Goal: Task Accomplishment & Management: Use online tool/utility

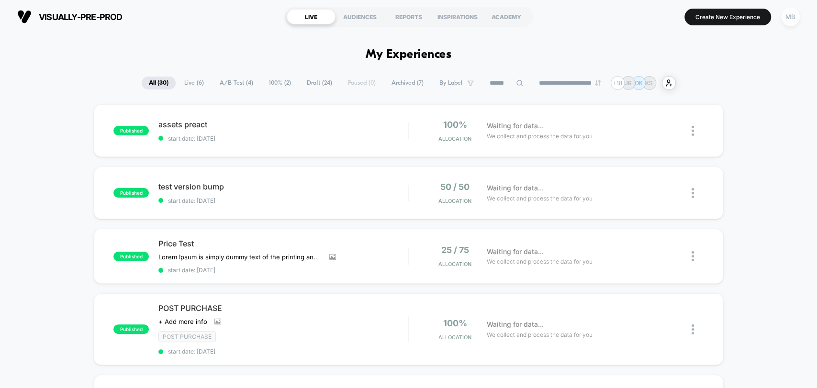
click at [786, 18] on div "MB" at bounding box center [790, 17] width 19 height 19
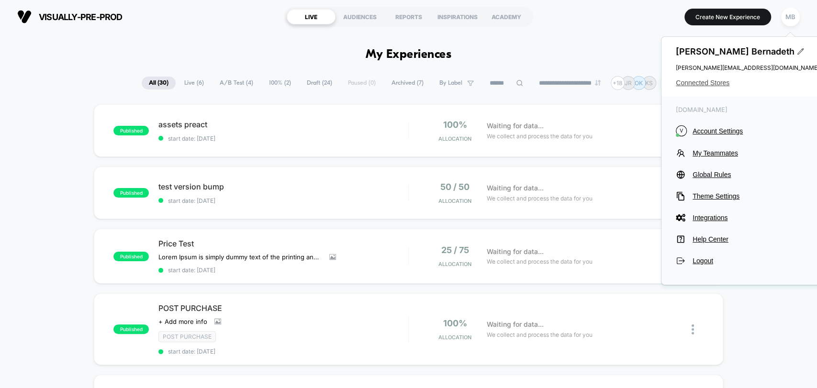
click at [715, 85] on span "Connected Stores" at bounding box center [748, 83] width 144 height 8
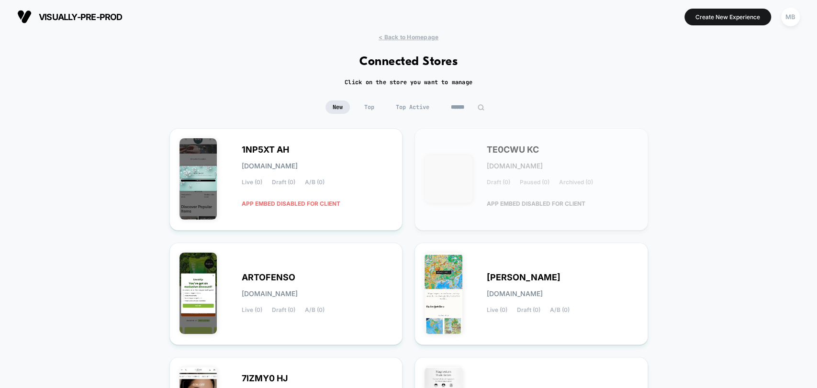
click at [469, 107] on input at bounding box center [468, 106] width 48 height 13
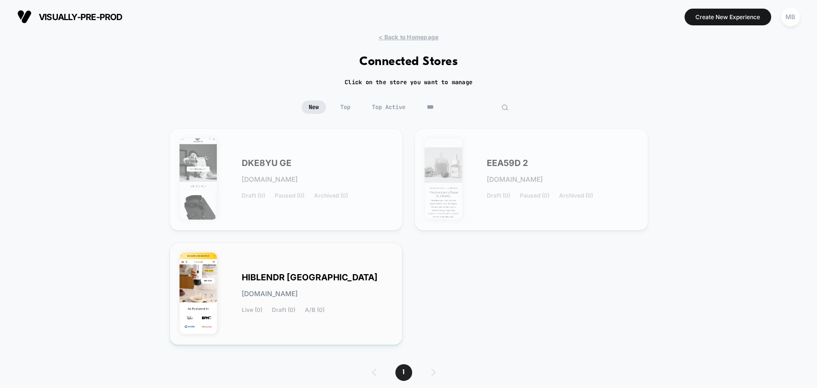
type input "***"
click at [375, 280] on div "HIBLENDR MALAYSIA hiblendr-malaysia.myshopify.com Live (0) Draft (0) A/B (0)" at bounding box center [317, 293] width 151 height 39
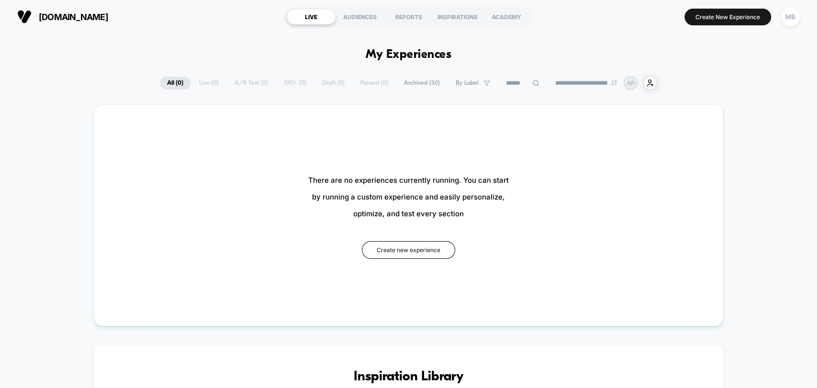
click at [197, 84] on div "**********" at bounding box center [408, 83] width 497 height 14
click at [202, 83] on div "**********" at bounding box center [408, 83] width 497 height 14
click at [210, 81] on div "**********" at bounding box center [408, 83] width 497 height 14
click at [376, 82] on div "**********" at bounding box center [408, 83] width 497 height 14
click at [787, 25] on div "MB" at bounding box center [790, 17] width 19 height 19
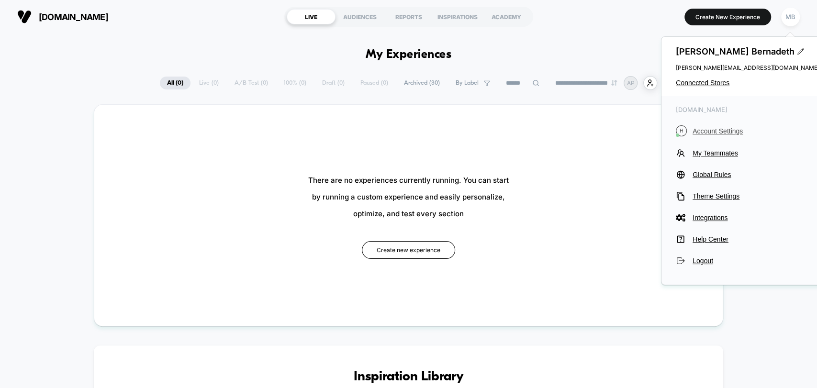
click at [724, 129] on span "Account Settings" at bounding box center [755, 131] width 127 height 8
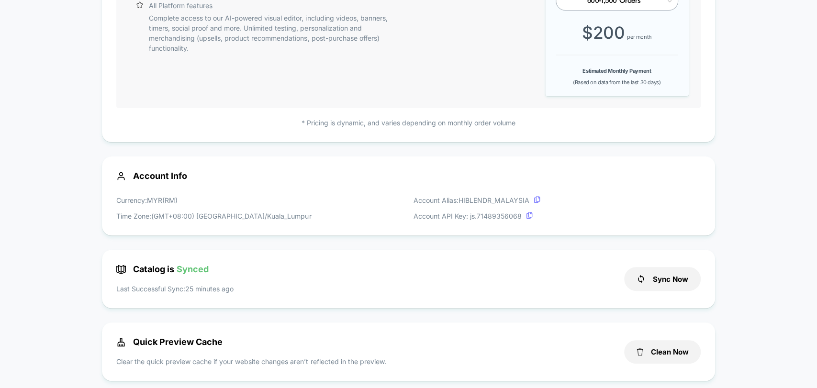
scroll to position [159, 0]
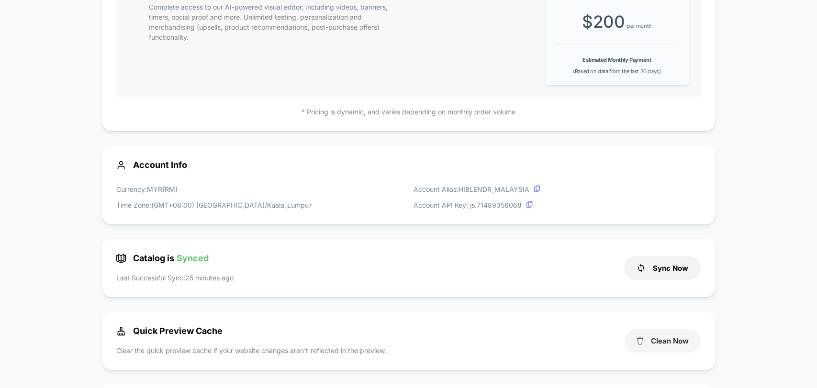
click at [684, 348] on button "Clean Now" at bounding box center [662, 340] width 77 height 23
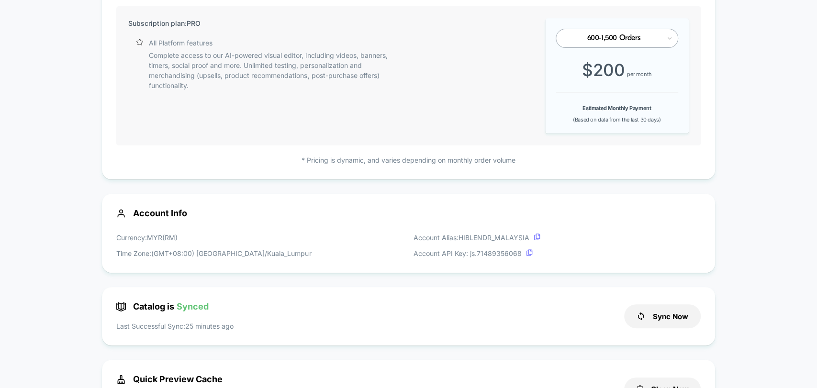
scroll to position [0, 0]
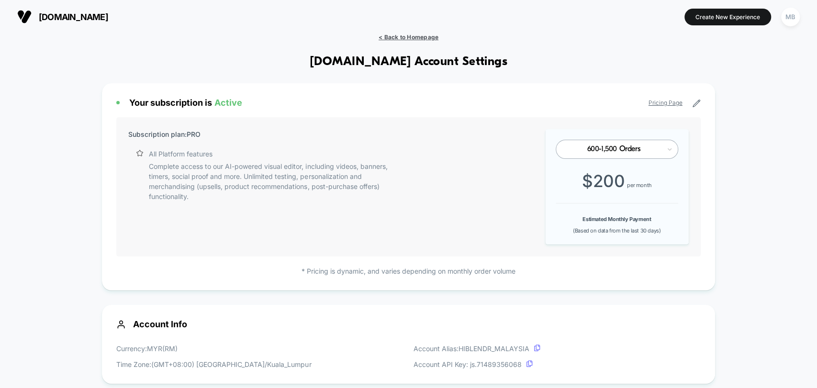
click at [409, 38] on span "< Back to Homepage" at bounding box center [408, 36] width 60 height 7
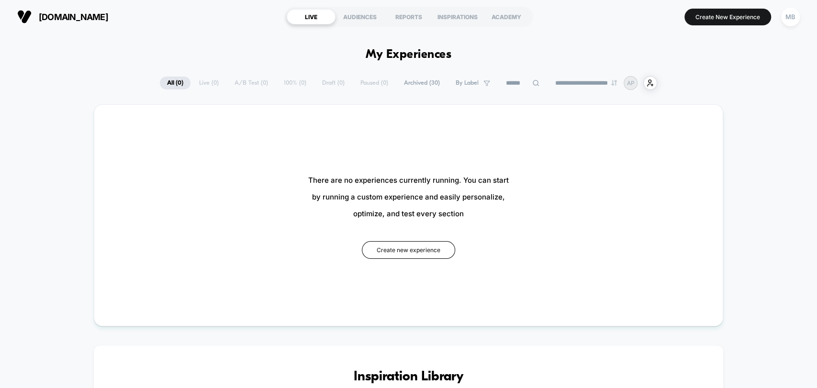
click at [419, 84] on span "Archived ( 30 )" at bounding box center [422, 83] width 50 height 13
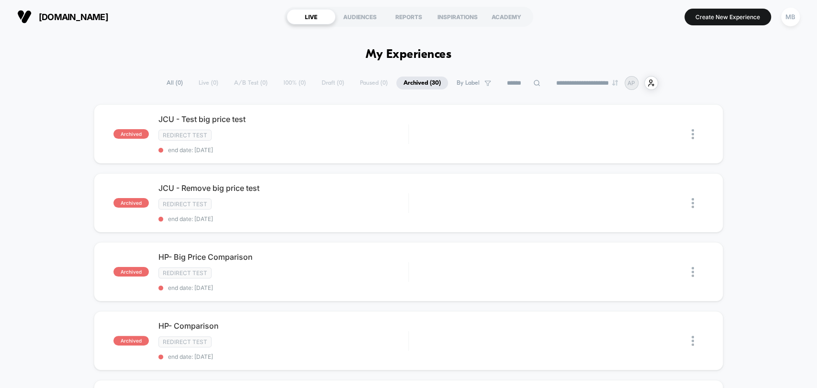
click at [512, 81] on input at bounding box center [524, 83] width 48 height 11
type input "********"
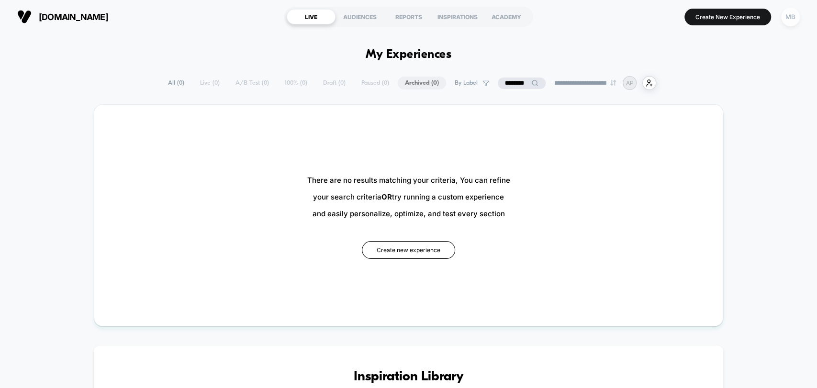
click at [787, 17] on div "MB" at bounding box center [790, 17] width 19 height 19
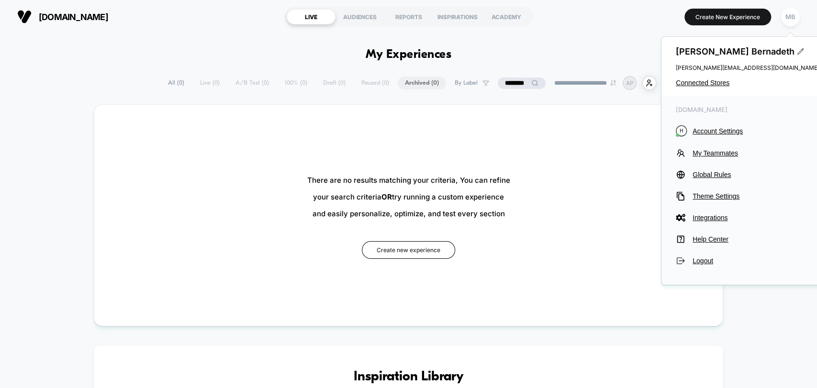
click at [721, 132] on span "Account Settings" at bounding box center [755, 131] width 127 height 8
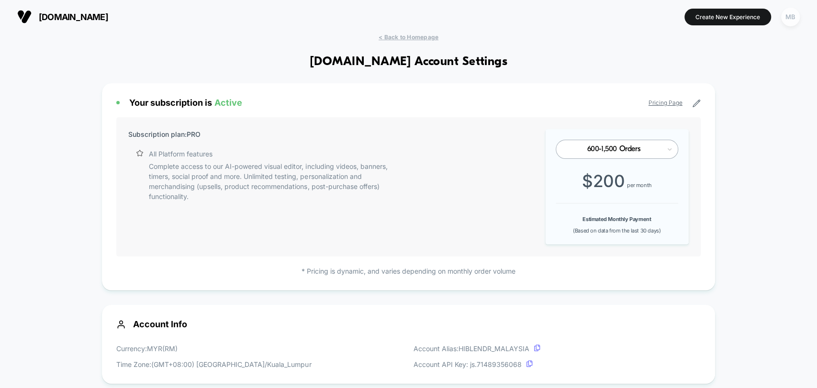
click at [783, 19] on div "MB" at bounding box center [790, 17] width 19 height 19
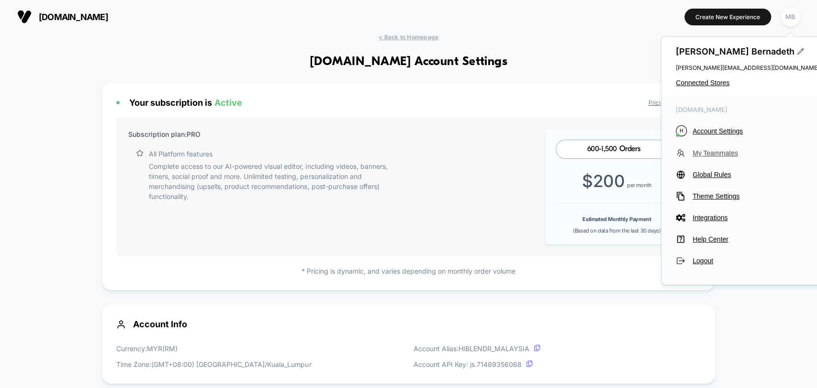
click at [715, 150] on span "My Teammates" at bounding box center [755, 153] width 127 height 8
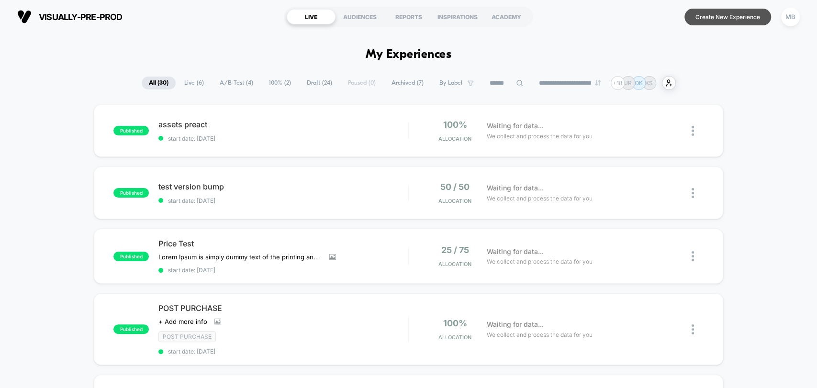
click at [720, 13] on button "Create New Experience" at bounding box center [727, 17] width 87 height 17
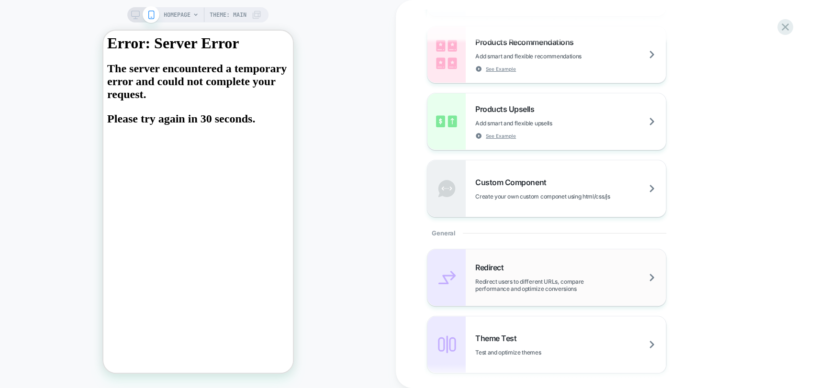
scroll to position [319, 0]
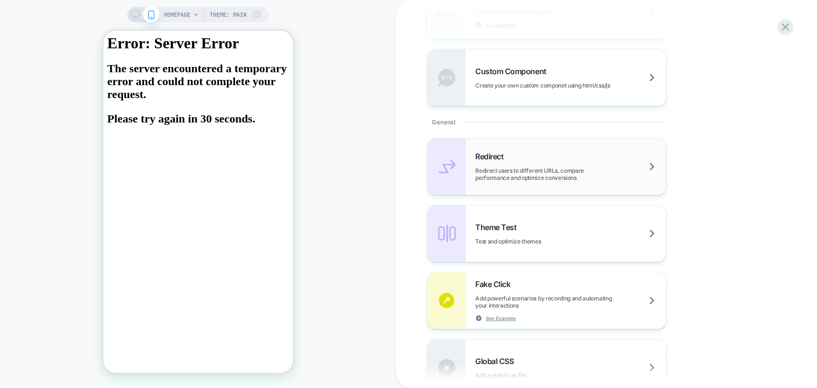
click at [522, 167] on span "Redirect users to different URLs, compare performance and optimize conversions" at bounding box center [570, 174] width 190 height 14
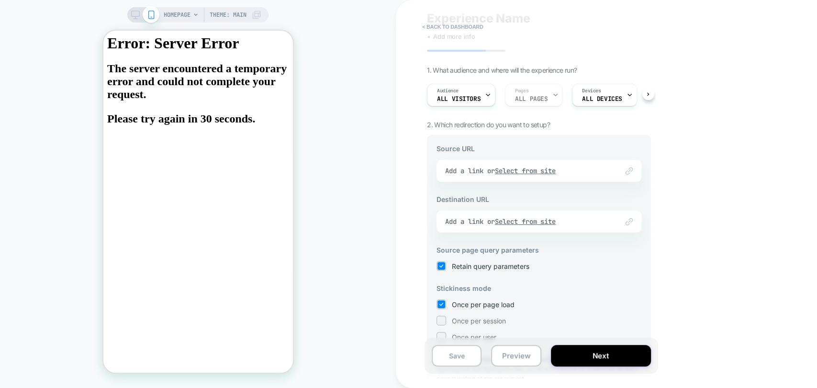
scroll to position [53, 0]
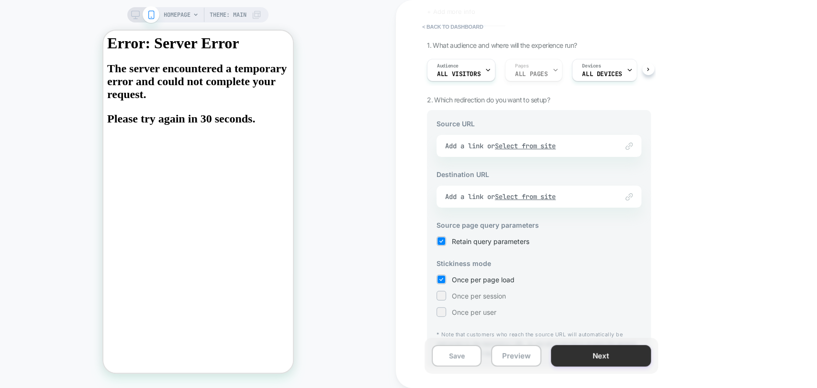
click at [578, 356] on button "Next" at bounding box center [601, 356] width 100 height 22
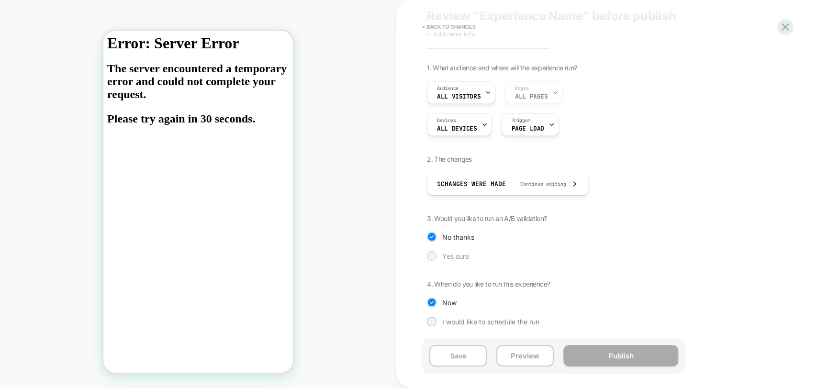
click at [435, 254] on div at bounding box center [432, 256] width 10 height 10
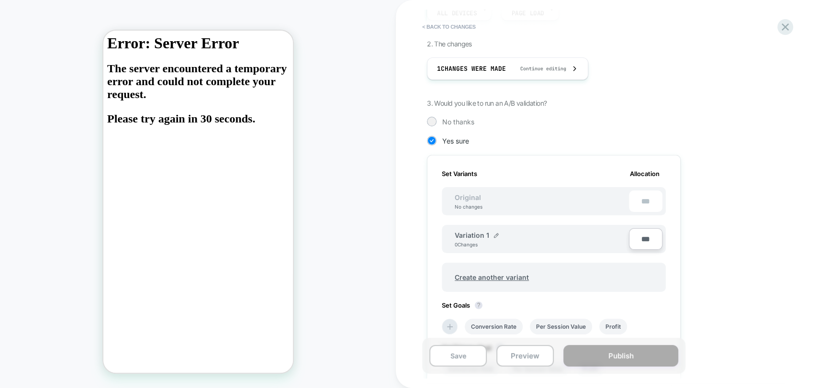
scroll to position [34, 0]
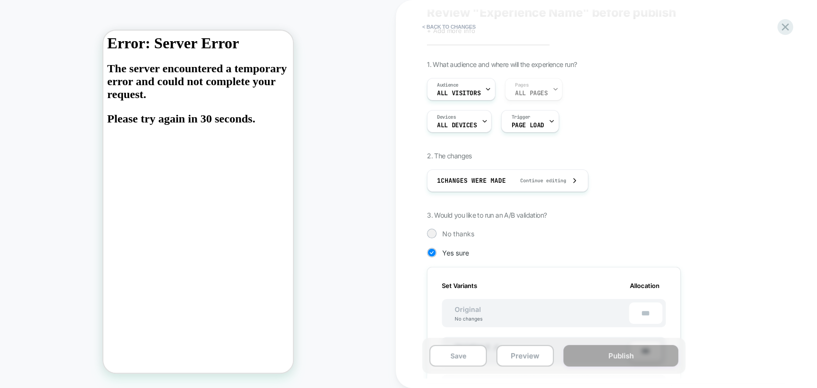
click at [38, 71] on div "HOMEPAGE Theme: MAIN" at bounding box center [198, 194] width 396 height 369
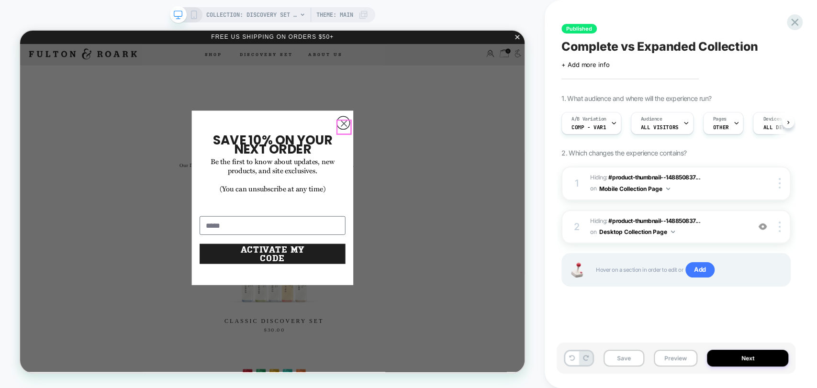
click at [451, 154] on circle "Close dialog" at bounding box center [451, 153] width 17 height 17
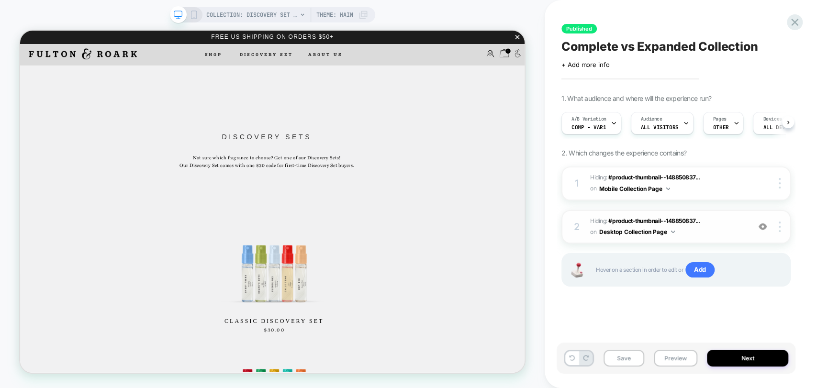
click at [762, 227] on img at bounding box center [762, 226] width 8 height 8
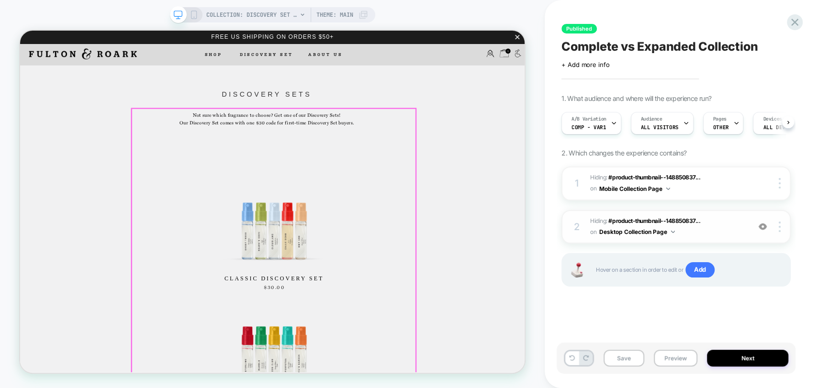
scroll to position [53, 0]
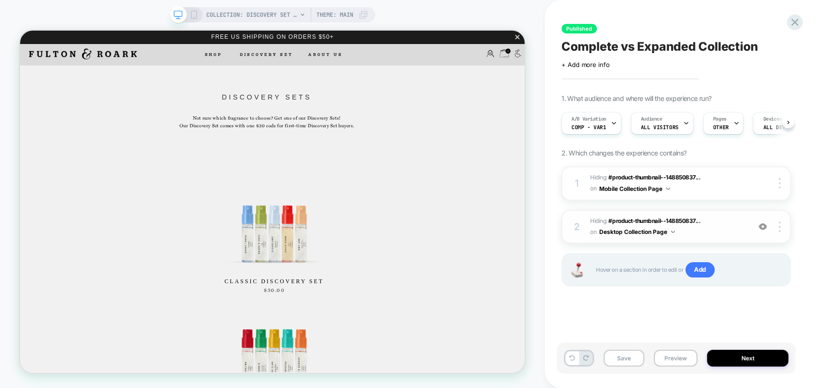
click at [764, 228] on img at bounding box center [762, 226] width 8 height 8
click at [636, 221] on span "#product-thumbnail--148850837..." at bounding box center [654, 220] width 92 height 7
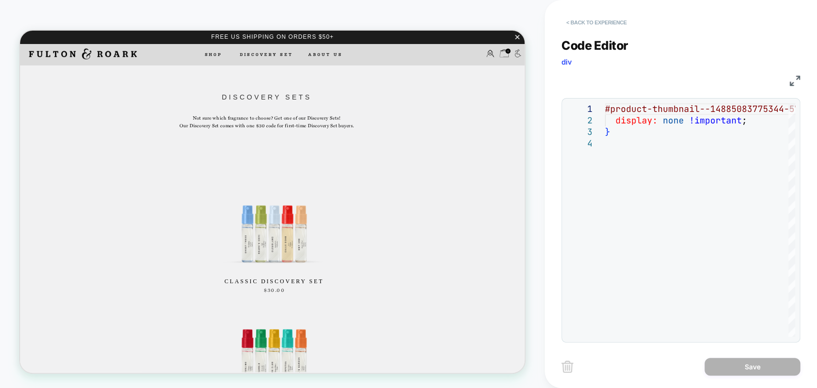
click at [588, 22] on button "< Back to experience" at bounding box center [596, 22] width 70 height 15
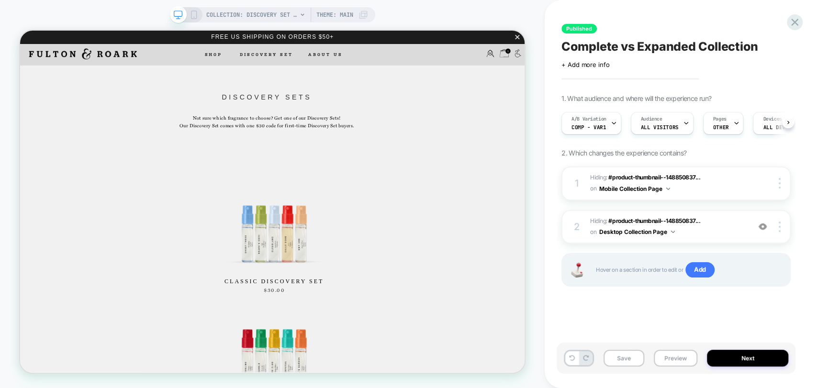
scroll to position [0, 0]
click at [669, 358] on button "Preview" at bounding box center [676, 358] width 44 height 17
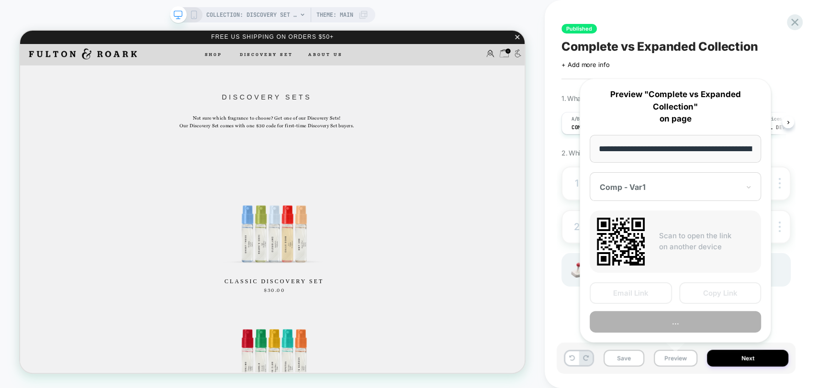
scroll to position [0, 123]
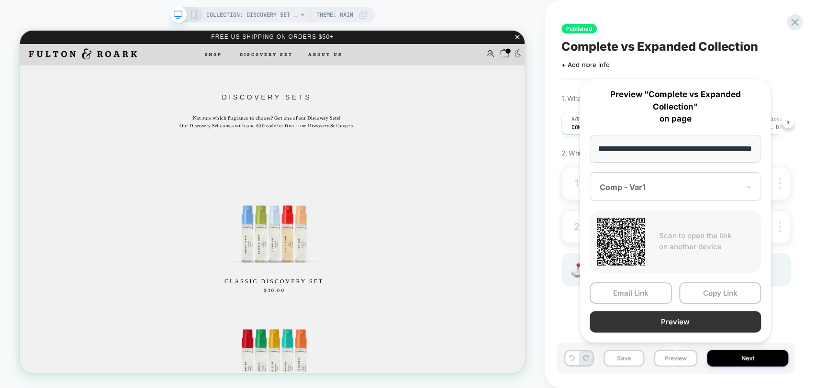
click at [687, 321] on button "Preview" at bounding box center [674, 322] width 171 height 22
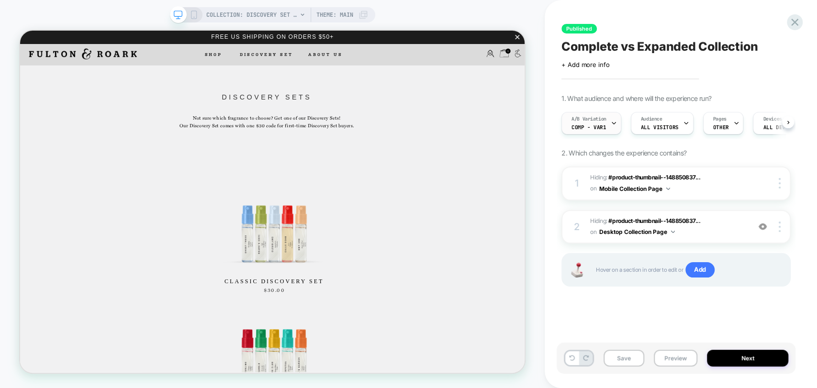
click at [586, 127] on span "Comp - Var1" at bounding box center [588, 127] width 34 height 7
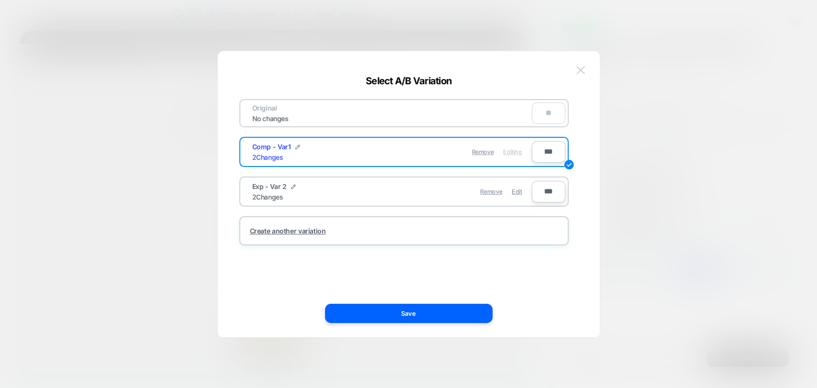
click at [581, 68] on img at bounding box center [580, 70] width 9 height 8
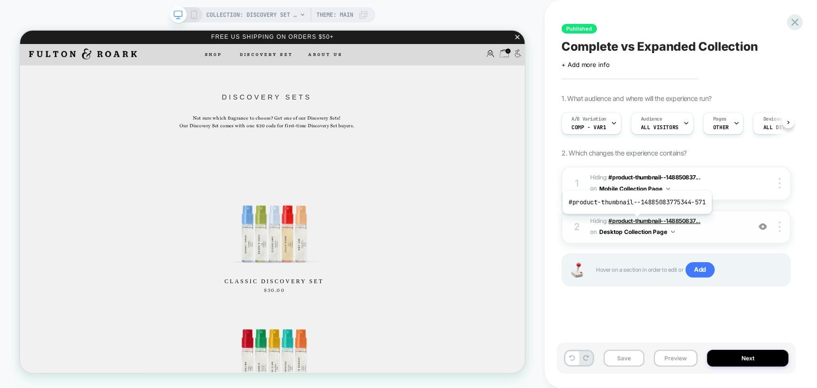
click at [635, 221] on span "#product-thumbnail--148850837..." at bounding box center [654, 220] width 92 height 7
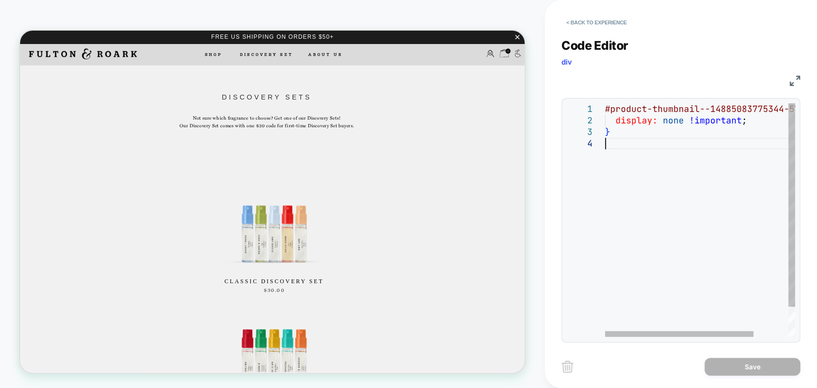
click at [620, 138] on div "#product-thumbnail--14885083775344-571 { display: none !important ; }" at bounding box center [722, 237] width 234 height 268
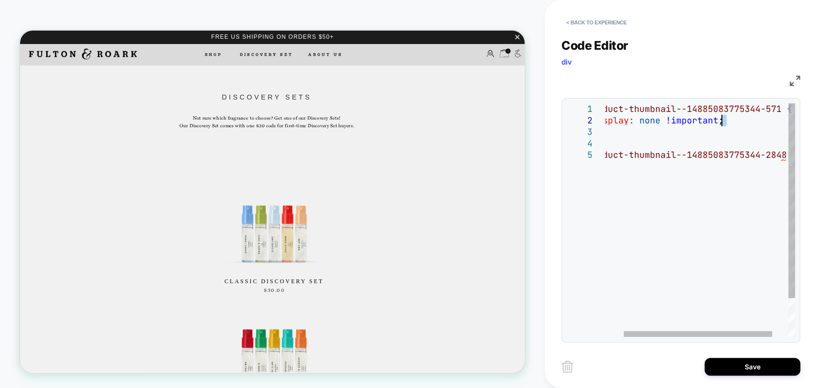
drag, startPoint x: 673, startPoint y: 132, endPoint x: 801, endPoint y: 111, distance: 130.5
click at [807, 113] on div "#product-thumbnail--14885083775344-571 { display: none !important ; } #product-…" at bounding box center [698, 242] width 234 height 279
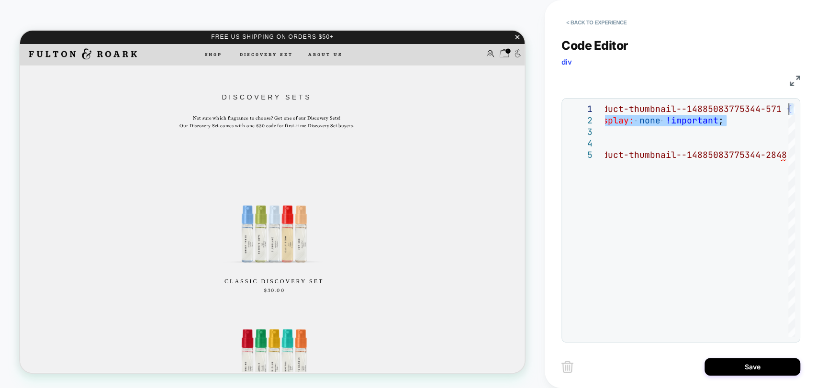
click at [794, 78] on img at bounding box center [794, 81] width 11 height 11
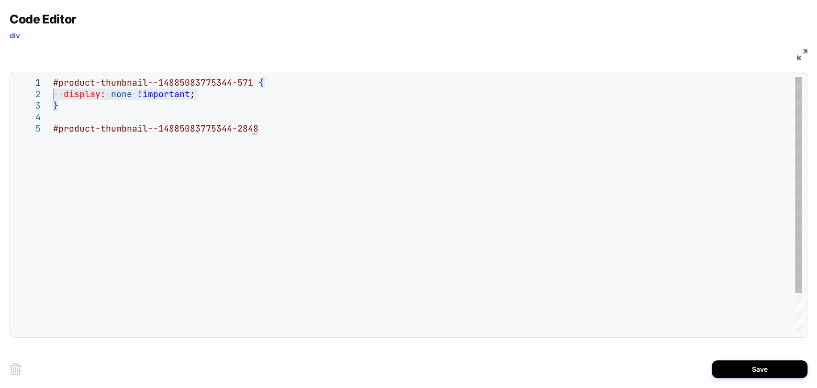
click at [223, 108] on div "#product-thumbnail--14885083775344-571 { display: none !important ; } #product-…" at bounding box center [427, 227] width 748 height 301
drag, startPoint x: 199, startPoint y: 104, endPoint x: 255, endPoint y: 81, distance: 61.0
click at [255, 81] on div "#product-thumbnail--14885083775344-571 { display: none !important ; } #product-…" at bounding box center [427, 227] width 748 height 301
click at [278, 124] on div "#product-thumbnail--14885083775344-571 { display: none !important ; } #product-…" at bounding box center [427, 227] width 748 height 301
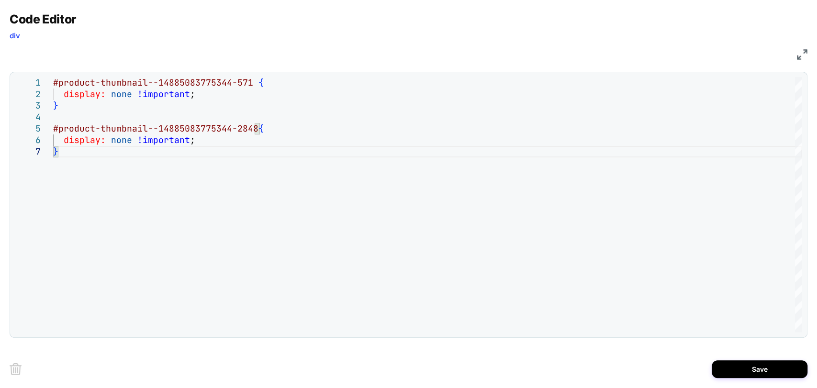
click at [799, 49] on img at bounding box center [802, 54] width 11 height 11
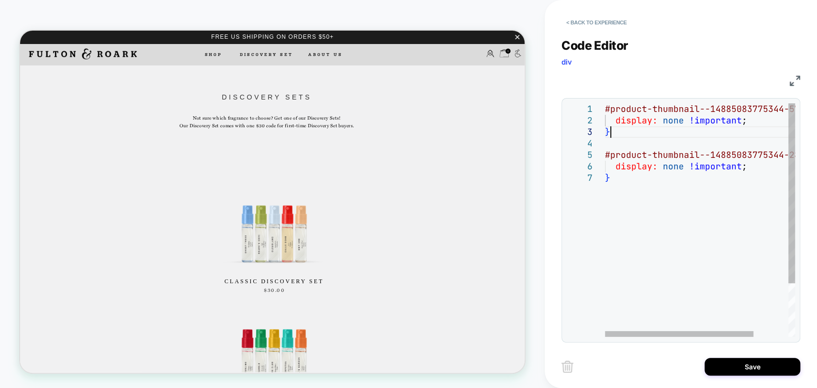
scroll to position [45, 4]
drag, startPoint x: 618, startPoint y: 136, endPoint x: 581, endPoint y: 103, distance: 49.8
click at [605, 103] on div "#product-thumbnail--14885083775344-571 { display: none !important ; } #product-…" at bounding box center [722, 254] width 234 height 302
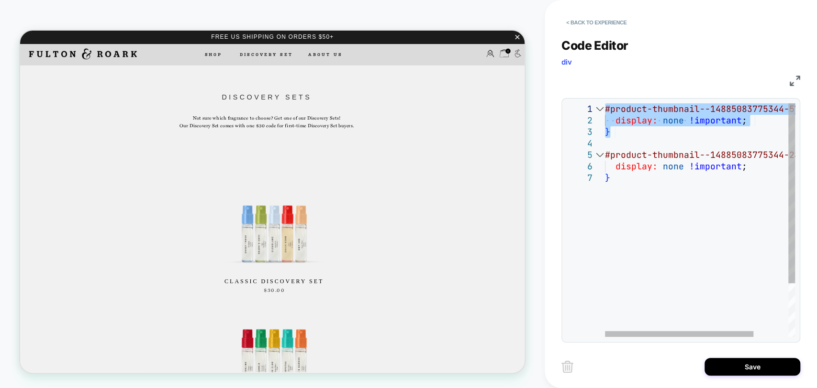
type textarea "**********"
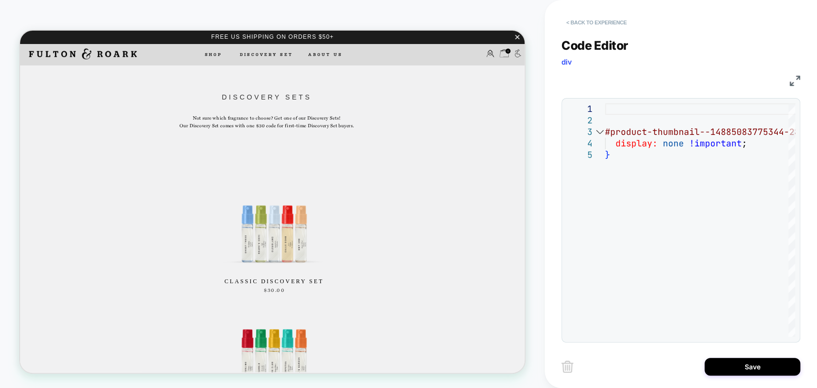
click at [589, 20] on button "< Back to experience" at bounding box center [596, 22] width 70 height 15
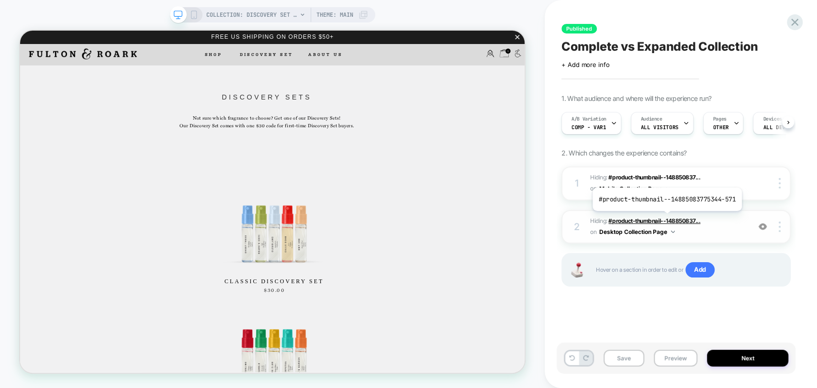
scroll to position [0, 0]
click at [624, 220] on span "#product-thumbnail--148850837..." at bounding box center [654, 220] width 92 height 7
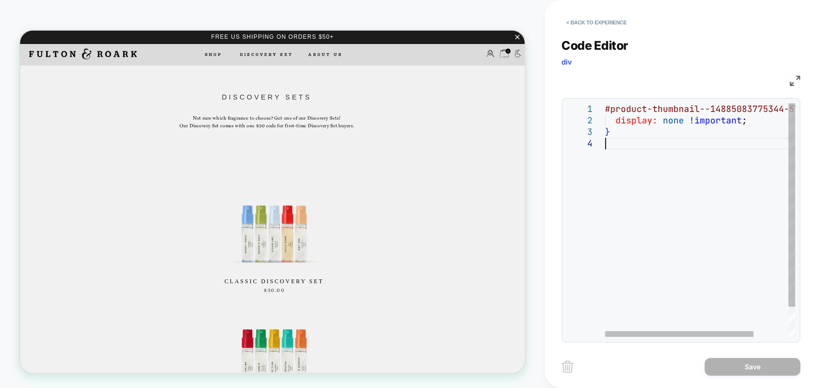
click at [640, 203] on div "#product-thumbnail--14885083775344-571 { display: none !important ; }" at bounding box center [722, 237] width 234 height 268
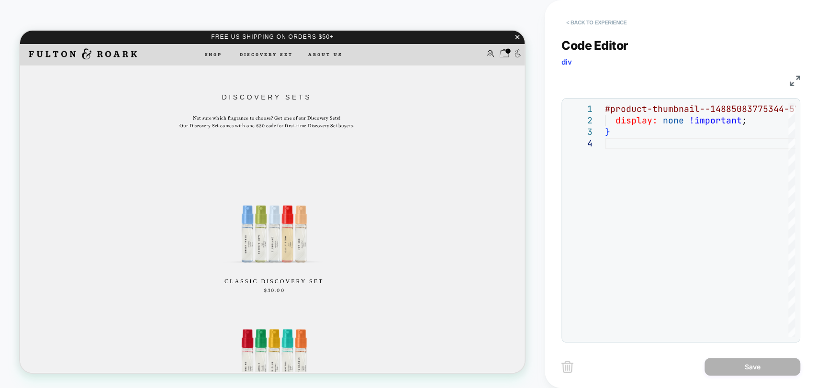
click at [578, 26] on button "< Back to experience" at bounding box center [596, 22] width 70 height 15
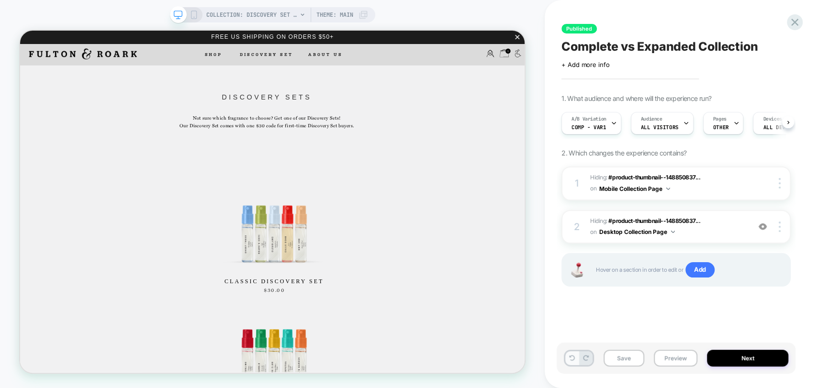
click at [570, 360] on icon at bounding box center [572, 358] width 6 height 6
click at [758, 229] on div at bounding box center [763, 227] width 18 height 11
click at [643, 221] on span "#product-thumbnail--148850837..." at bounding box center [654, 220] width 92 height 7
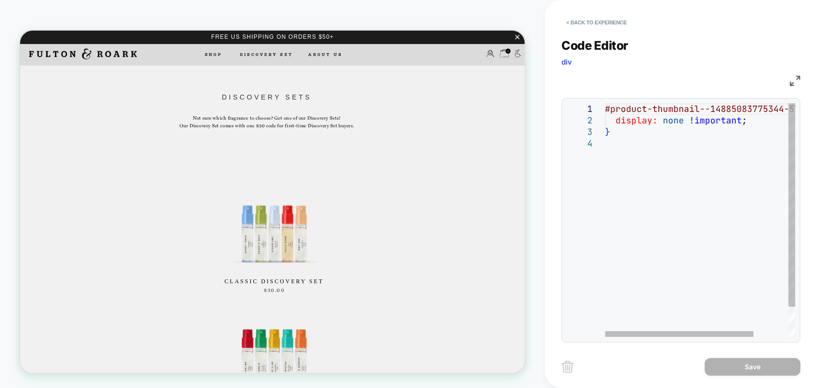
click at [664, 136] on div "#product-thumbnail--14885083775344-571 { display: none !important ; }" at bounding box center [722, 237] width 234 height 268
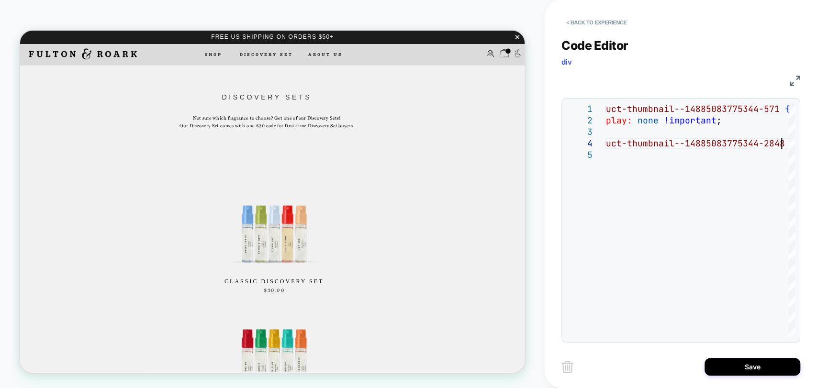
click at [796, 78] on img at bounding box center [794, 81] width 11 height 11
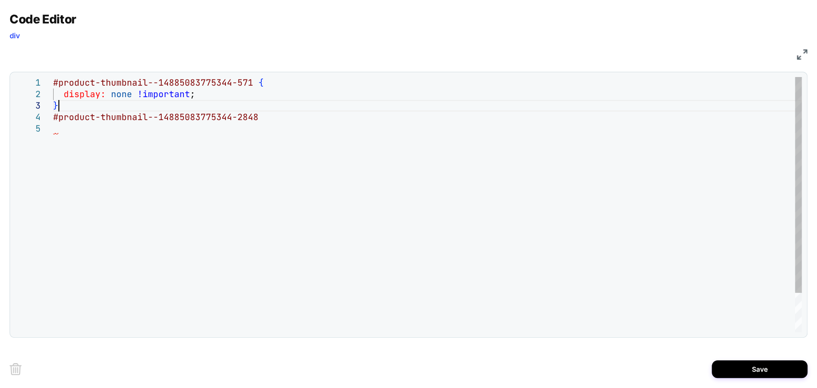
scroll to position [34, 200]
drag, startPoint x: 227, startPoint y: 104, endPoint x: 255, endPoint y: 81, distance: 35.3
click at [255, 81] on div "#product-thumbnail--14885083775344-571 { display: none !important ; } #product-…" at bounding box center [427, 227] width 748 height 301
click at [259, 138] on div "#product-thumbnail--14885083775344-571 { display: none !important ; } #product-…" at bounding box center [427, 227] width 748 height 301
click at [270, 118] on div "#product-thumbnail--14885083775344-571 { display: none !important ; } #product-…" at bounding box center [427, 227] width 748 height 301
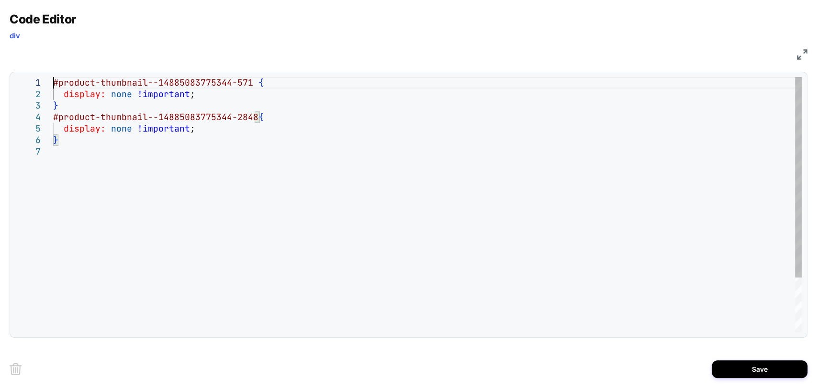
click at [53, 81] on div "#product-thumbnail--14885083775344-571 { display: none !important ; } #product-…" at bounding box center [427, 239] width 748 height 324
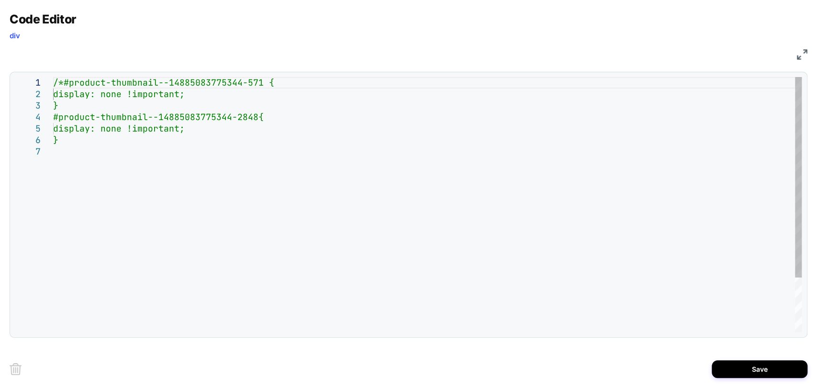
click at [71, 104] on div "/*#product-thumbnail--14885083775344-571 { display: none !important; } #product…" at bounding box center [427, 239] width 748 height 324
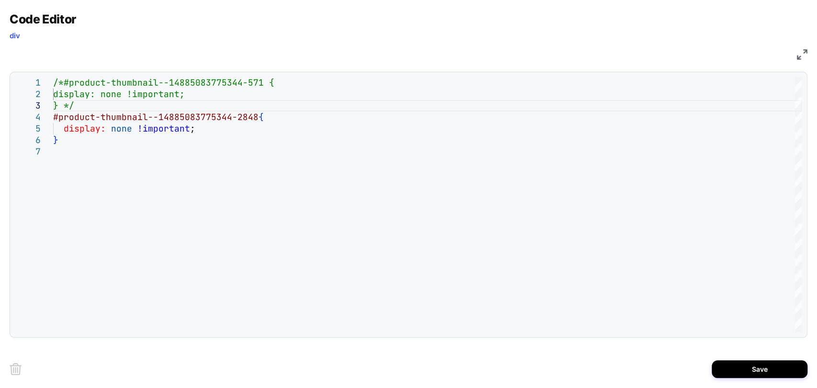
type textarea "**********"
click at [797, 55] on img at bounding box center [802, 54] width 11 height 11
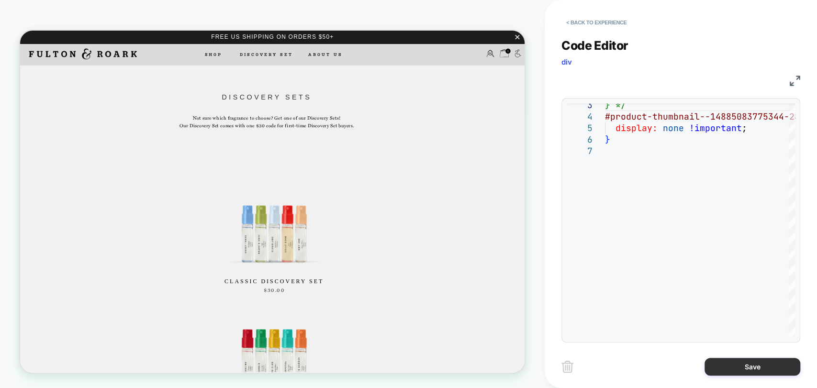
click at [729, 365] on button "Save" at bounding box center [752, 367] width 96 height 18
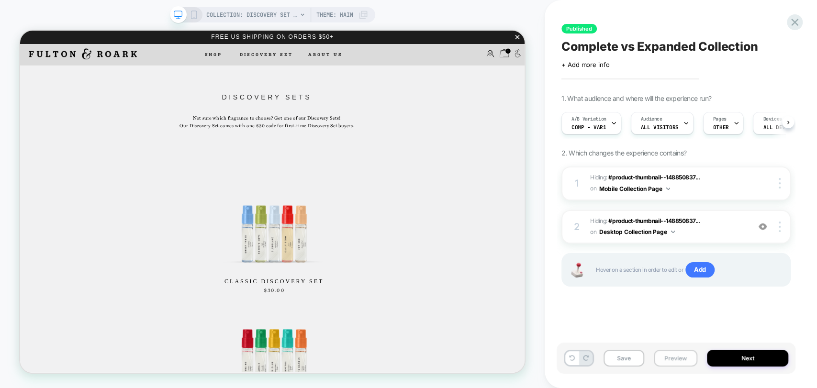
scroll to position [0, 0]
click at [684, 361] on button "Preview" at bounding box center [676, 358] width 44 height 17
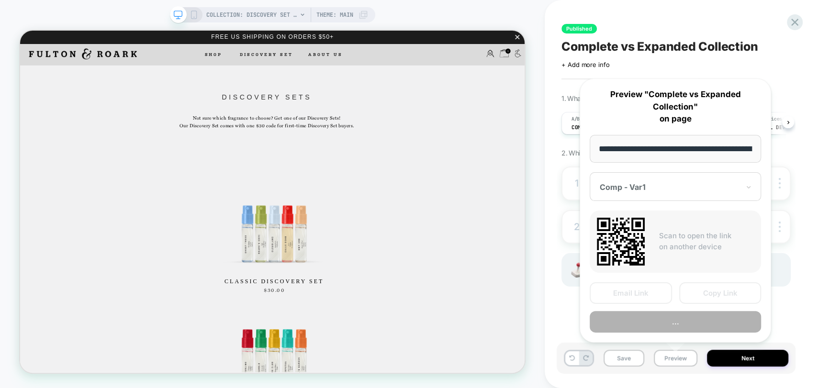
scroll to position [0, 123]
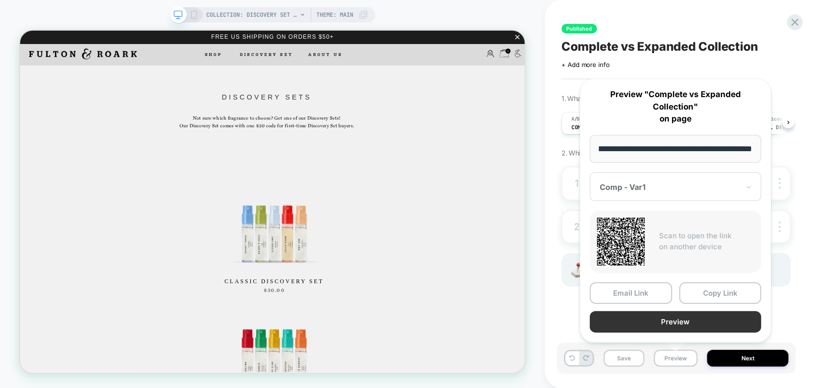
click at [702, 322] on button "Preview" at bounding box center [674, 322] width 171 height 22
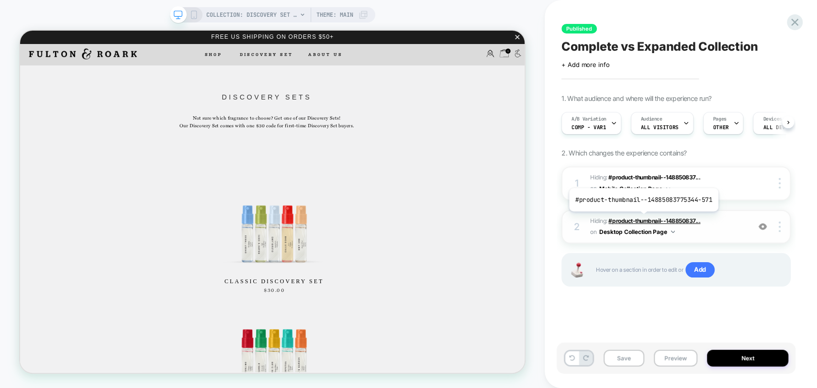
click at [642, 219] on span "#product-thumbnail--148850837..." at bounding box center [654, 220] width 92 height 7
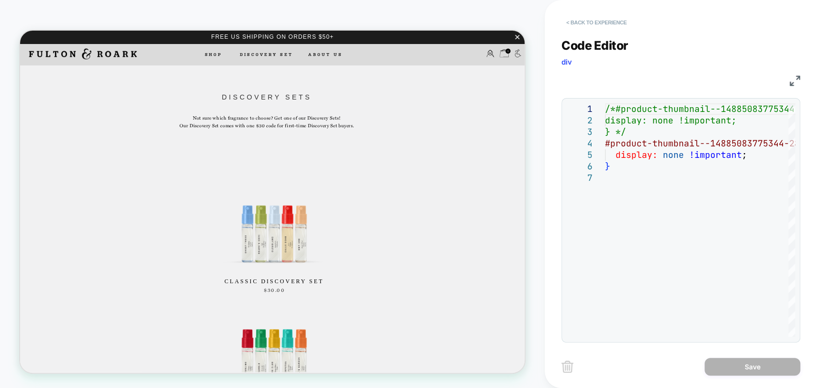
click at [592, 22] on button "< Back to experience" at bounding box center [596, 22] width 70 height 15
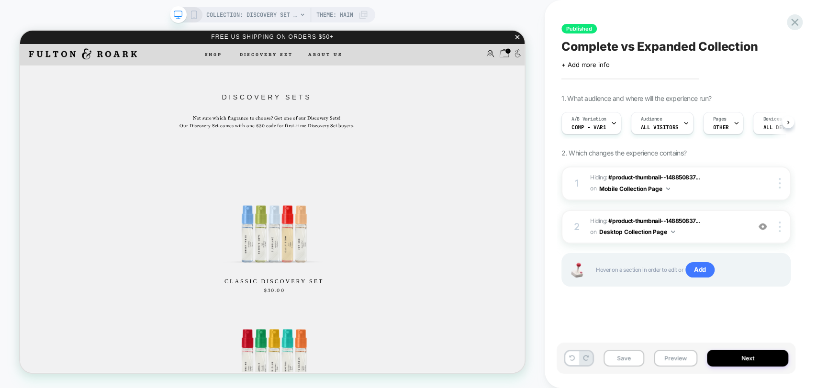
scroll to position [0, 0]
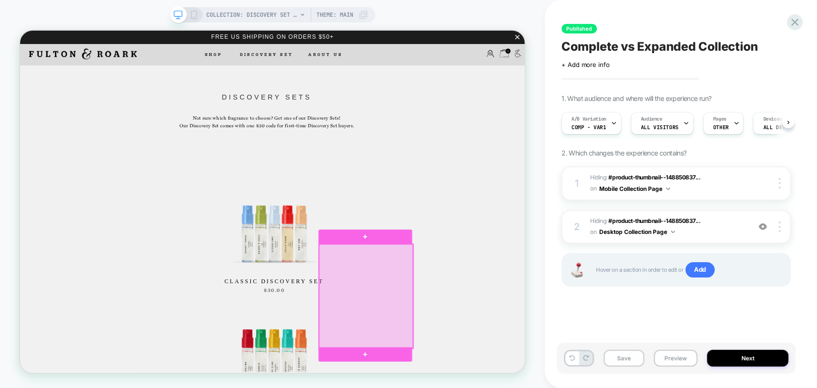
click at [422, 388] on div at bounding box center [481, 384] width 125 height 139
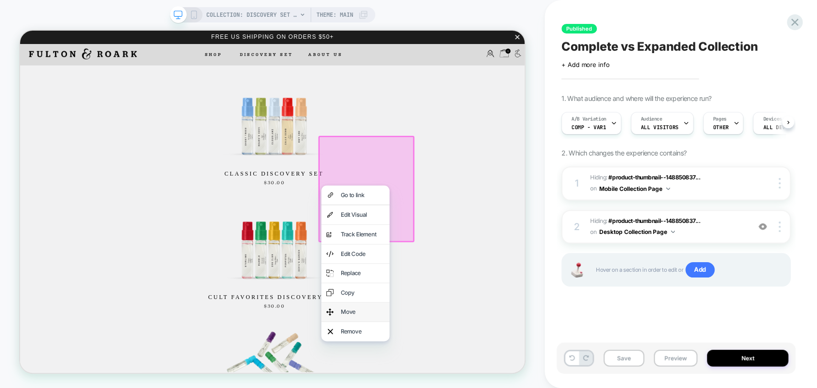
scroll to position [212, 0]
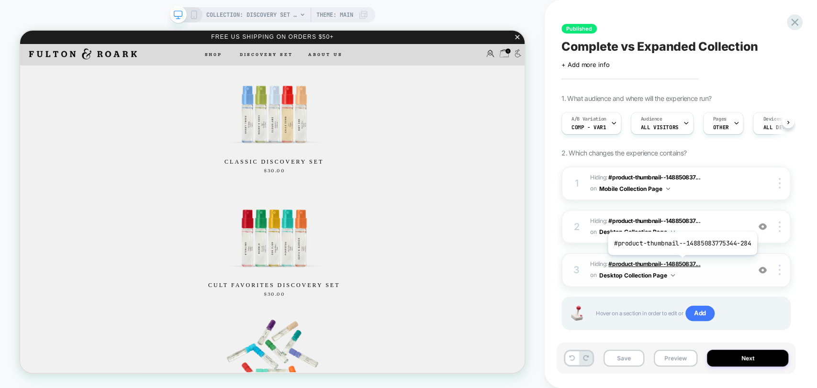
click at [680, 262] on span "#product-thumbnail--148850837..." at bounding box center [654, 263] width 92 height 7
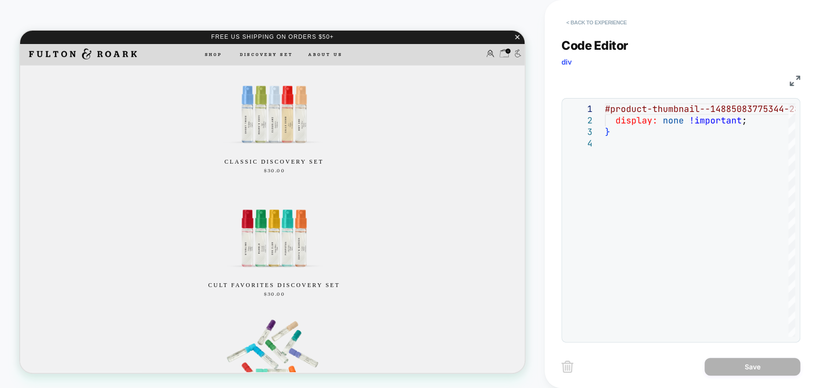
click at [577, 20] on button "< Back to experience" at bounding box center [596, 22] width 70 height 15
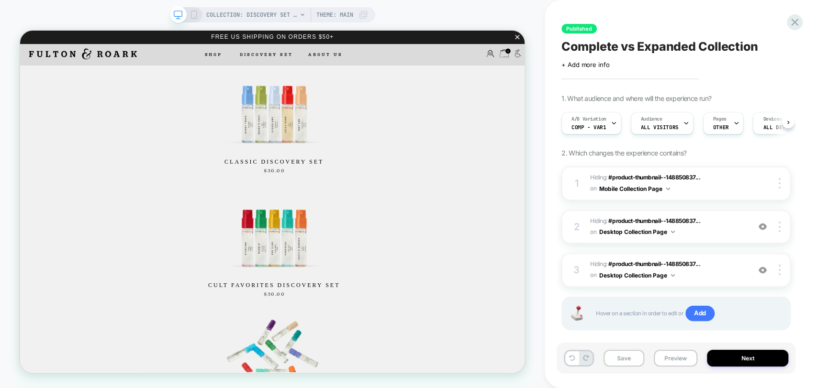
scroll to position [0, 0]
click at [573, 357] on icon at bounding box center [572, 358] width 6 height 6
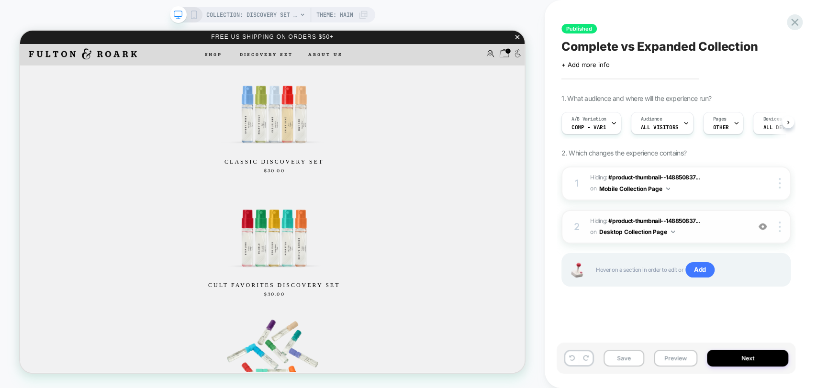
click at [759, 226] on img at bounding box center [762, 226] width 8 height 8
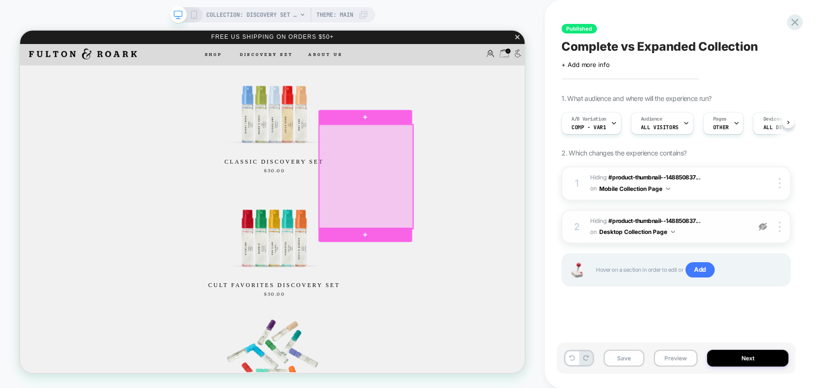
click at [506, 263] on div at bounding box center [481, 225] width 125 height 139
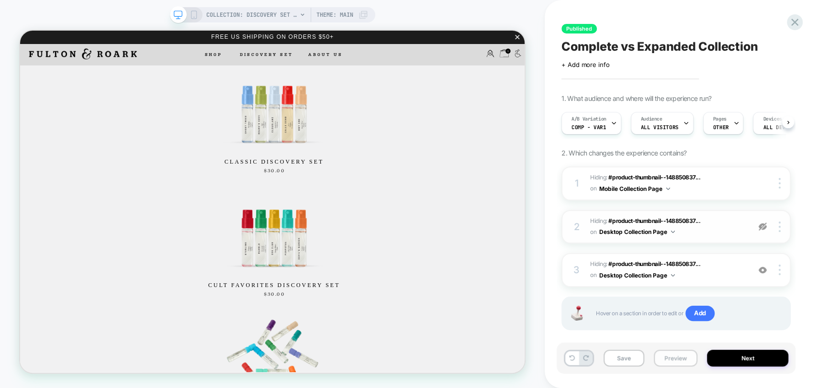
click at [671, 361] on button "Preview" at bounding box center [676, 358] width 44 height 17
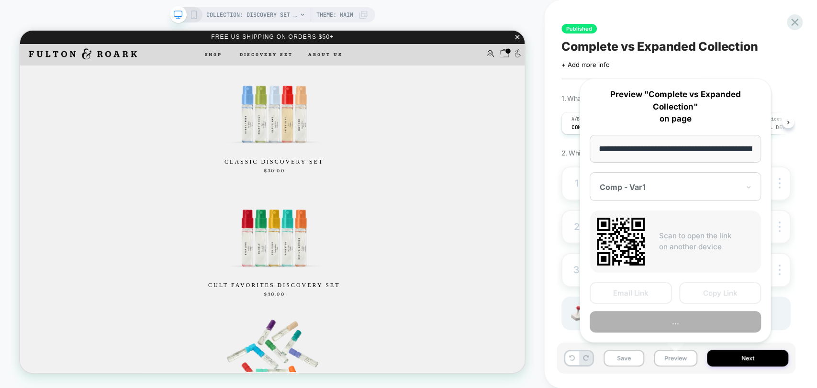
scroll to position [0, 123]
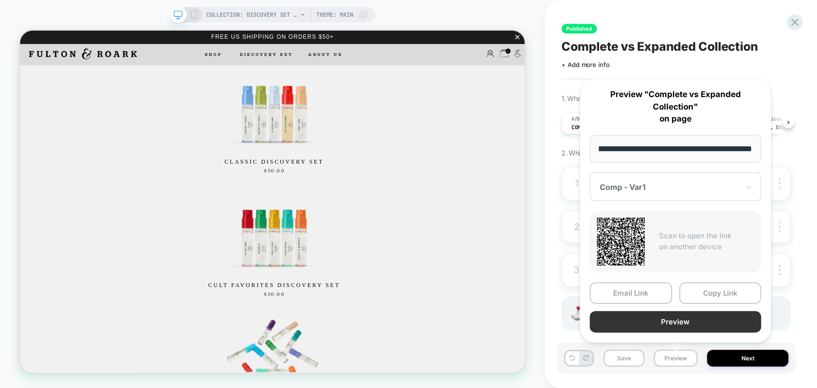
click at [670, 318] on button "Preview" at bounding box center [674, 322] width 171 height 22
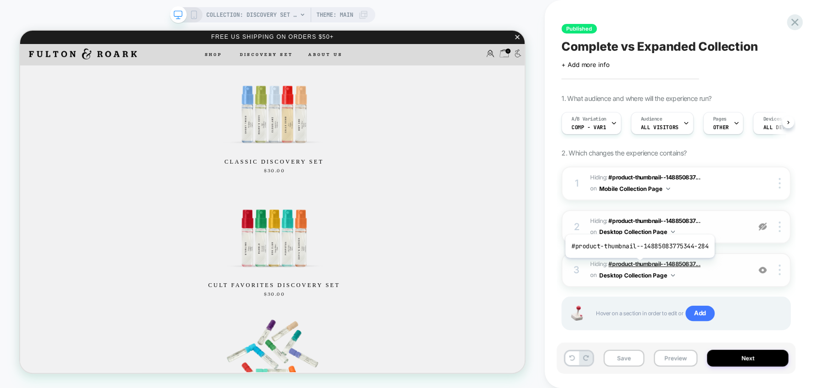
click at [638, 265] on span "#product-thumbnail--148850837..." at bounding box center [654, 263] width 92 height 7
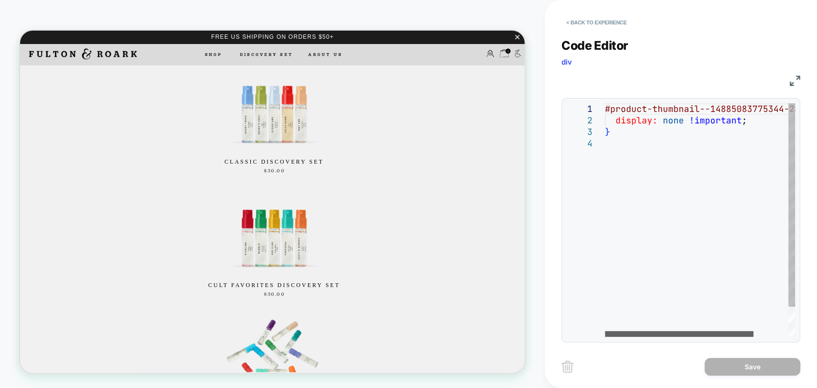
click at [645, 337] on div at bounding box center [679, 334] width 148 height 6
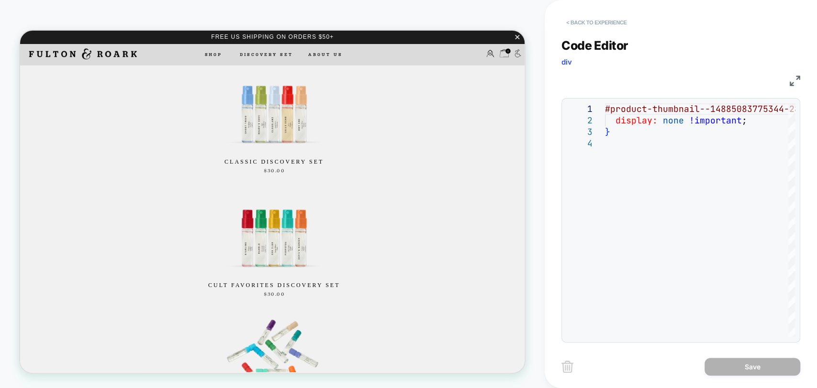
click at [587, 15] on button "< Back to experience" at bounding box center [596, 22] width 70 height 15
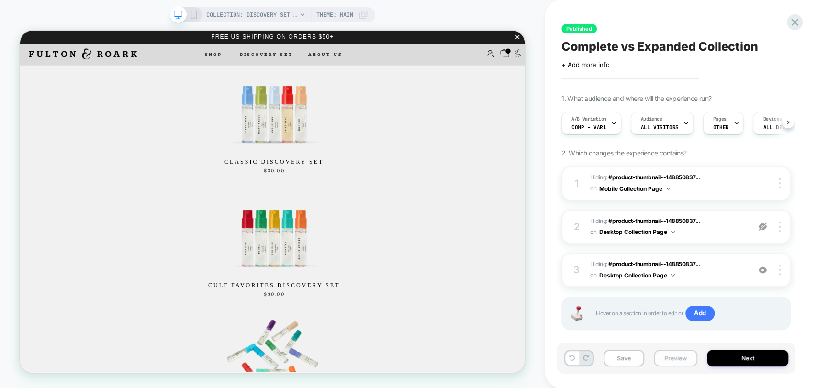
click at [678, 357] on button "Preview" at bounding box center [676, 358] width 44 height 17
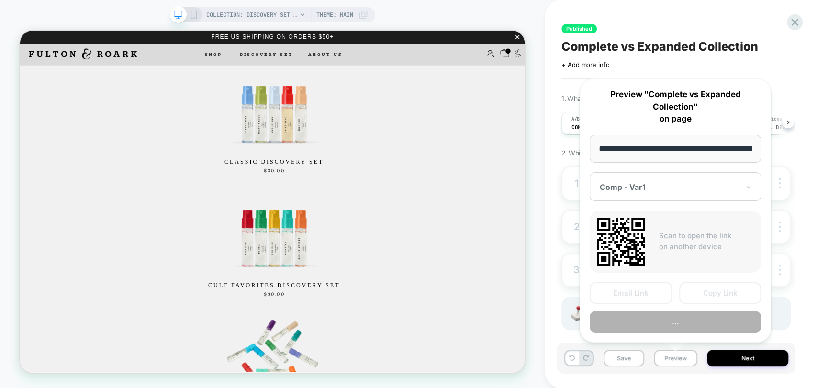
scroll to position [0, 123]
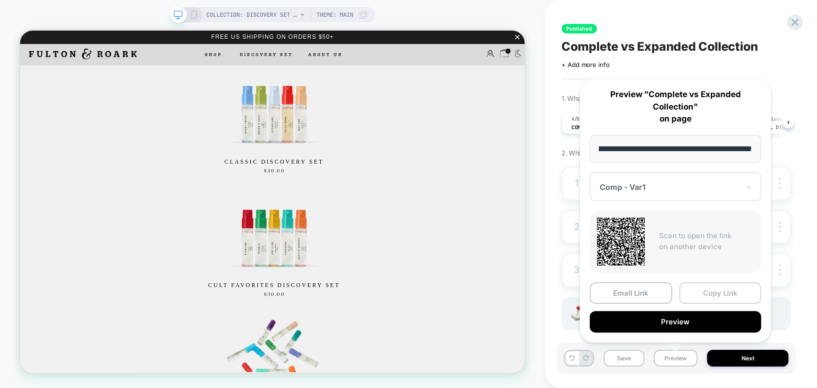
click at [716, 288] on button "Copy Link" at bounding box center [720, 293] width 82 height 22
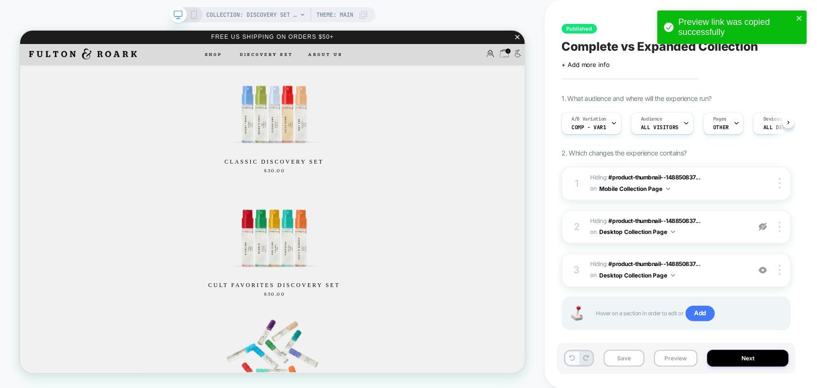
click at [570, 359] on icon at bounding box center [572, 358] width 6 height 6
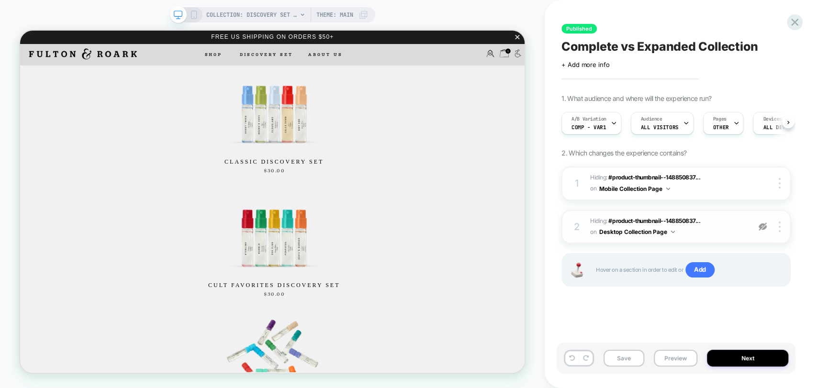
click at [763, 224] on img at bounding box center [762, 226] width 8 height 8
click at [647, 217] on span "#product-thumbnail--148850837..." at bounding box center [654, 220] width 92 height 7
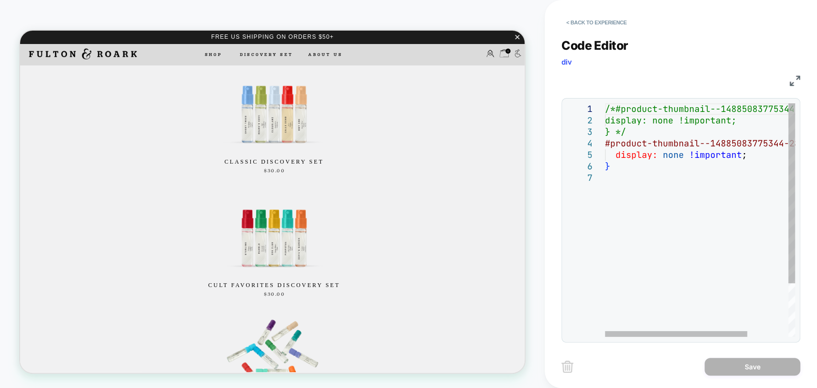
click at [644, 173] on div "/*#product-thumbnail--14885083775344-571 { display: none !important; } */ #prod…" at bounding box center [727, 254] width 245 height 302
click at [640, 132] on div "/*#product-thumbnail--14885083775344-571 { display: none !important; } */ #prod…" at bounding box center [727, 254] width 245 height 302
click at [597, 22] on button "< Back to experience" at bounding box center [596, 22] width 70 height 15
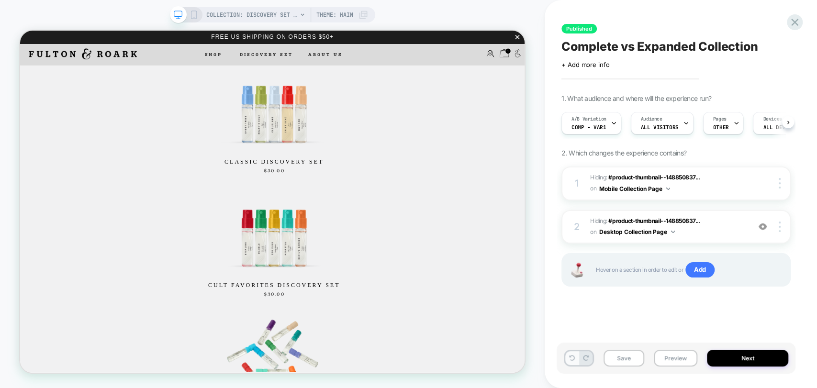
click at [570, 359] on icon at bounding box center [572, 358] width 6 height 6
click at [572, 356] on icon at bounding box center [572, 358] width 6 height 6
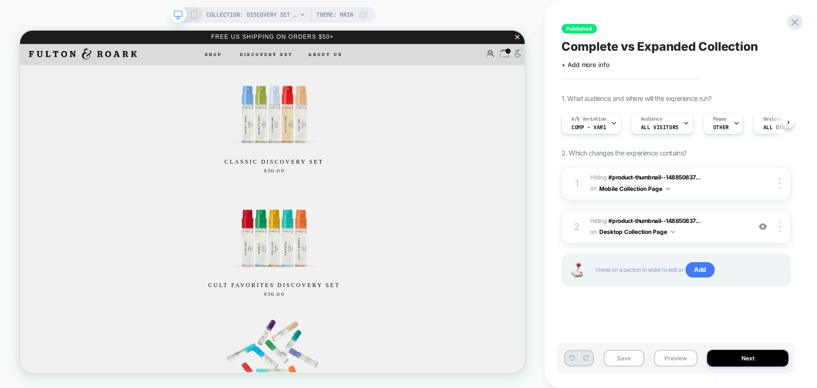
click at [572, 356] on icon at bounding box center [572, 358] width 6 height 6
click at [571, 357] on icon at bounding box center [572, 358] width 6 height 6
click at [655, 218] on span "#product-thumbnail--148850837..." at bounding box center [654, 220] width 92 height 7
drag, startPoint x: 623, startPoint y: 215, endPoint x: 620, endPoint y: 224, distance: 9.2
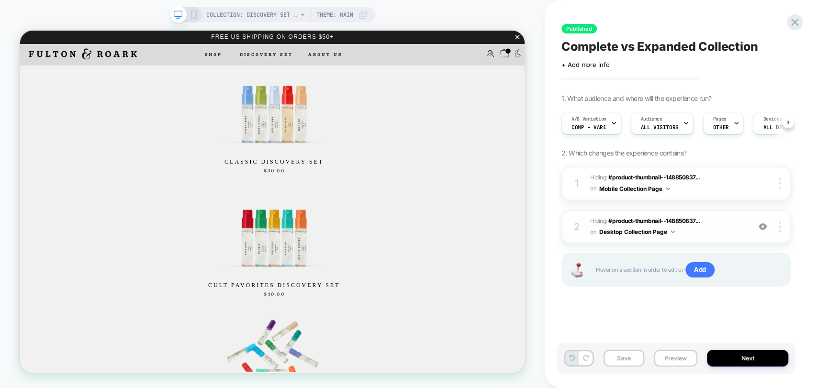
click at [623, 217] on span "Hiding : #product-thumbnail--148850837... #product-thumbnail--14885083775344-57…" at bounding box center [667, 227] width 155 height 22
click at [620, 224] on span "Hiding : #product-thumbnail--148850837... #product-thumbnail--14885083775344-57…" at bounding box center [667, 227] width 155 height 22
click at [632, 220] on span "#product-thumbnail--148850837..." at bounding box center [654, 220] width 92 height 7
click at [795, 25] on icon at bounding box center [794, 22] width 13 height 13
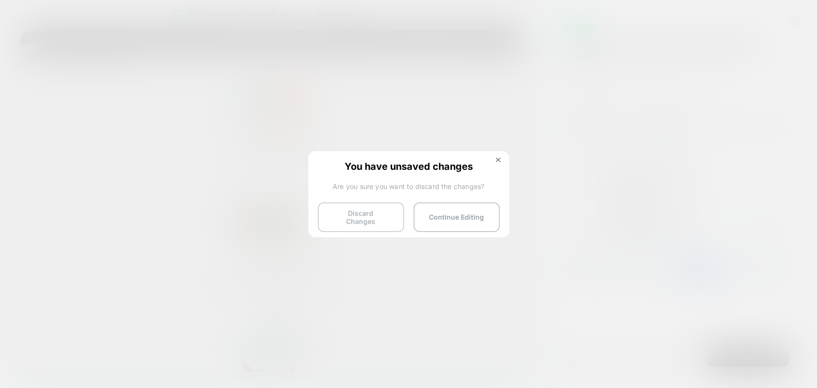
click at [356, 216] on button "Discard Changes" at bounding box center [361, 217] width 86 height 30
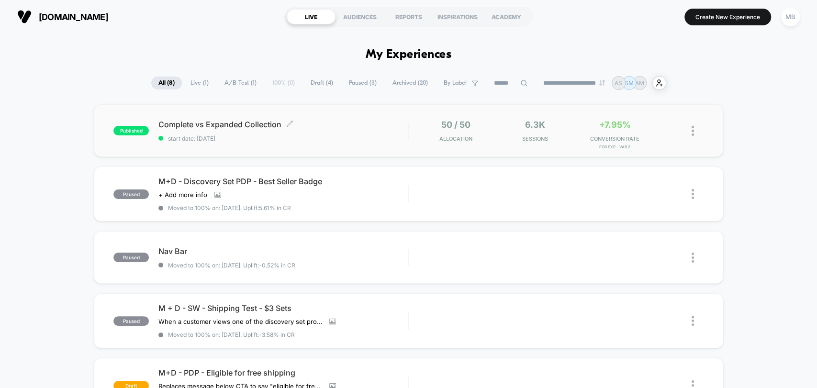
click at [314, 135] on span "start date: 9/17/2025" at bounding box center [282, 138] width 249 height 7
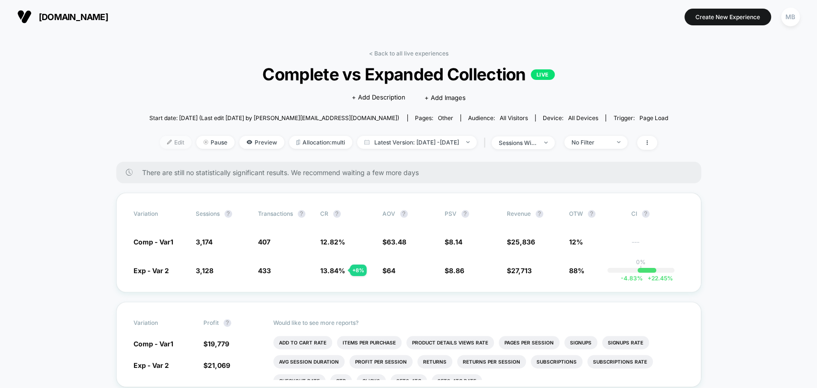
click at [162, 143] on span "Edit" at bounding box center [176, 142] width 32 height 13
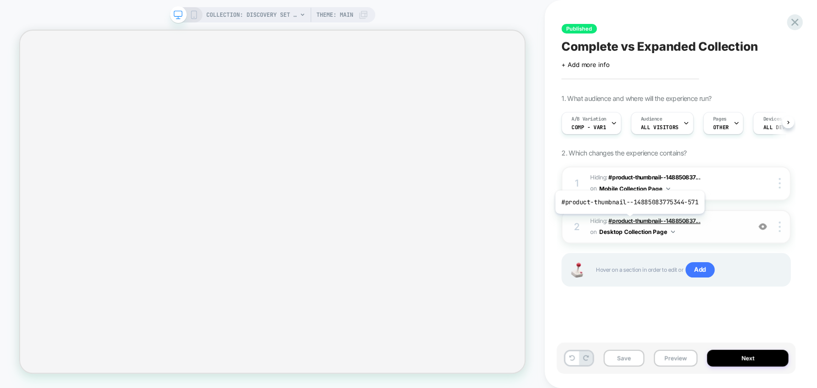
click at [628, 221] on span "#product-thumbnail--148850837..." at bounding box center [654, 220] width 92 height 7
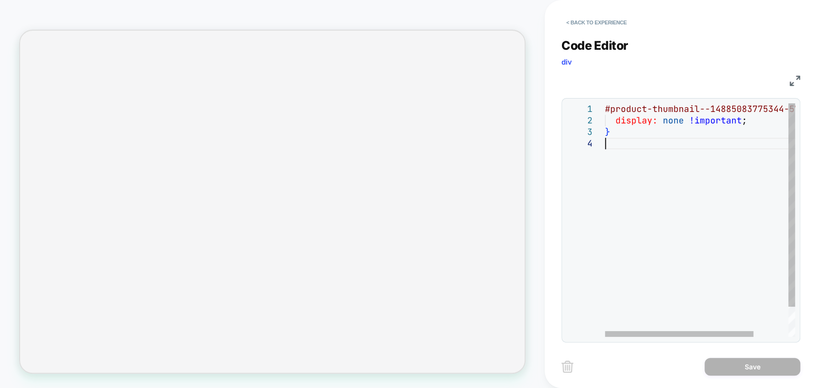
click at [645, 140] on div "#product-thumbnail--14885083775344-571 { display: none !important ; }" at bounding box center [722, 237] width 234 height 268
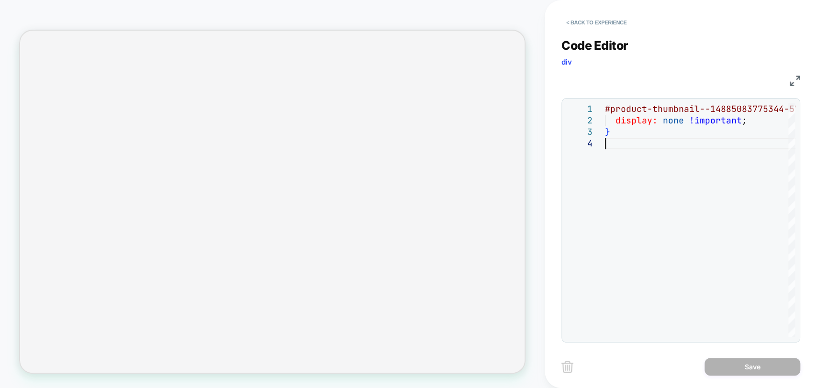
click at [795, 80] on img at bounding box center [794, 81] width 11 height 11
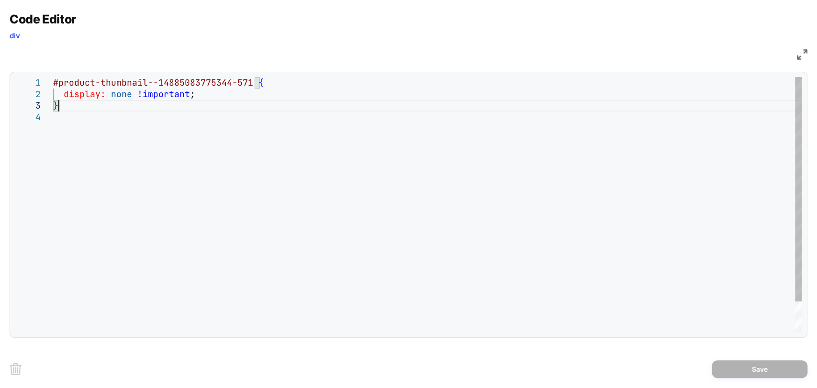
click at [200, 111] on div "#product-thumbnail--14885083775344-571 { display: none !important ; }" at bounding box center [427, 221] width 748 height 289
click at [158, 121] on div "#product-thumbnail--14885083775344-571 { display: none !important ; }" at bounding box center [427, 221] width 748 height 289
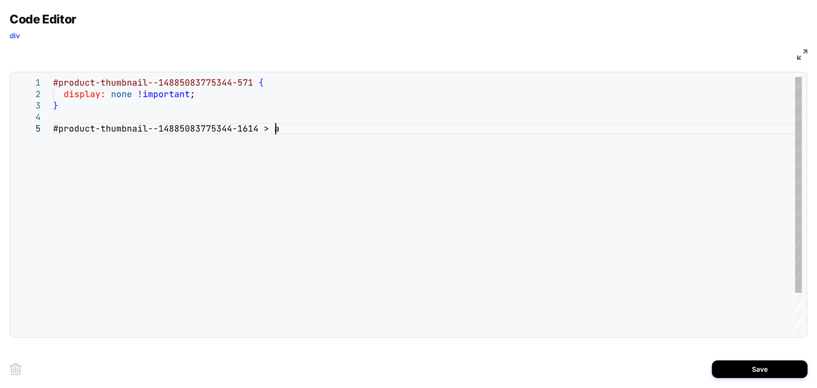
scroll to position [313, 0]
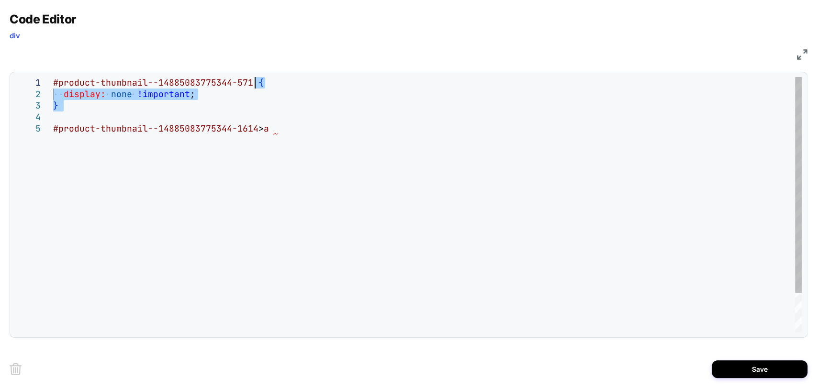
drag, startPoint x: 205, startPoint y: 111, endPoint x: 256, endPoint y: 85, distance: 56.7
click at [256, 85] on div "#product-thumbnail--14885083775344-571 { display: none !important ; } #product-…" at bounding box center [427, 227] width 748 height 301
click at [297, 130] on div "#product-thumbnail--14885083775344-571 { display: none !important ; } #product-…" at bounding box center [427, 227] width 748 height 301
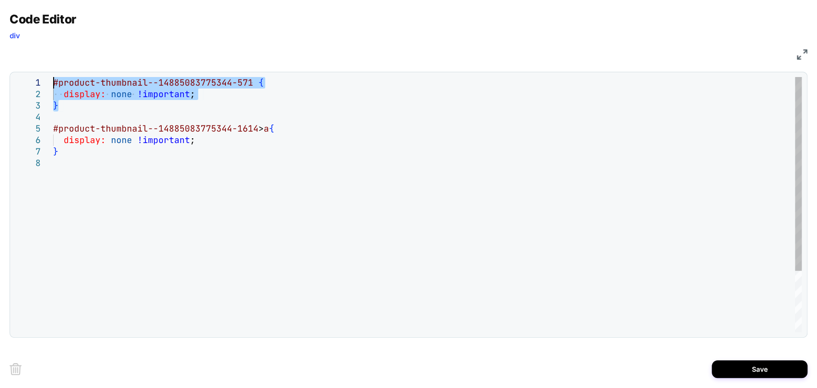
drag, startPoint x: 68, startPoint y: 109, endPoint x: 24, endPoint y: 77, distance: 54.7
click at [53, 77] on div "#product-thumbnail--14885083775344-571 { display: none !important ; } #product-…" at bounding box center [427, 244] width 748 height 335
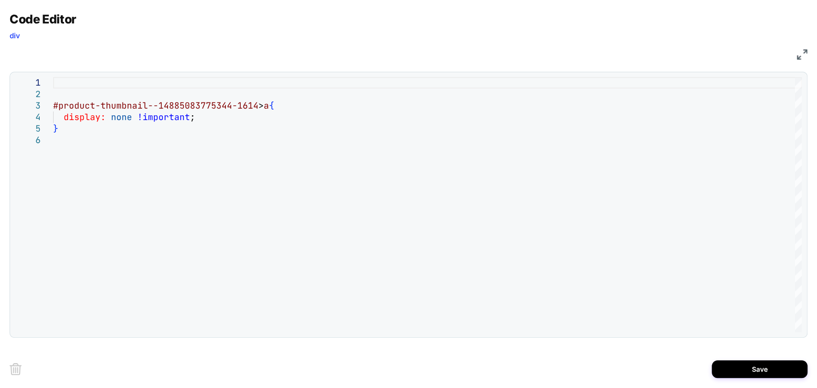
type textarea "**********"
click at [797, 57] on img at bounding box center [802, 54] width 11 height 11
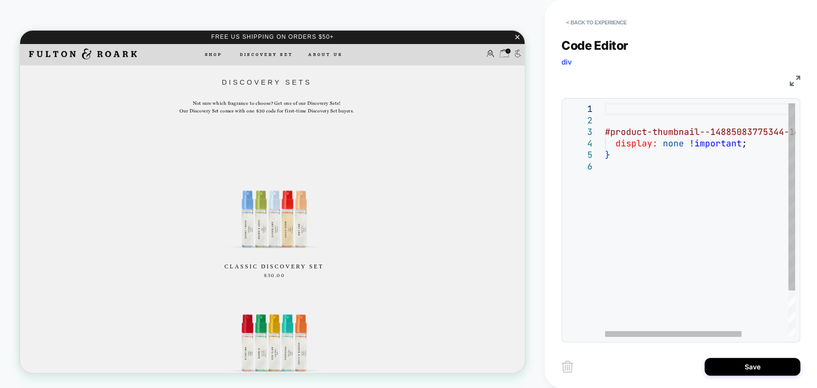
scroll to position [47, 0]
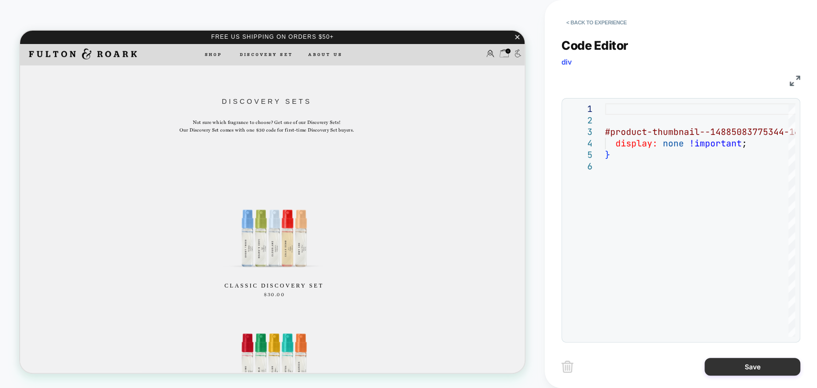
click at [754, 363] on button "Save" at bounding box center [752, 367] width 96 height 18
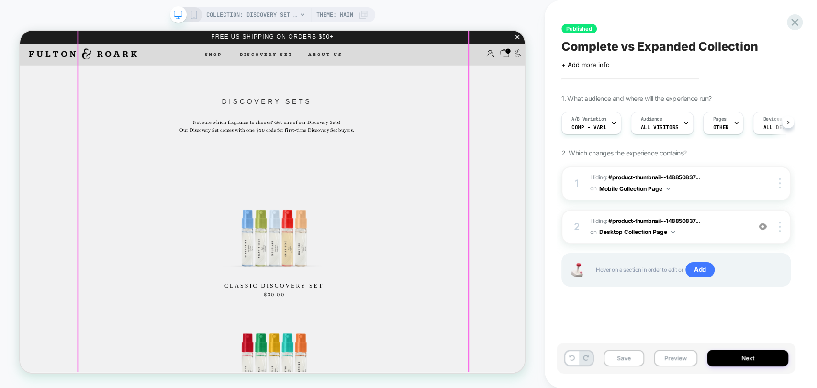
scroll to position [0, 0]
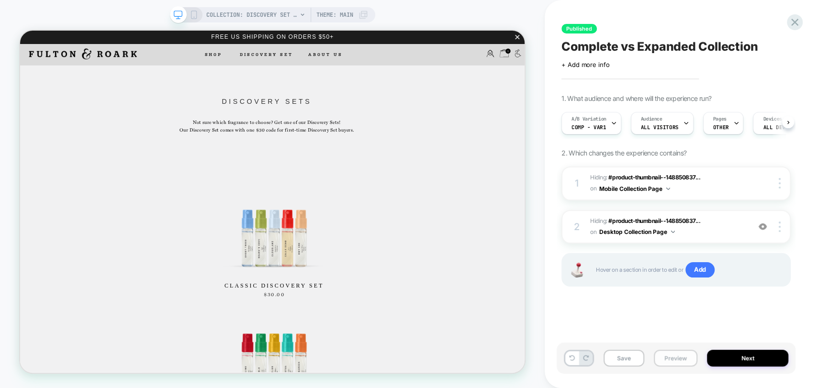
click at [685, 360] on button "Preview" at bounding box center [676, 358] width 44 height 17
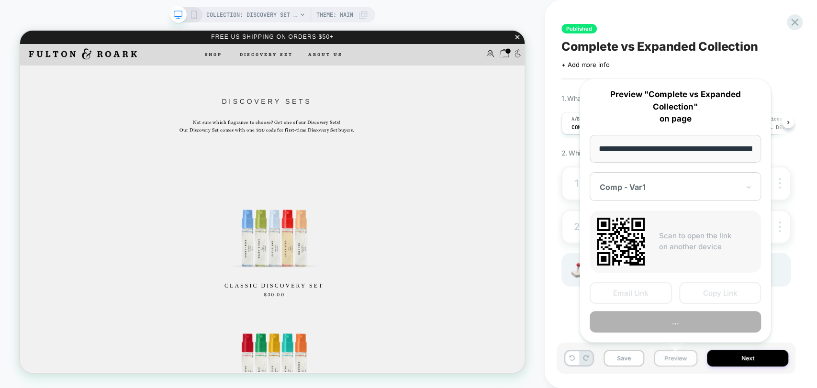
scroll to position [0, 123]
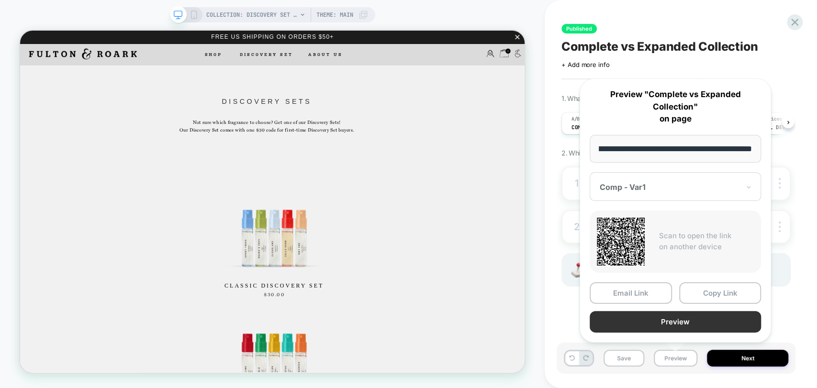
click at [697, 323] on button "Preview" at bounding box center [674, 322] width 171 height 22
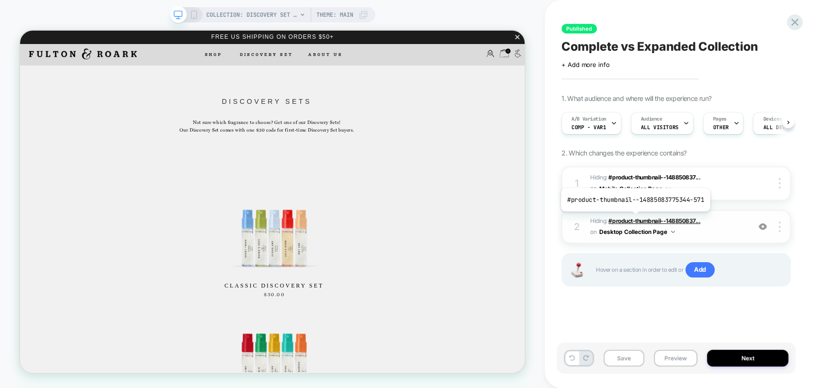
click at [634, 219] on span "#product-thumbnail--148850837..." at bounding box center [654, 220] width 92 height 7
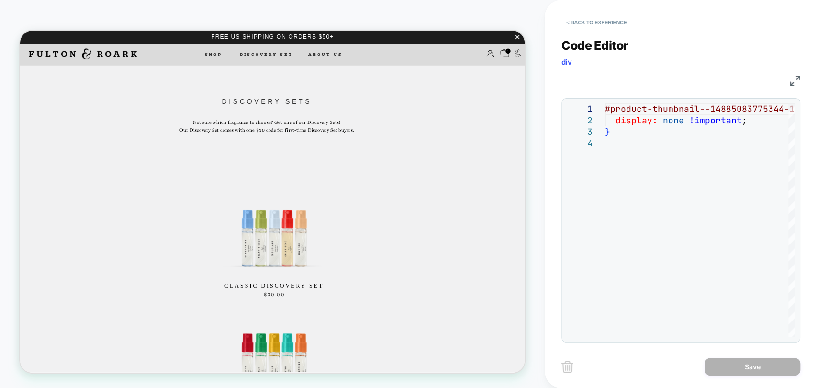
click at [794, 81] on img at bounding box center [794, 81] width 11 height 11
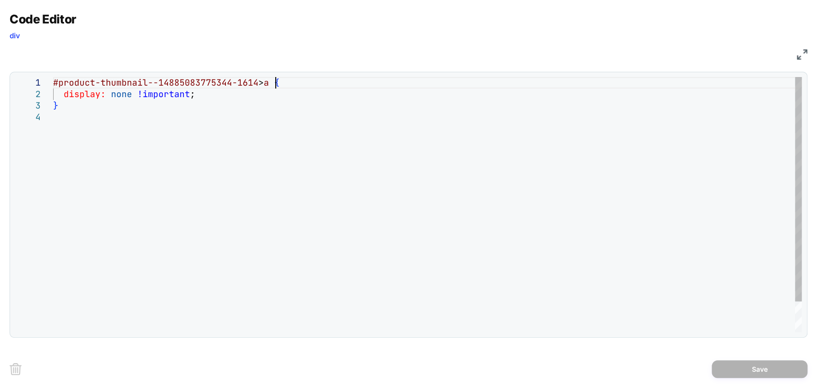
scroll to position [0, 0]
drag, startPoint x: 277, startPoint y: 84, endPoint x: 0, endPoint y: 81, distance: 277.1
click at [53, 81] on div "#product-thumbnail--14885083775344-1614 > a { display: none !important ; }" at bounding box center [427, 221] width 748 height 289
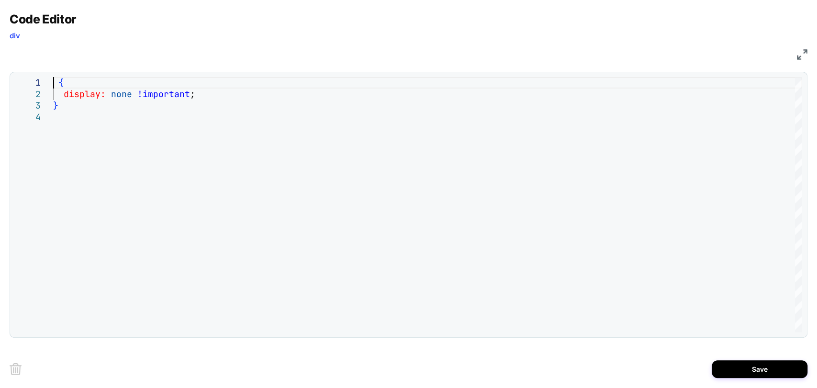
type textarea "**********"
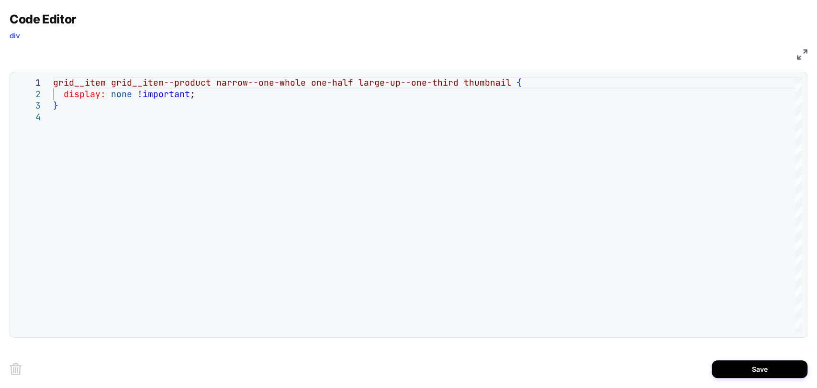
click at [797, 51] on img at bounding box center [802, 54] width 11 height 11
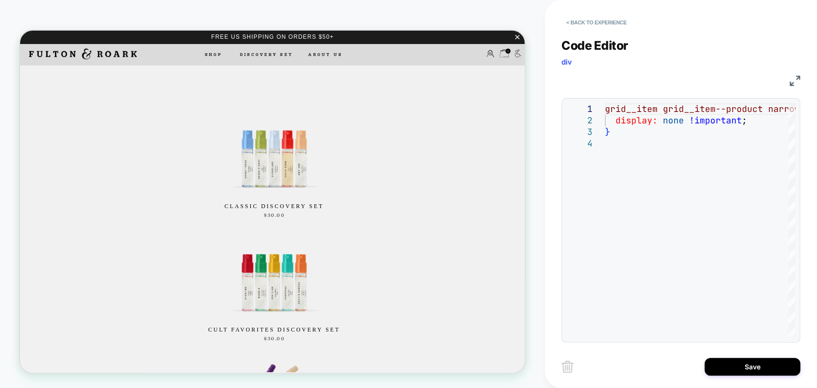
scroll to position [154, 0]
click at [581, 23] on button "< Back to experience" at bounding box center [596, 22] width 70 height 15
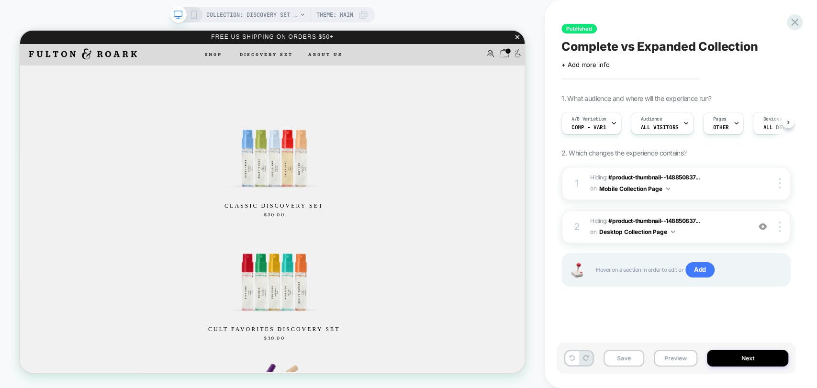
scroll to position [0, 0]
click at [567, 362] on button at bounding box center [571, 358] width 13 height 14
click at [630, 221] on span "#product-thumbnail--148850837..." at bounding box center [654, 220] width 92 height 7
click at [632, 219] on span "#product-thumbnail--148850837..." at bounding box center [654, 220] width 92 height 7
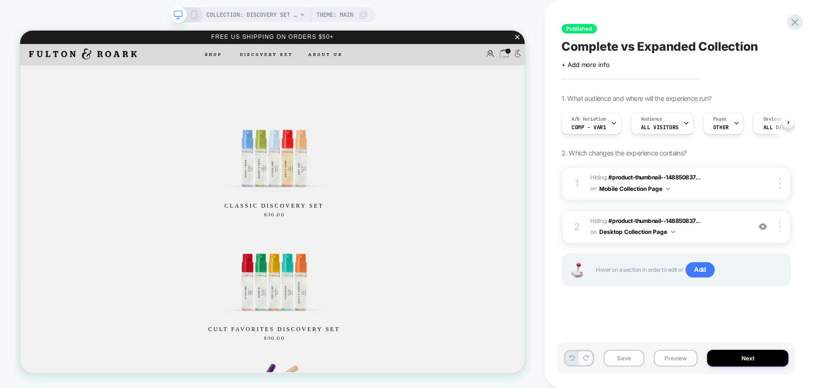
click at [586, 361] on button at bounding box center [585, 358] width 13 height 14
click at [631, 220] on span "#product-thumbnail--148850837..." at bounding box center [654, 220] width 92 height 7
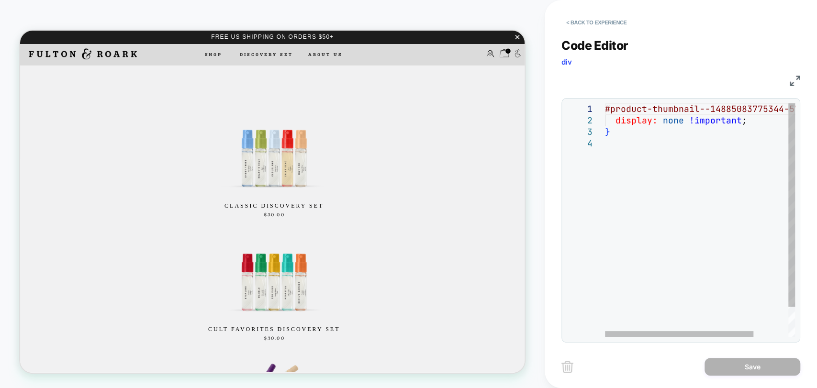
click at [640, 169] on div "#product-thumbnail--14885083775344-571 { display: none !important ; }" at bounding box center [722, 237] width 234 height 268
drag, startPoint x: 649, startPoint y: 155, endPoint x: 576, endPoint y: 104, distance: 88.7
click at [605, 104] on div "#product-thumbnail--14885083775344-571 { display: none !important ; }" at bounding box center [722, 237] width 234 height 268
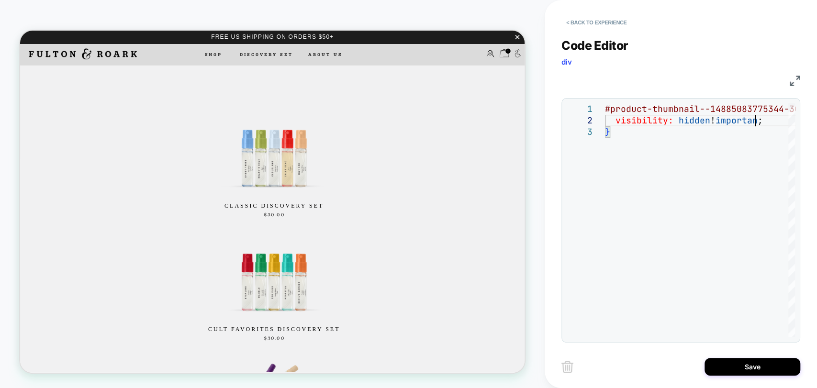
scroll to position [11, 154]
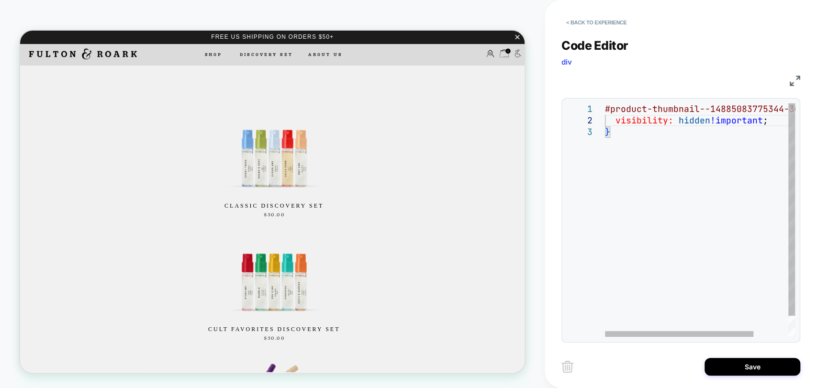
click at [638, 163] on div "#product-thumbnail--14885083775344-3062 { visibility: hidden !important ; }" at bounding box center [722, 231] width 234 height 256
drag, startPoint x: 687, startPoint y: 105, endPoint x: 729, endPoint y: 108, distance: 42.7
click at [729, 108] on div "#product-thumbnail--14885083775344-3062 { visibility: hidden !important ; }" at bounding box center [722, 231] width 234 height 256
click at [665, 157] on div "#product-thumbnail--14885083775344-3062 { visibility: hidden !important ; }" at bounding box center [722, 231] width 234 height 256
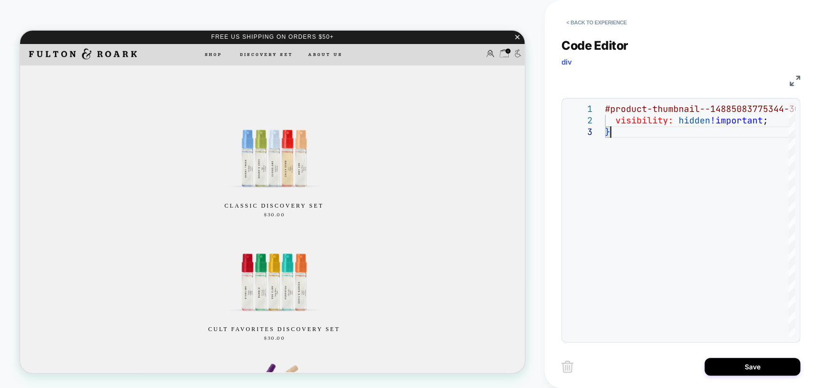
type textarea "**********"
click at [583, 23] on button "< Back to experience" at bounding box center [596, 22] width 70 height 15
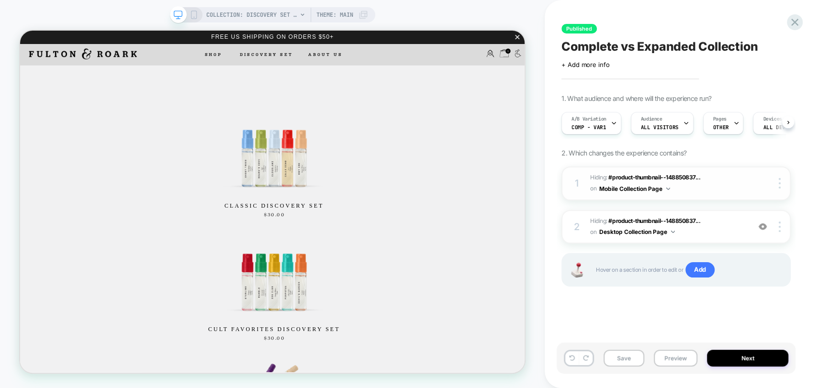
scroll to position [0, 0]
click at [637, 221] on span "#product-thumbnail--148850837..." at bounding box center [654, 220] width 92 height 7
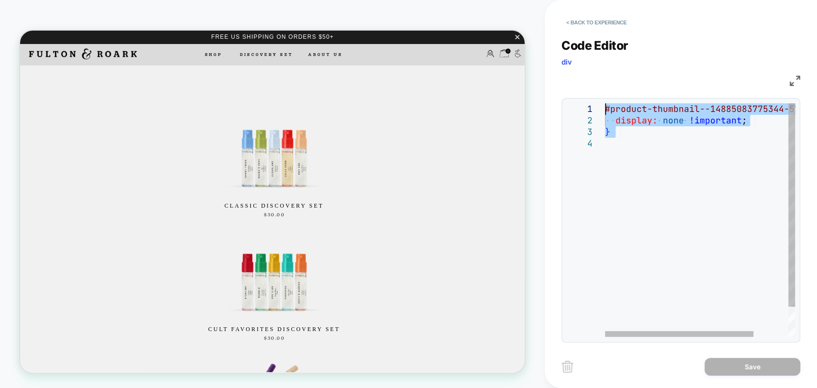
drag, startPoint x: 635, startPoint y: 160, endPoint x: 573, endPoint y: 99, distance: 87.3
click at [605, 103] on div "#product-thumbnail--14885083775344-571 { display: none !important ; }" at bounding box center [722, 237] width 234 height 268
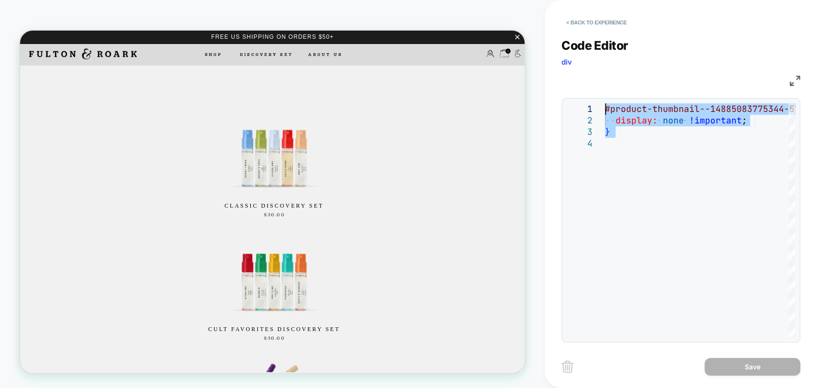
type textarea "**********"
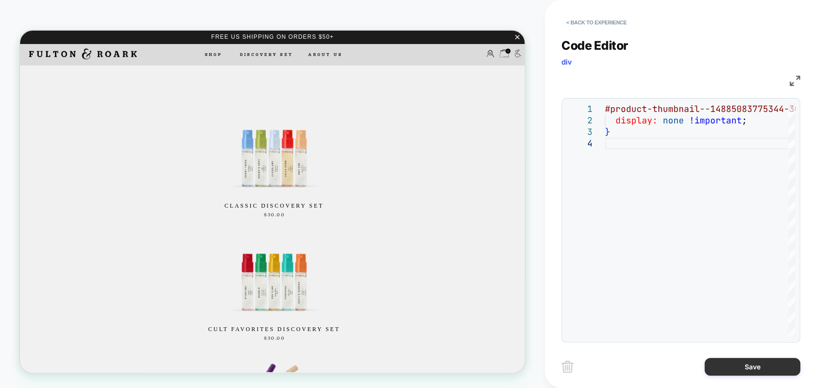
click at [719, 363] on button "Save" at bounding box center [752, 367] width 96 height 18
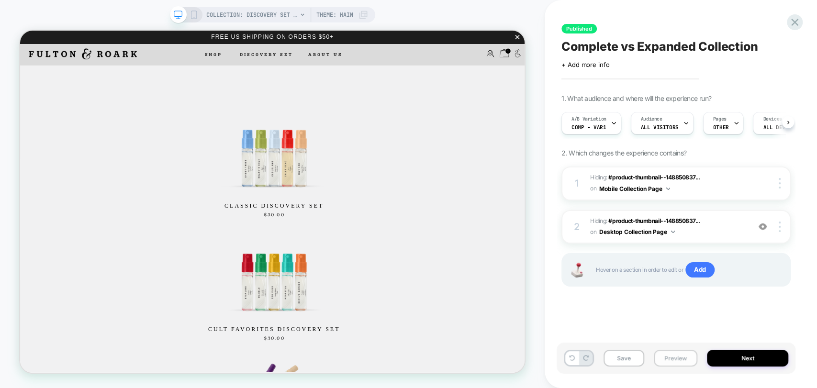
click at [671, 355] on button "Preview" at bounding box center [676, 358] width 44 height 17
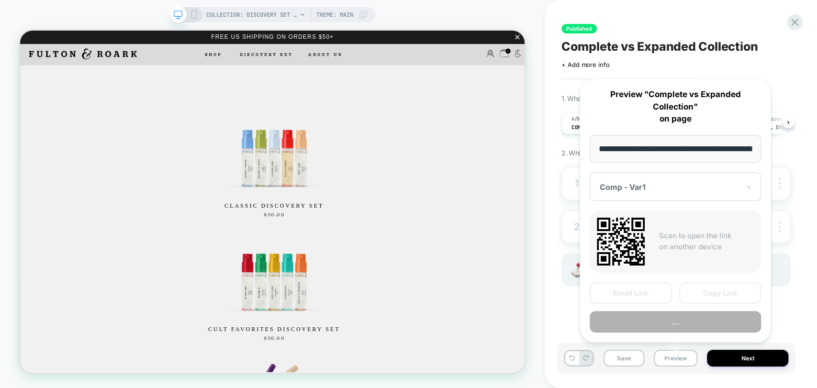
scroll to position [0, 123]
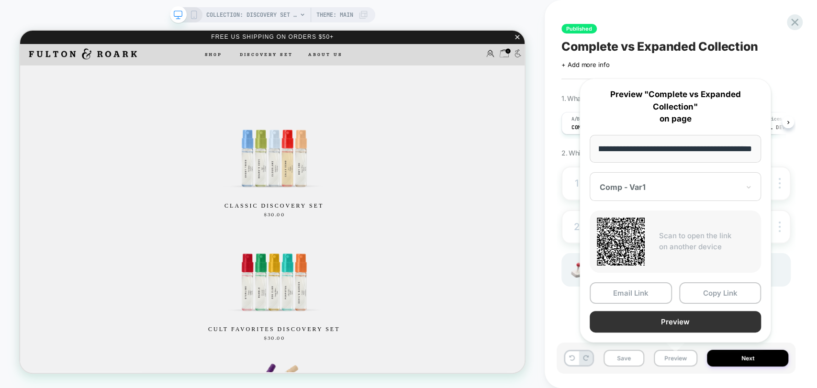
click at [694, 315] on button "Preview" at bounding box center [674, 322] width 171 height 22
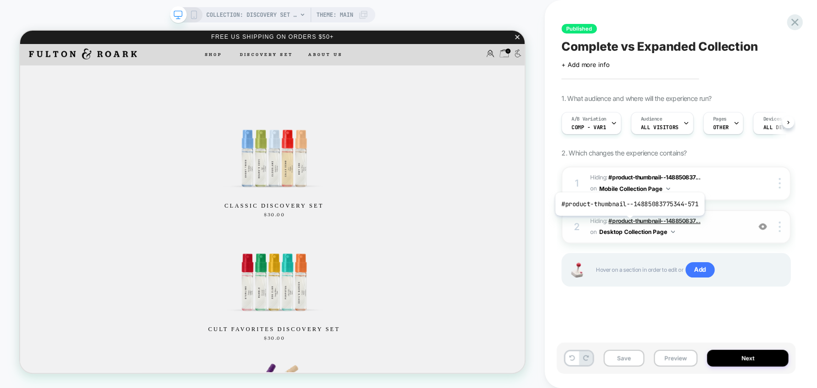
click at [628, 222] on span "#product-thumbnail--148850837..." at bounding box center [654, 220] width 92 height 7
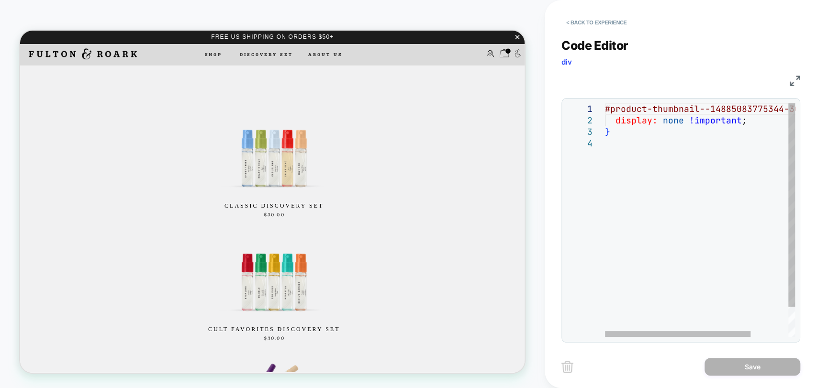
scroll to position [0, 0]
click at [633, 153] on div "#product-thumbnail--14885083775344-3062 { display: none !important ; }" at bounding box center [724, 237] width 239 height 268
click at [584, 26] on button "< Back to experience" at bounding box center [596, 22] width 70 height 15
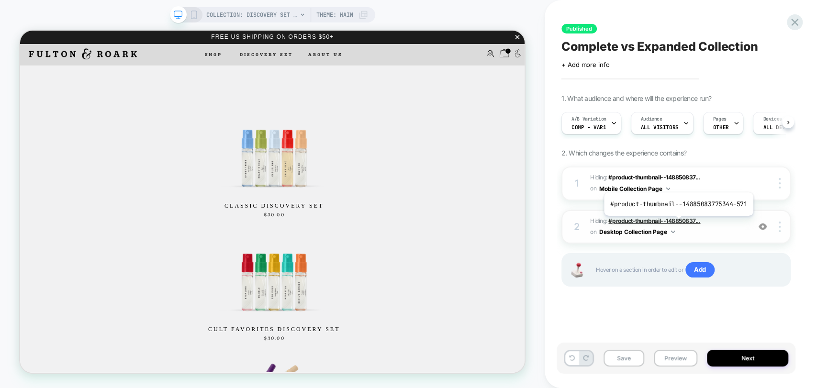
click at [677, 223] on span "#product-thumbnail--148850837..." at bounding box center [654, 220] width 92 height 7
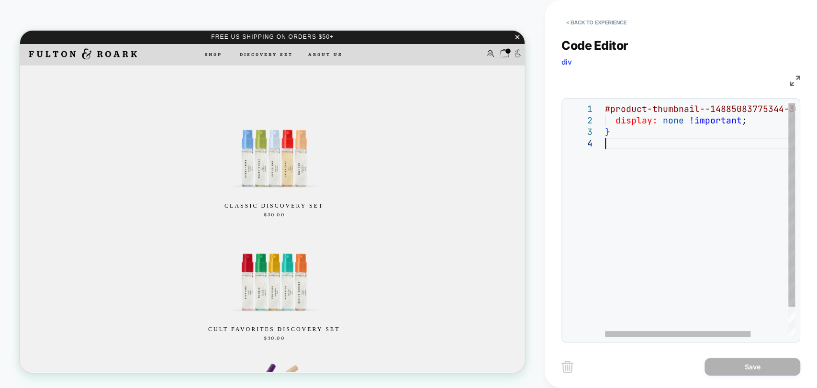
click at [626, 149] on div "#product-thumbnail--14885083775344-3062 { display: none !important ; }" at bounding box center [724, 237] width 239 height 268
click at [573, 19] on button "< Back to experience" at bounding box center [596, 22] width 70 height 15
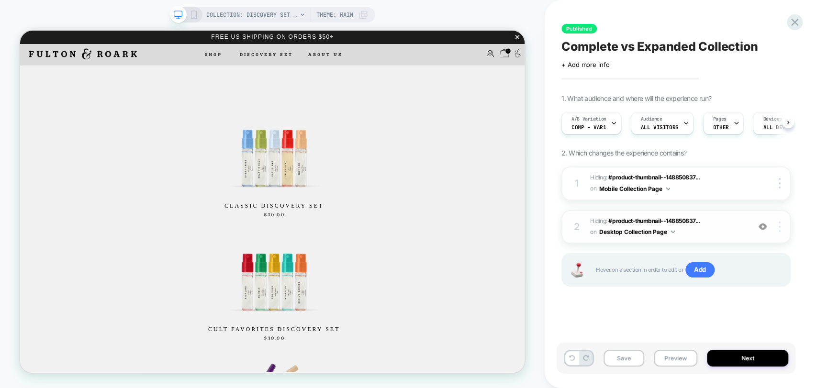
click at [779, 228] on img at bounding box center [779, 227] width 2 height 11
click at [631, 324] on div "Published Complete vs Expanded Collection Click to edit experience details + Ad…" at bounding box center [675, 194] width 239 height 369
click at [758, 226] on div at bounding box center [763, 227] width 18 height 11
click at [699, 267] on span "Add" at bounding box center [699, 269] width 29 height 15
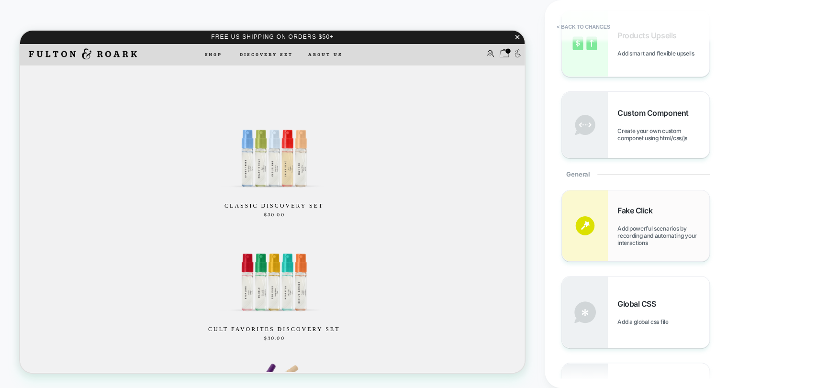
scroll to position [319, 0]
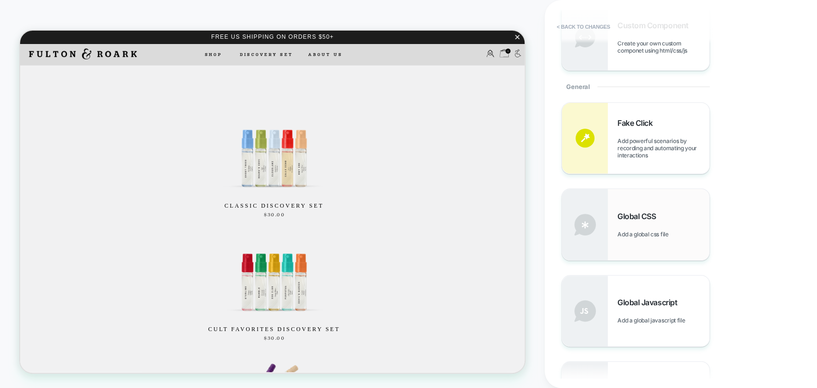
click at [630, 238] on div "Global CSS Add a global css file" at bounding box center [635, 224] width 147 height 71
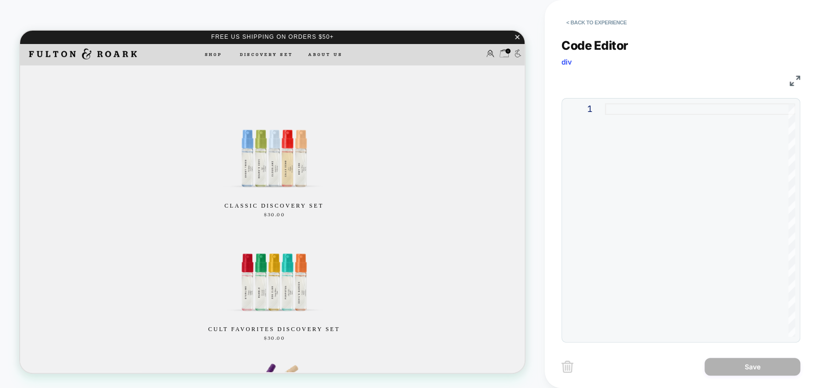
click at [598, 178] on div "1" at bounding box center [586, 219] width 38 height 233
click at [633, 146] on div at bounding box center [700, 219] width 190 height 233
type textarea "**********"
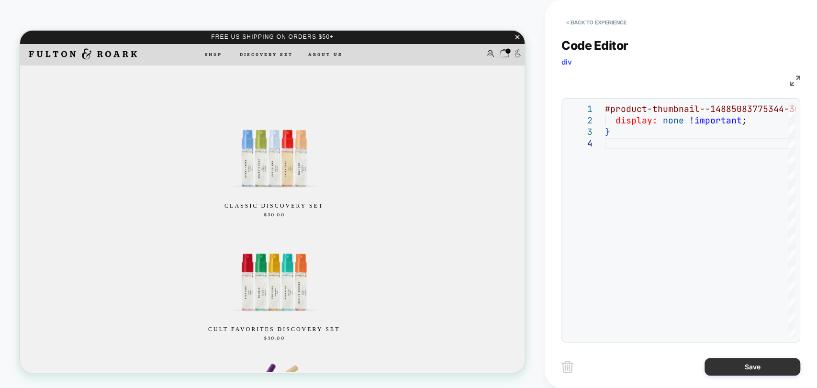
click at [750, 363] on button "Save" at bounding box center [752, 367] width 96 height 18
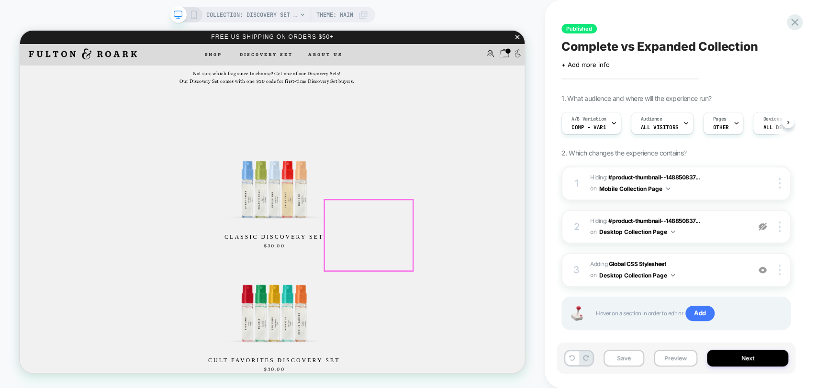
scroll to position [154, 0]
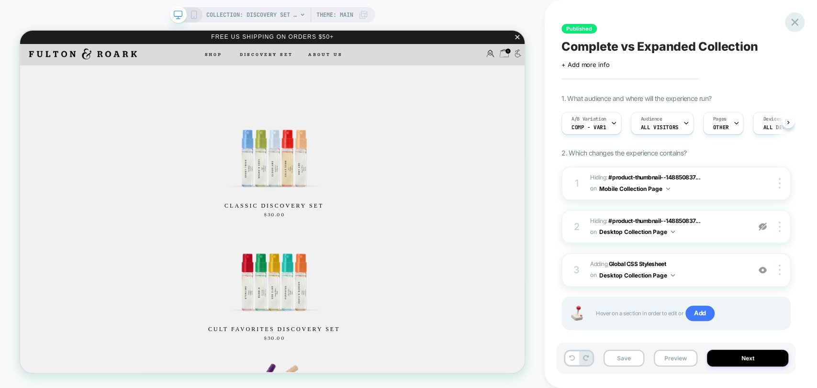
click at [789, 25] on icon at bounding box center [794, 22] width 13 height 13
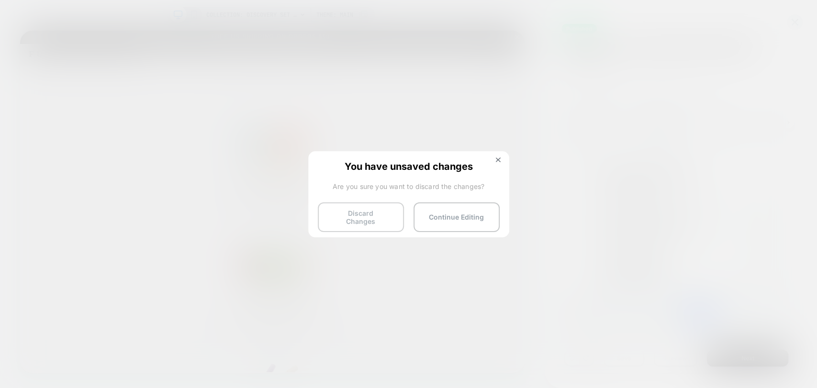
click at [376, 215] on button "Discard Changes" at bounding box center [361, 217] width 86 height 30
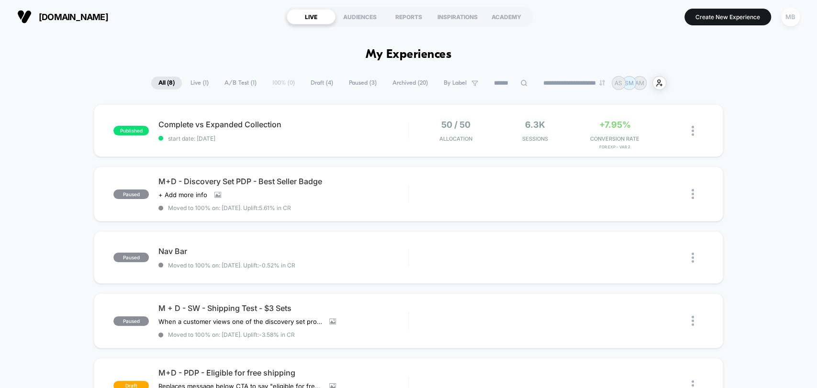
click at [790, 22] on div "MB" at bounding box center [790, 17] width 19 height 19
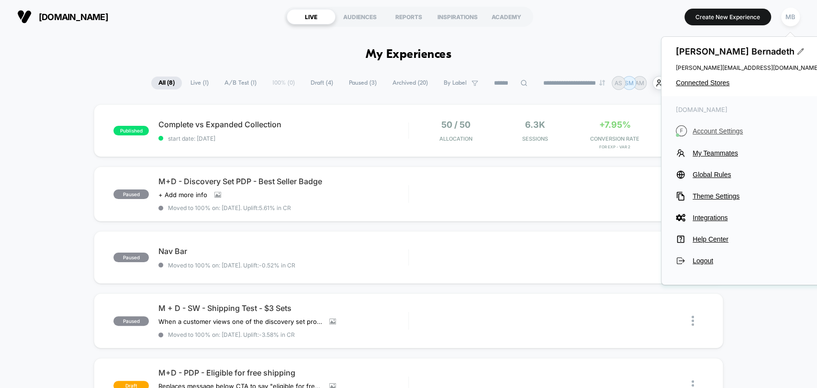
click at [726, 133] on span "Account Settings" at bounding box center [755, 131] width 127 height 8
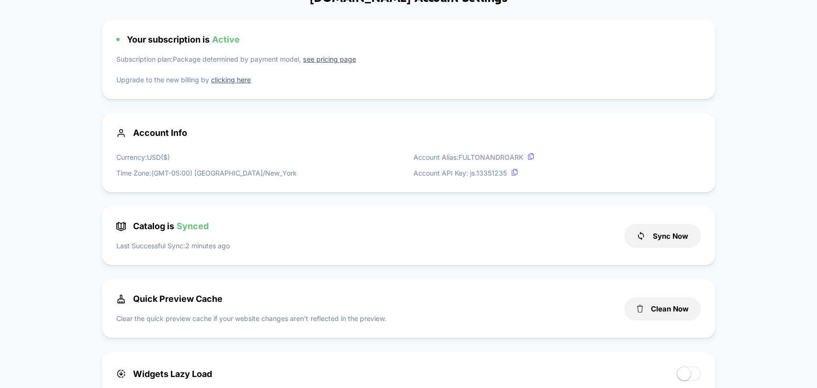
scroll to position [212, 0]
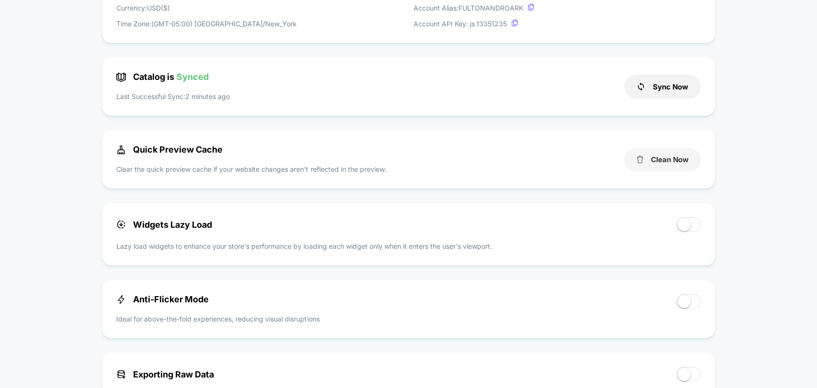
click at [677, 164] on button "Clean Now" at bounding box center [662, 159] width 77 height 23
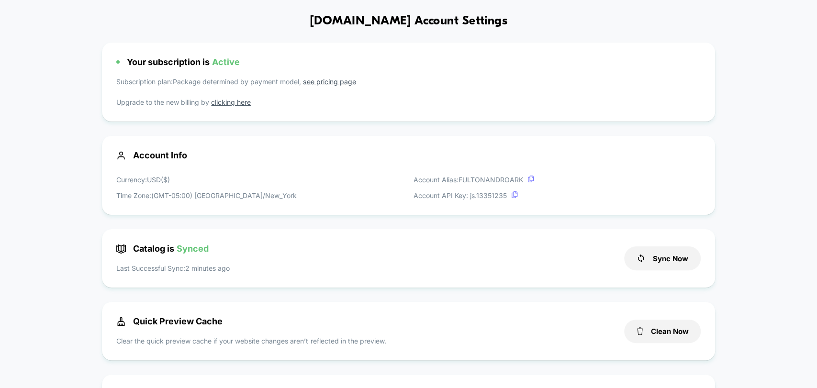
scroll to position [0, 0]
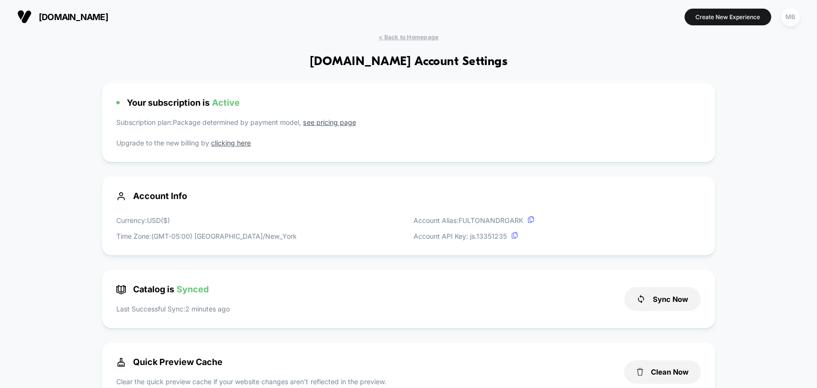
click at [417, 36] on span "< Back to Homepage" at bounding box center [408, 36] width 60 height 7
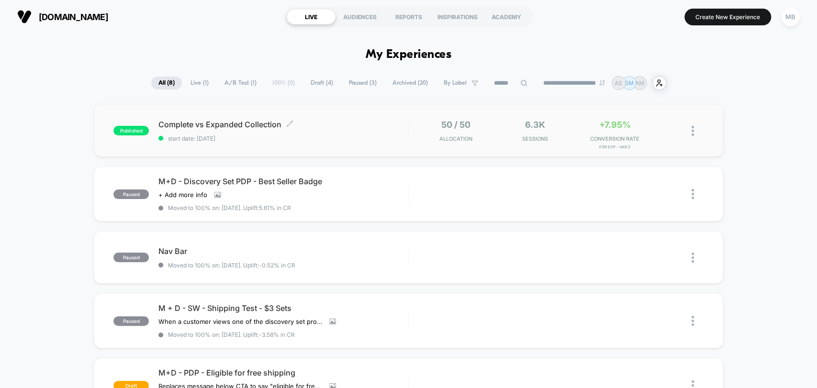
click at [345, 135] on span "start date: 9/17/2025" at bounding box center [282, 138] width 249 height 7
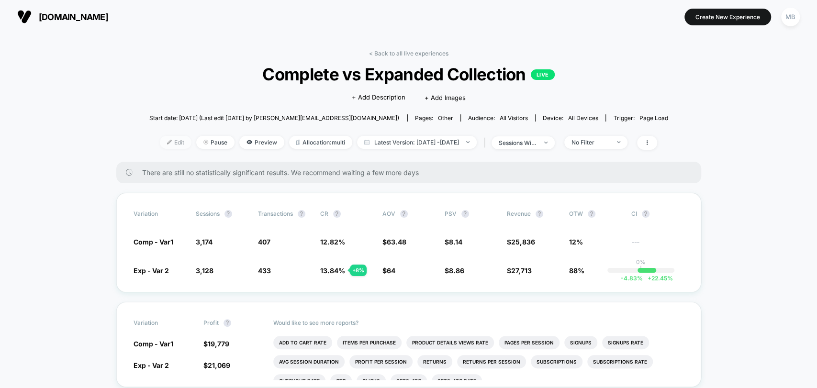
click at [160, 138] on span "Edit" at bounding box center [176, 142] width 32 height 13
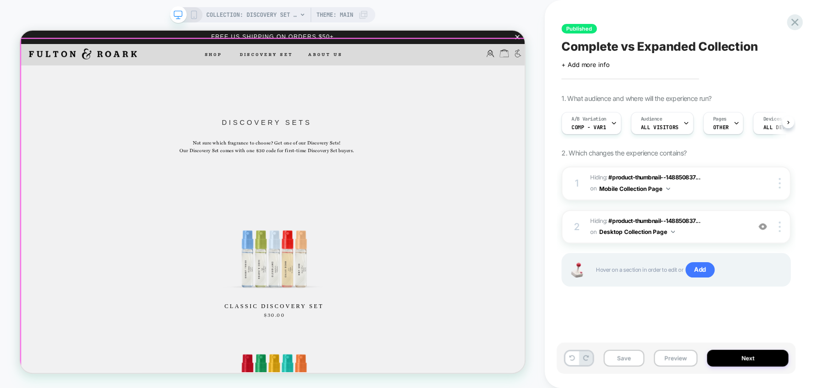
scroll to position [106, 0]
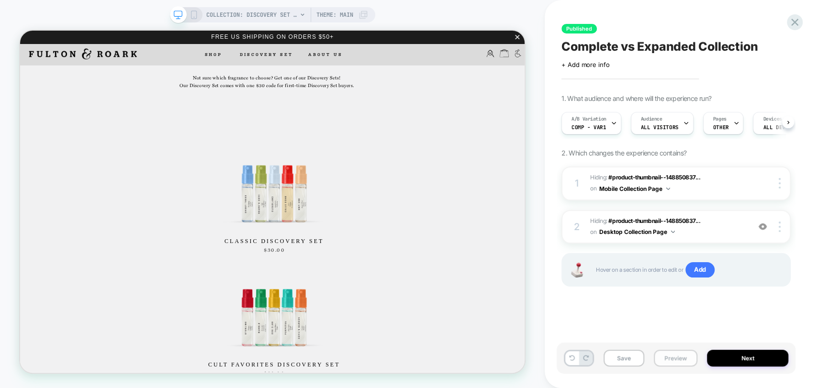
click at [667, 350] on button "Preview" at bounding box center [676, 358] width 44 height 17
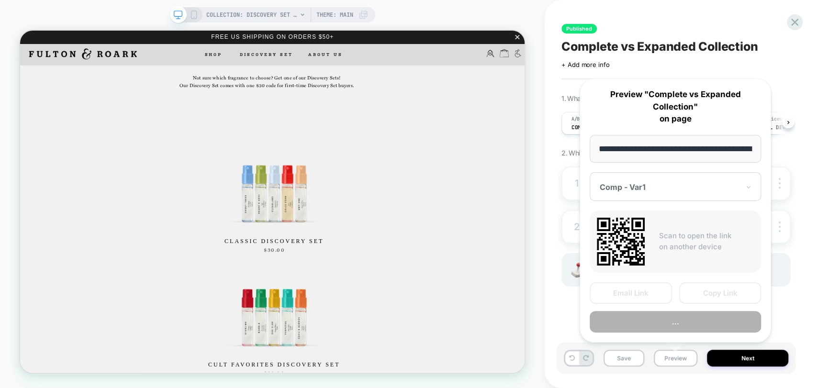
scroll to position [0, 123]
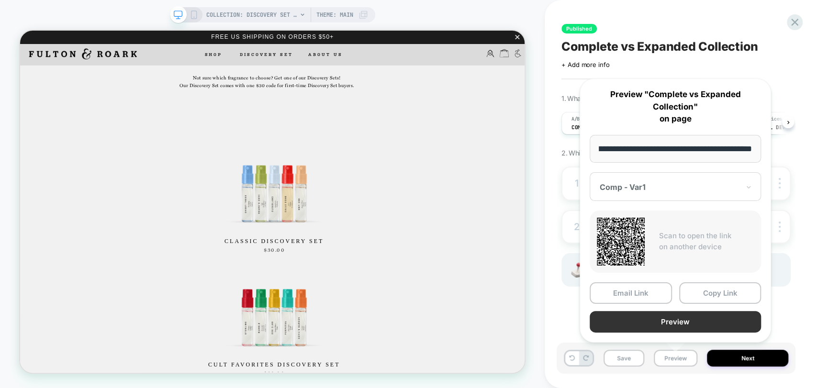
click at [685, 323] on button "Preview" at bounding box center [674, 322] width 171 height 22
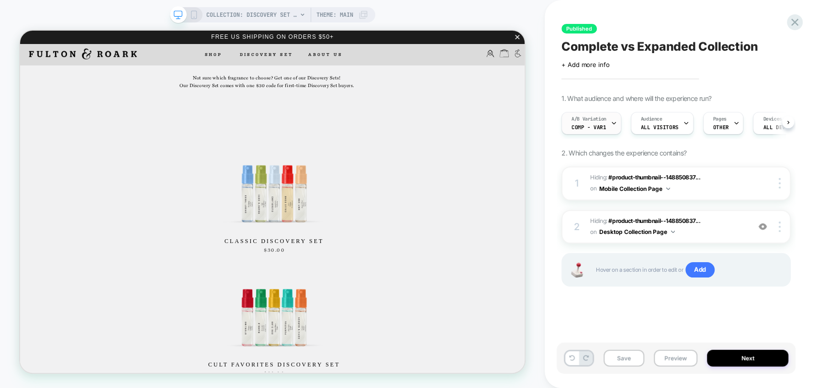
click at [594, 123] on div "A/B Variation Comp - Var1" at bounding box center [589, 123] width 54 height 22
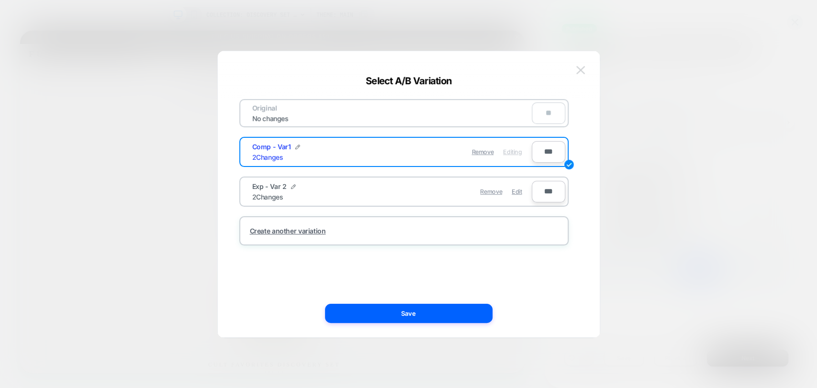
click at [578, 68] on img at bounding box center [580, 70] width 9 height 8
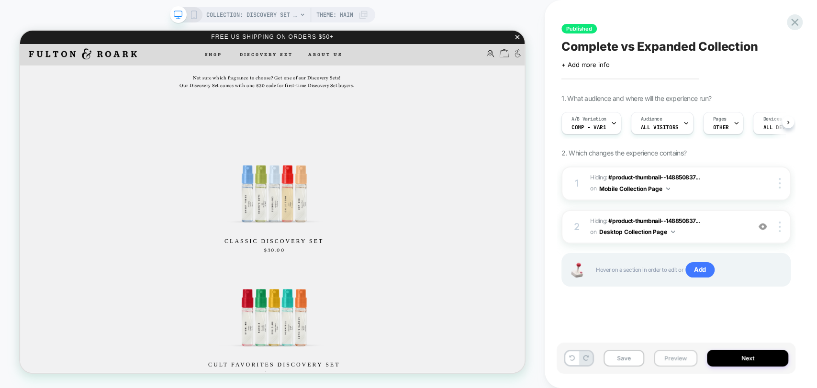
click at [670, 361] on button "Preview" at bounding box center [676, 358] width 44 height 17
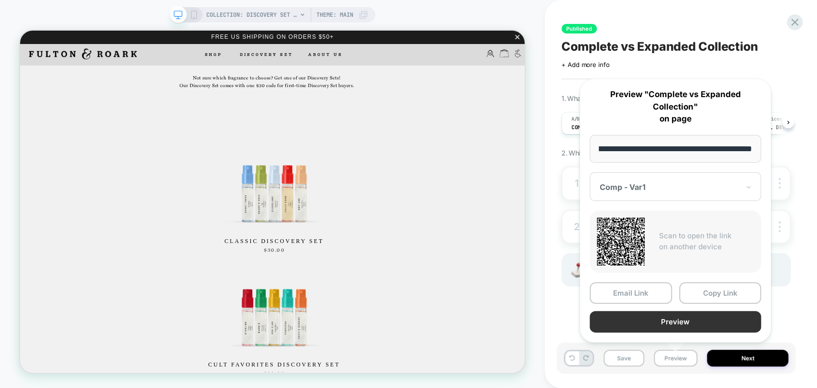
click at [676, 322] on button "Preview" at bounding box center [674, 322] width 171 height 22
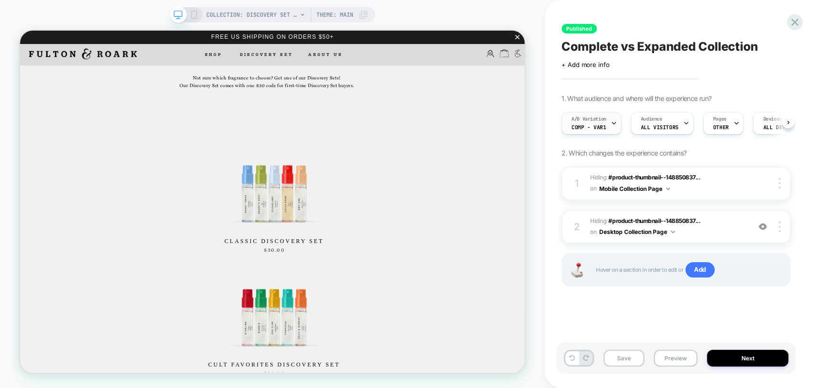
click at [609, 125] on div "A/B Variation Comp - Var1" at bounding box center [589, 123] width 54 height 22
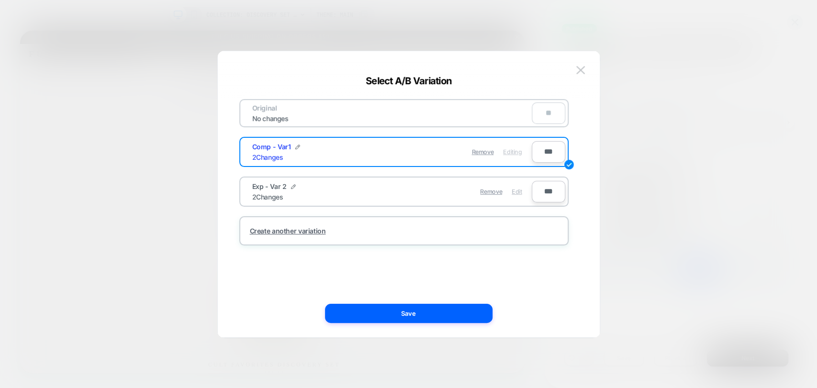
click at [518, 192] on span "Edit" at bounding box center [516, 191] width 10 height 7
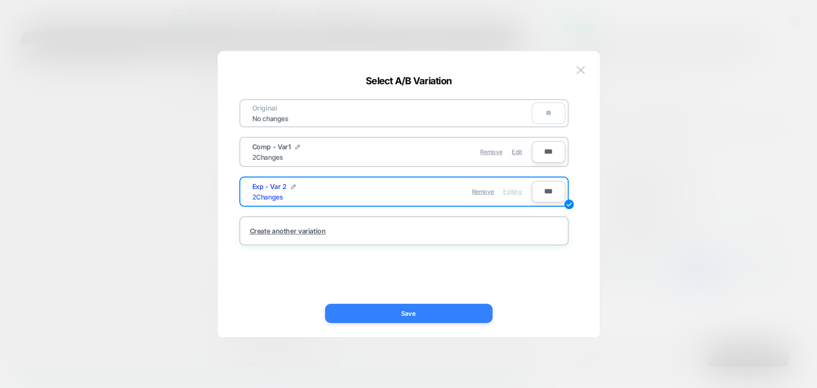
click at [443, 311] on button "Save" at bounding box center [408, 313] width 167 height 19
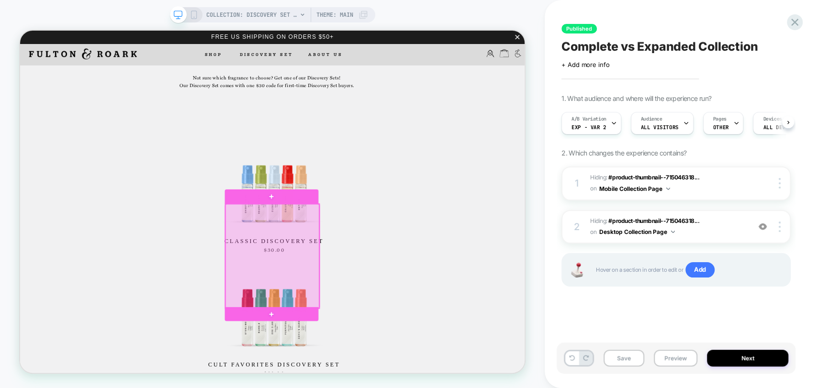
click at [394, 388] on div at bounding box center [356, 331] width 125 height 139
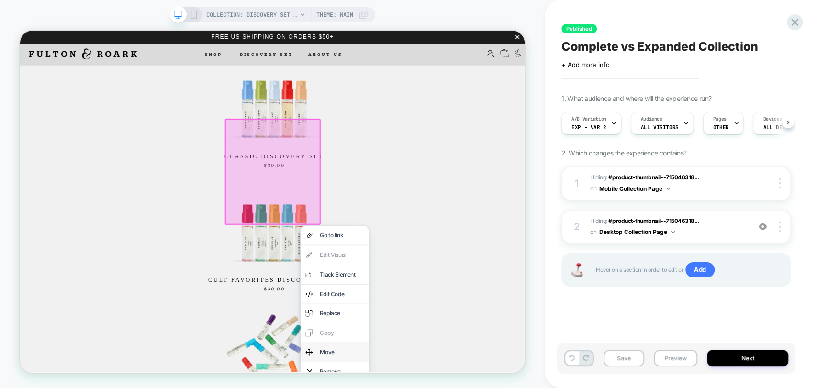
scroll to position [266, 0]
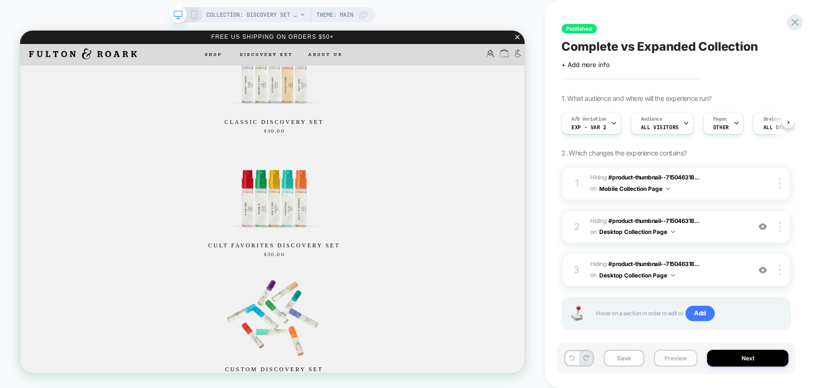
click at [668, 360] on button "Preview" at bounding box center [676, 358] width 44 height 17
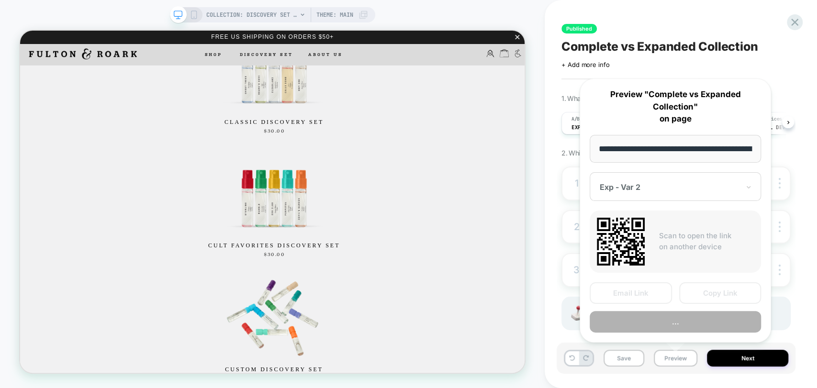
scroll to position [0, 123]
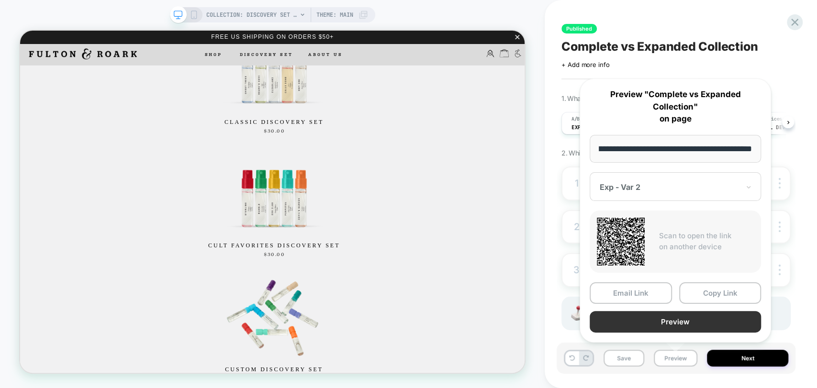
click at [678, 325] on button "Preview" at bounding box center [674, 322] width 171 height 22
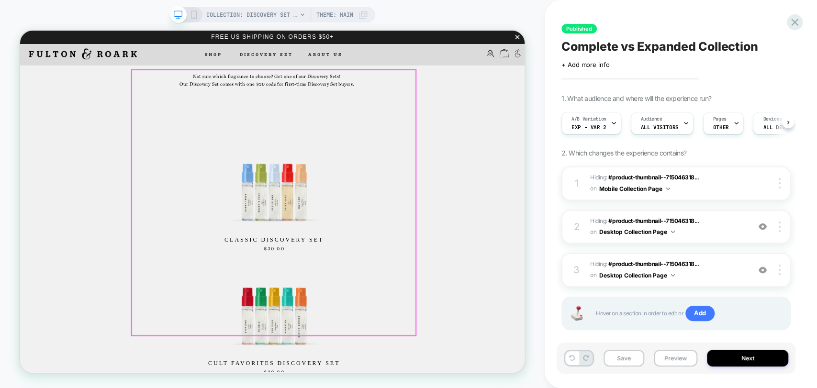
scroll to position [106, 0]
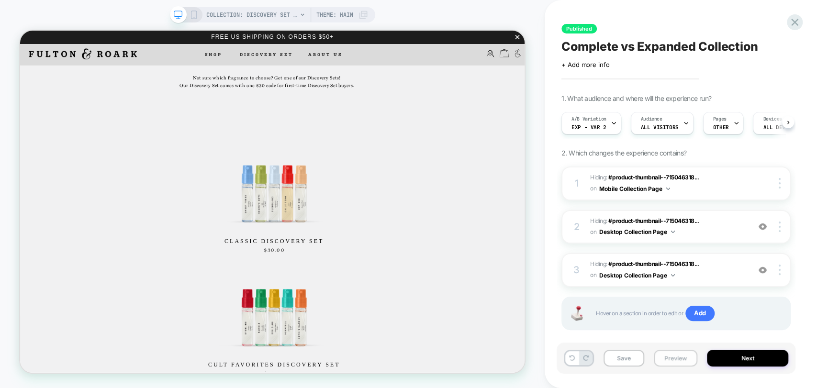
click at [674, 356] on button "Preview" at bounding box center [676, 358] width 44 height 17
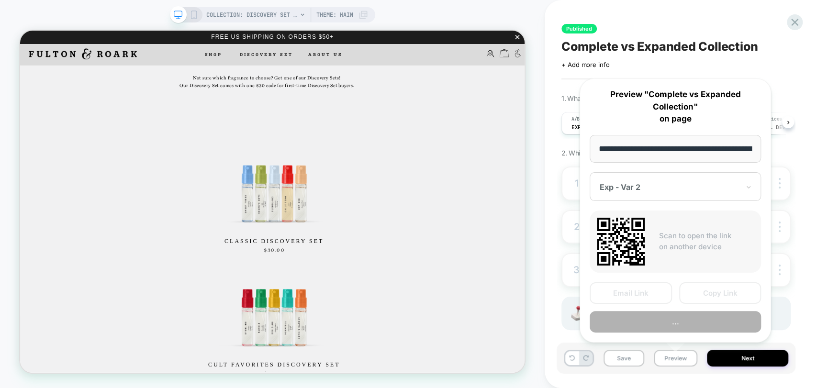
scroll to position [0, 123]
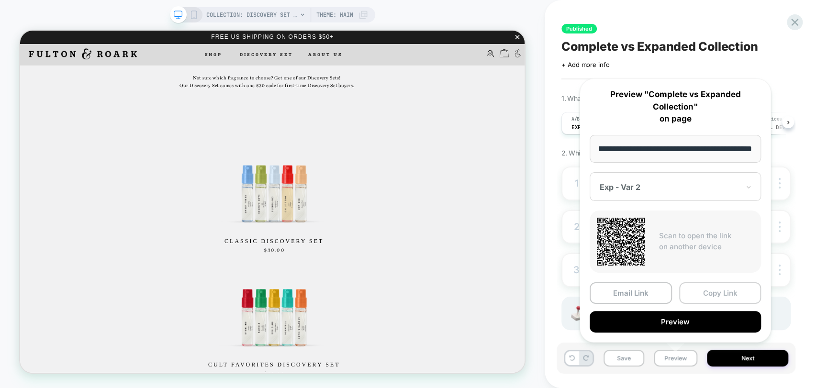
click at [702, 290] on button "Copy Link" at bounding box center [720, 293] width 82 height 22
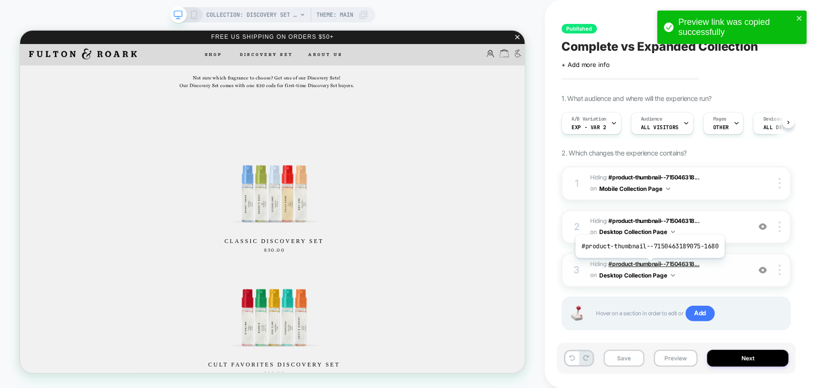
click at [648, 265] on span "#product-thumbnail--715046318..." at bounding box center [653, 263] width 91 height 7
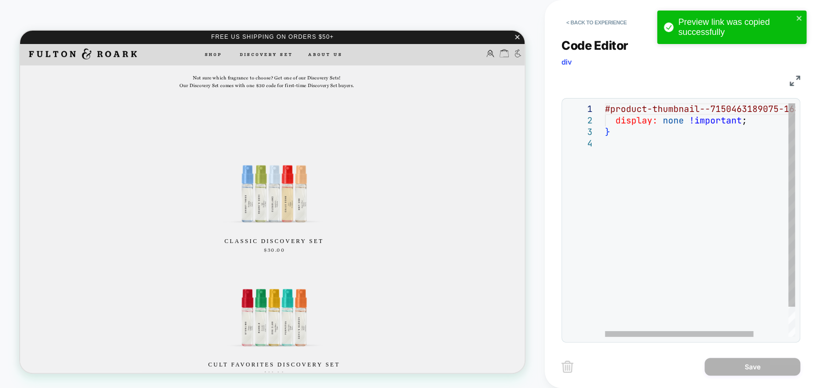
click at [712, 114] on div "#product-thumbnail--7150463189075-1680 { display: none !important ; }" at bounding box center [722, 237] width 234 height 268
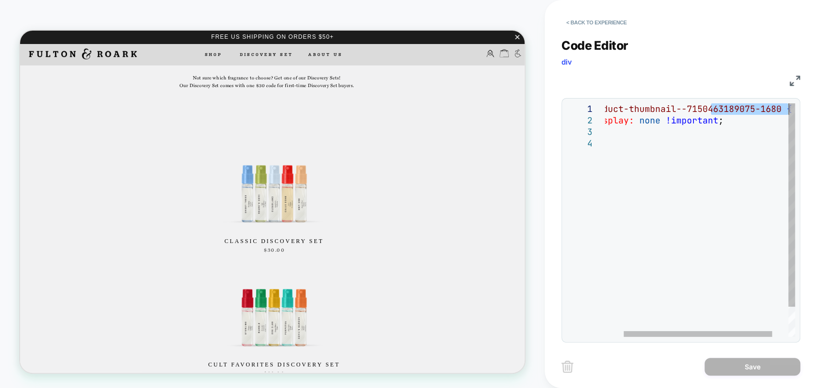
drag, startPoint x: 741, startPoint y: 111, endPoint x: 812, endPoint y: 110, distance: 71.8
click at [812, 110] on div "#product-thumbnail--7150463189075-1680 { display: none !important ; }" at bounding box center [698, 237] width 234 height 268
click at [741, 118] on div "#product-thumbnail--7150463189075-1680 { display: none !important ; }" at bounding box center [698, 237] width 234 height 268
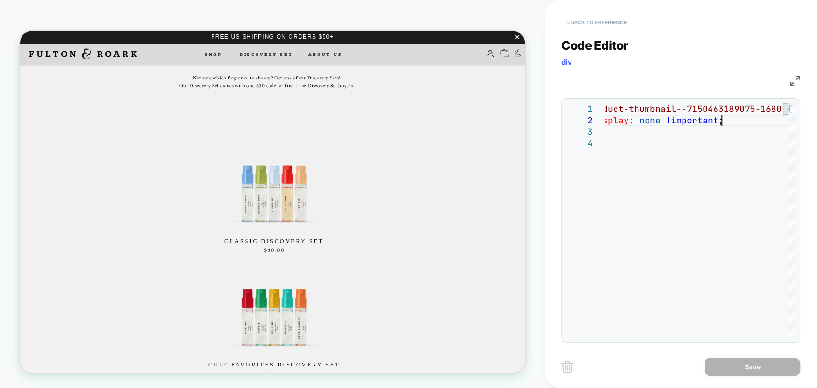
click at [611, 23] on button "< Back to experience" at bounding box center [596, 22] width 70 height 15
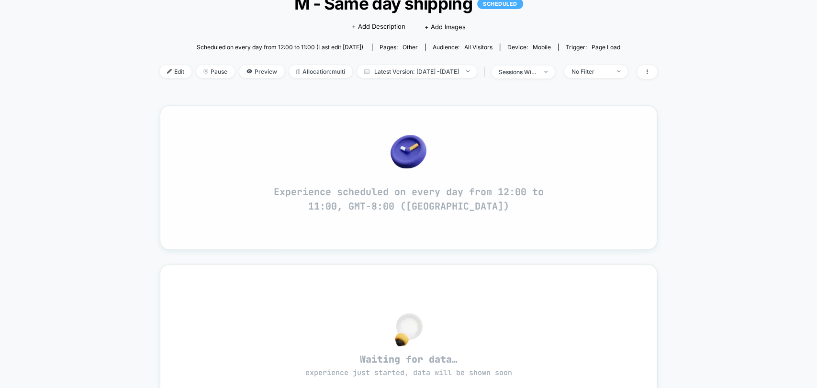
scroll to position [53, 0]
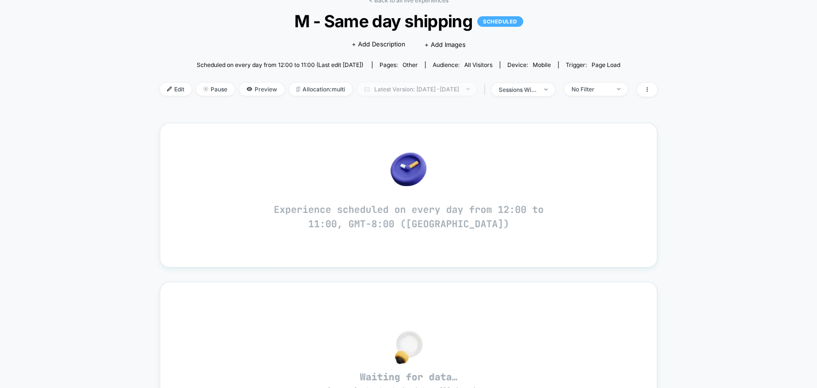
click at [461, 92] on span "Latest Version: Sep 16, 2025 - Sep 23, 2025" at bounding box center [417, 89] width 120 height 13
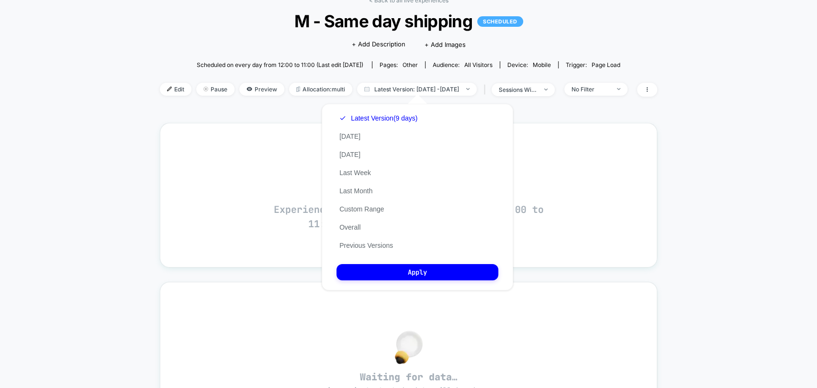
click at [729, 211] on div "< Back to all live experiences M - Same day shipping SCHEDULED Click to edit ex…" at bounding box center [408, 314] width 817 height 668
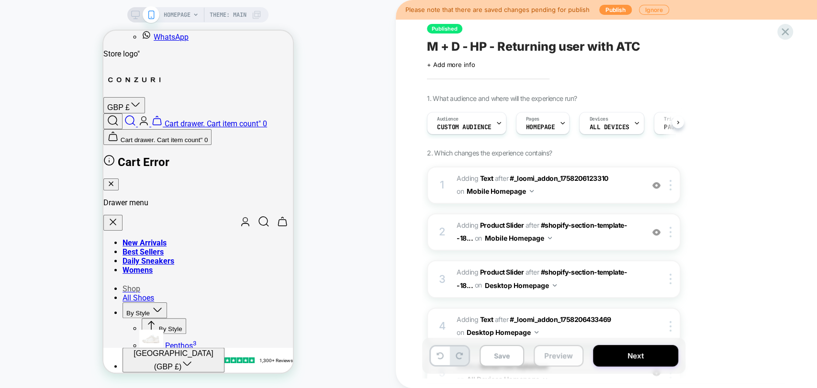
scroll to position [203, 0]
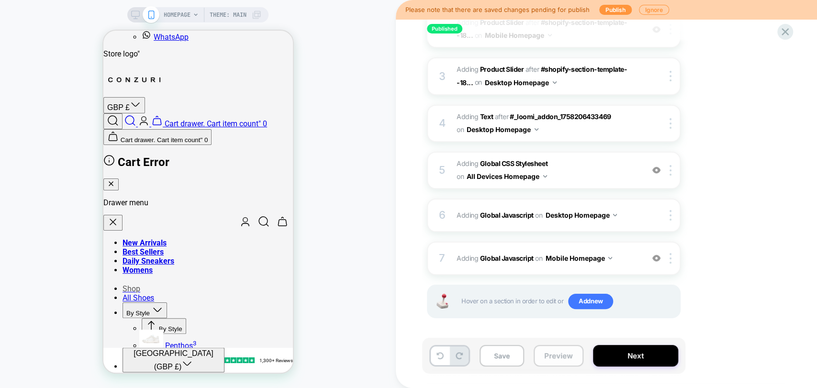
click at [552, 361] on button "Preview" at bounding box center [558, 356] width 50 height 22
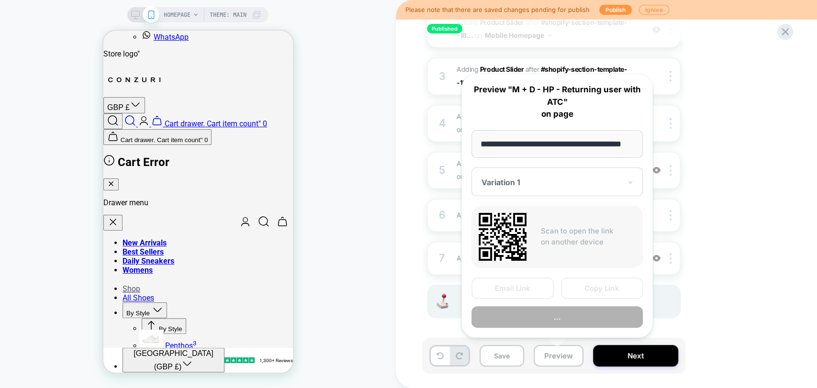
scroll to position [0, 21]
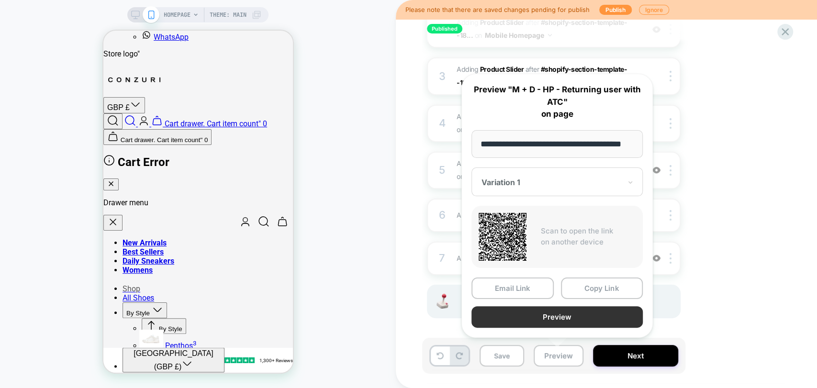
click at [563, 320] on button "Preview" at bounding box center [556, 317] width 171 height 22
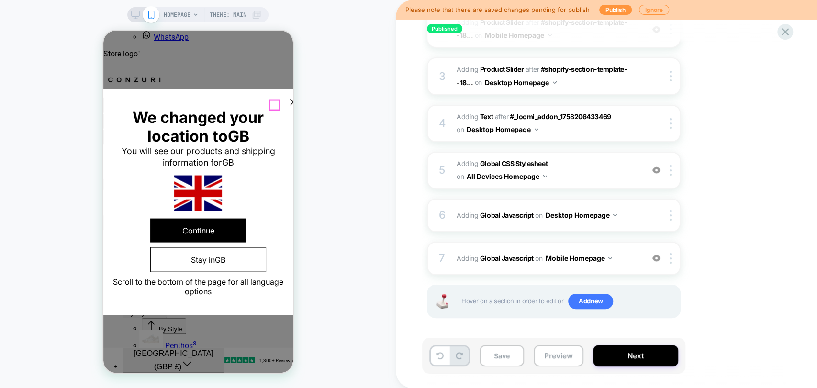
click at [287, 105] on icon at bounding box center [292, 101] width 11 height 11
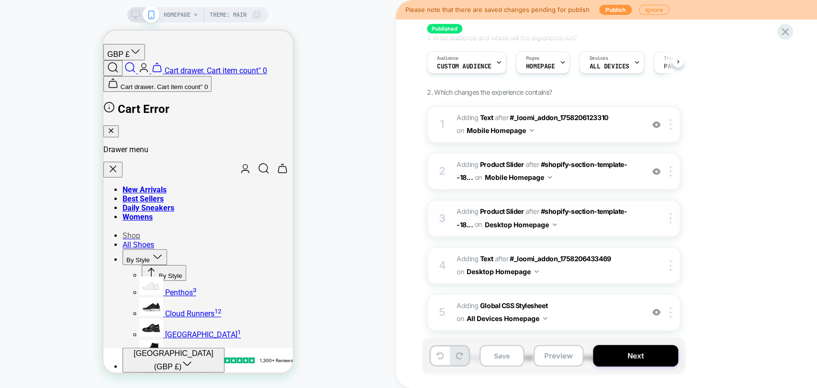
scroll to position [44, 0]
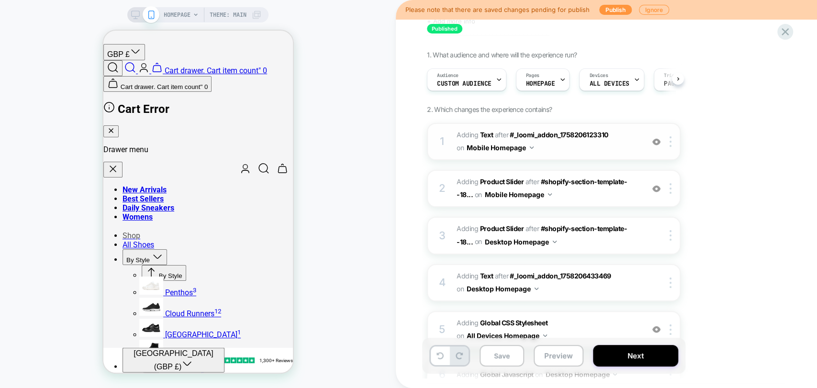
click at [657, 141] on img at bounding box center [656, 142] width 8 height 8
click at [658, 183] on div at bounding box center [656, 188] width 16 height 11
click at [659, 189] on img at bounding box center [656, 189] width 8 height 8
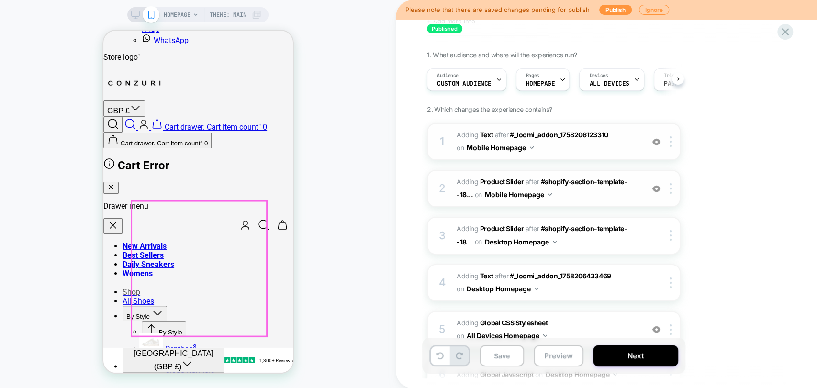
scroll to position [910, 0]
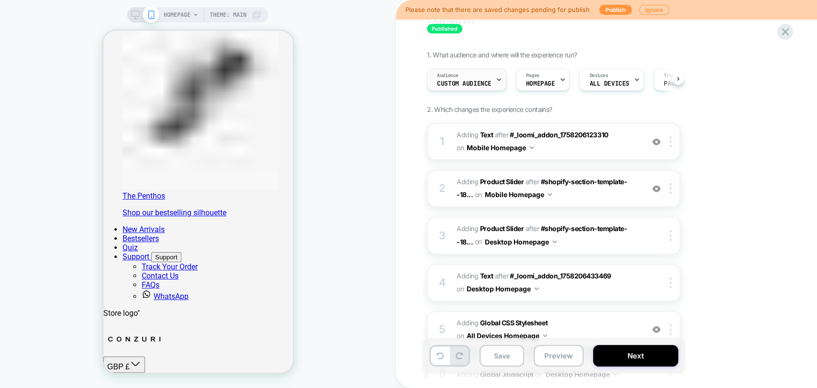
click at [440, 79] on div "Audience Custom Audience" at bounding box center [464, 80] width 74 height 22
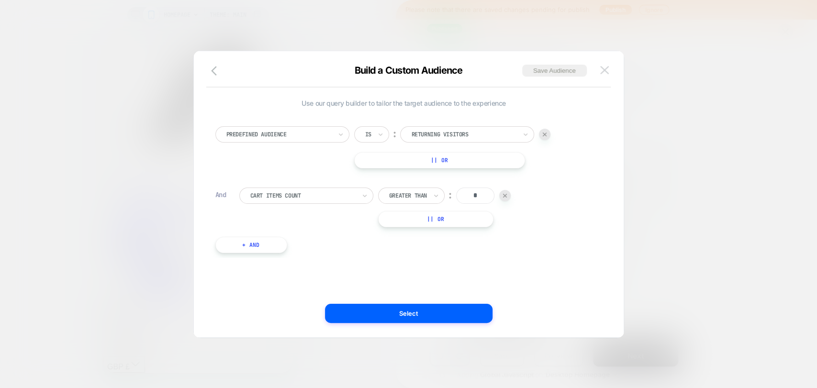
click at [601, 70] on img at bounding box center [604, 70] width 9 height 8
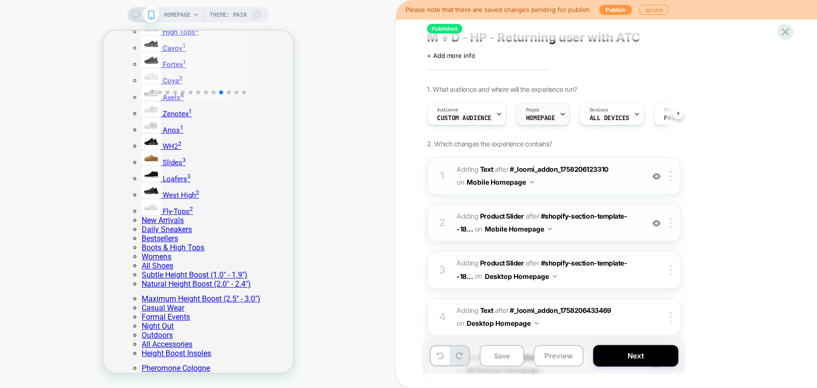
scroll to position [0, 0]
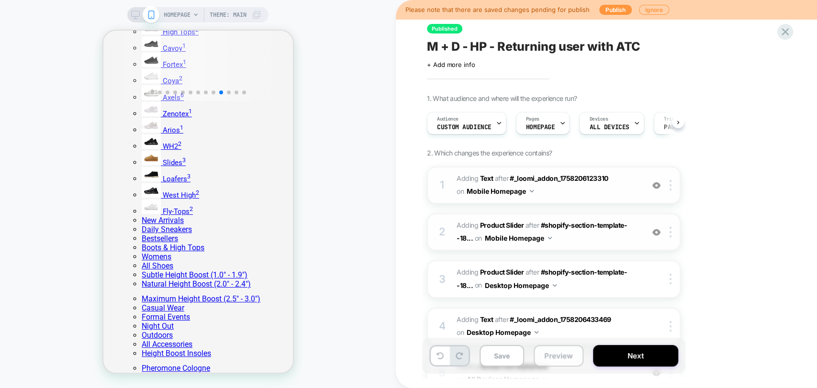
click at [579, 353] on button "Preview" at bounding box center [558, 356] width 50 height 22
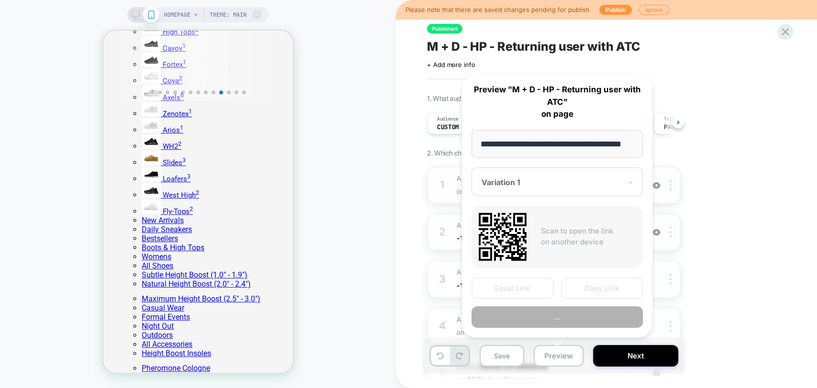
scroll to position [0, 21]
click at [576, 320] on button "..." at bounding box center [556, 317] width 171 height 22
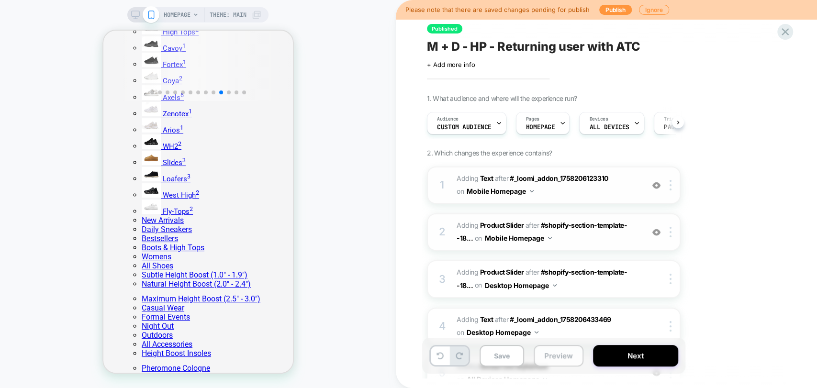
click at [550, 349] on button "Preview" at bounding box center [558, 356] width 50 height 22
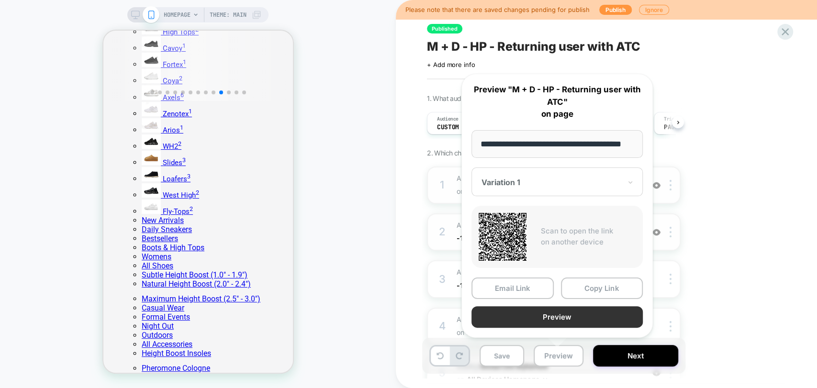
click at [578, 319] on button "Preview" at bounding box center [556, 317] width 171 height 22
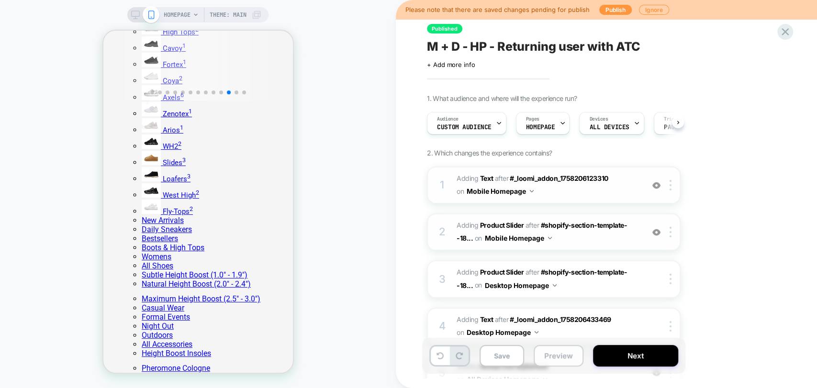
click at [564, 358] on button "Preview" at bounding box center [558, 356] width 50 height 22
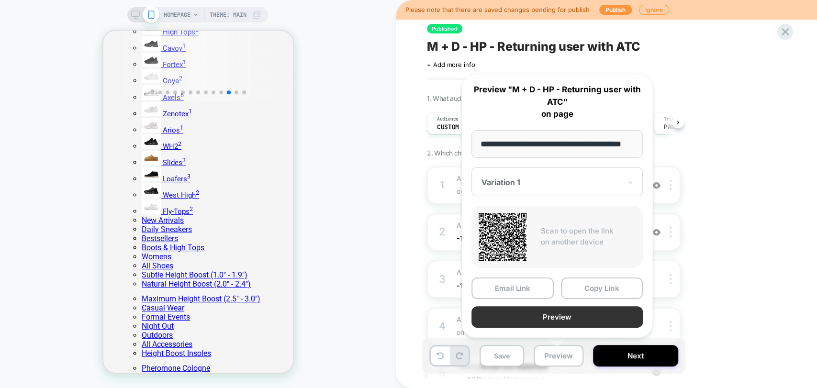
click at [582, 315] on button "Preview" at bounding box center [556, 317] width 171 height 22
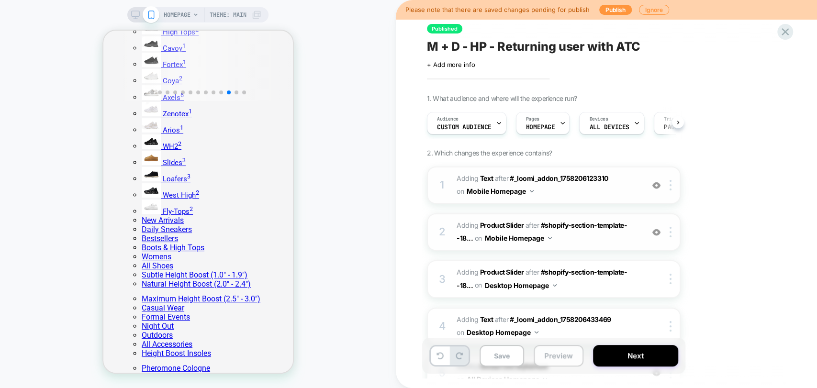
click at [544, 358] on button "Preview" at bounding box center [558, 356] width 50 height 22
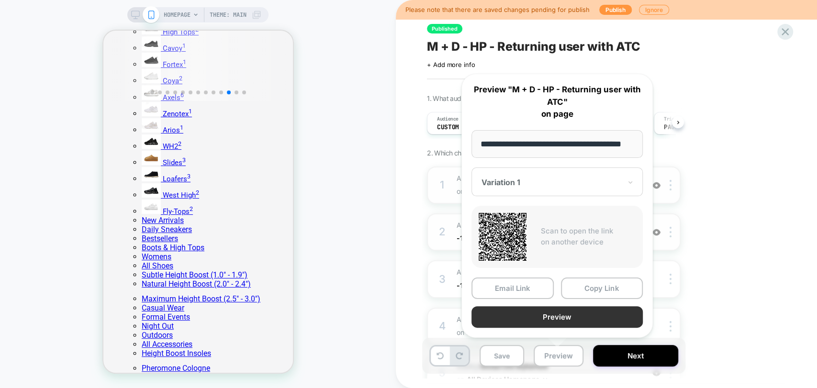
click at [579, 315] on button "Preview" at bounding box center [556, 317] width 171 height 22
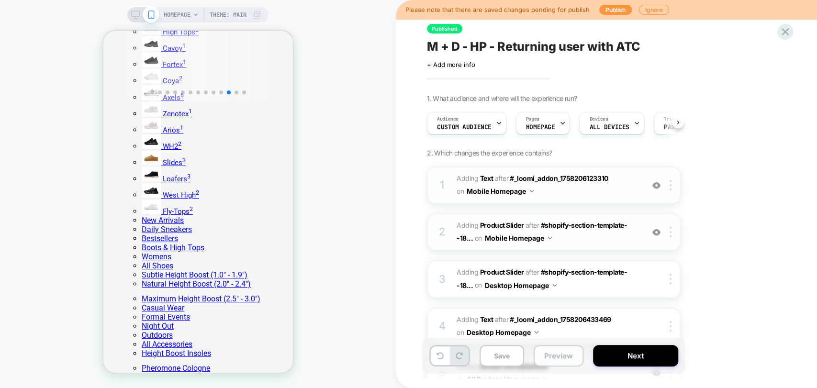
click at [551, 358] on button "Preview" at bounding box center [558, 356] width 50 height 22
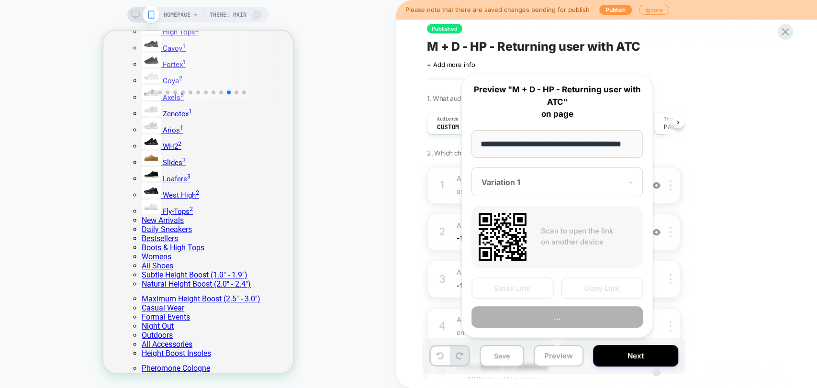
scroll to position [0, 21]
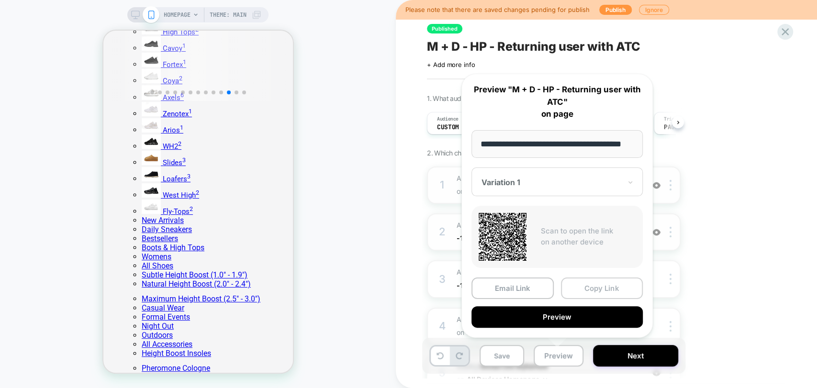
click at [607, 289] on button "Copy Link" at bounding box center [602, 289] width 82 height 22
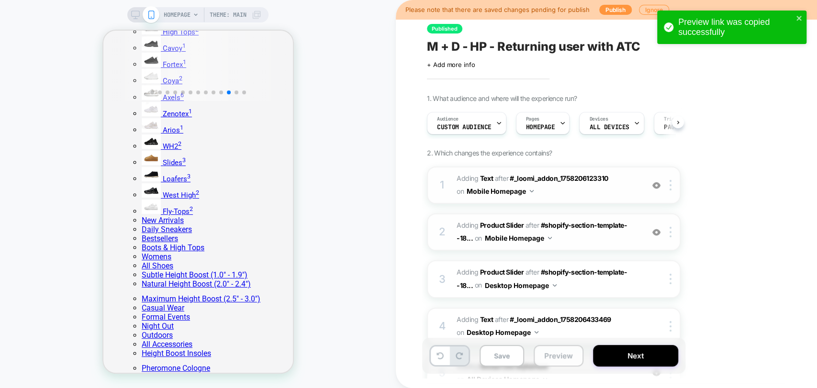
click at [560, 356] on button "Preview" at bounding box center [558, 356] width 50 height 22
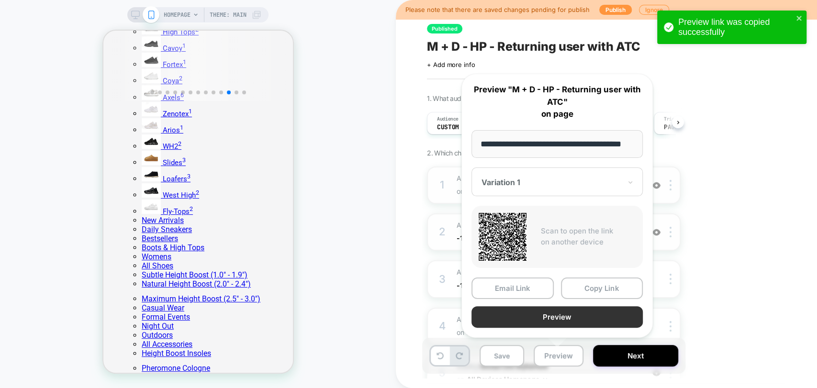
click at [574, 320] on button "Preview" at bounding box center [556, 317] width 171 height 22
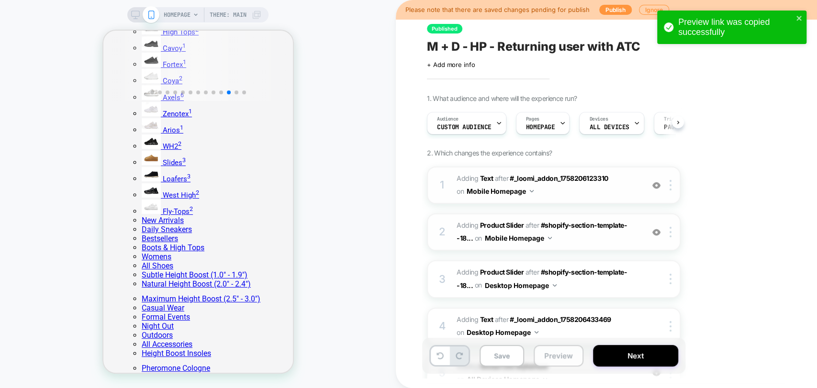
click at [563, 365] on button "Preview" at bounding box center [558, 356] width 50 height 22
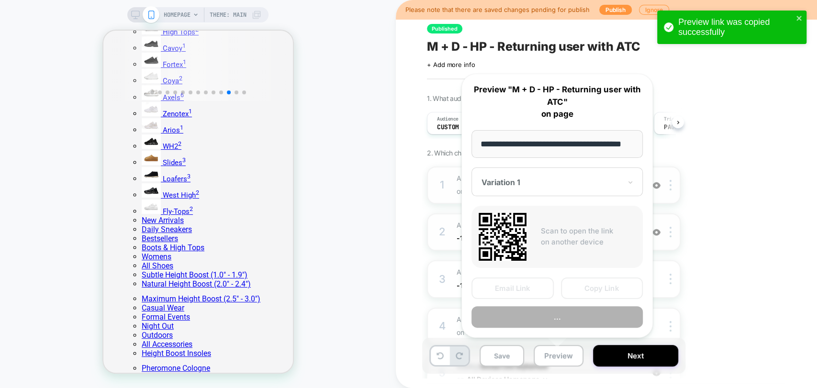
scroll to position [0, 21]
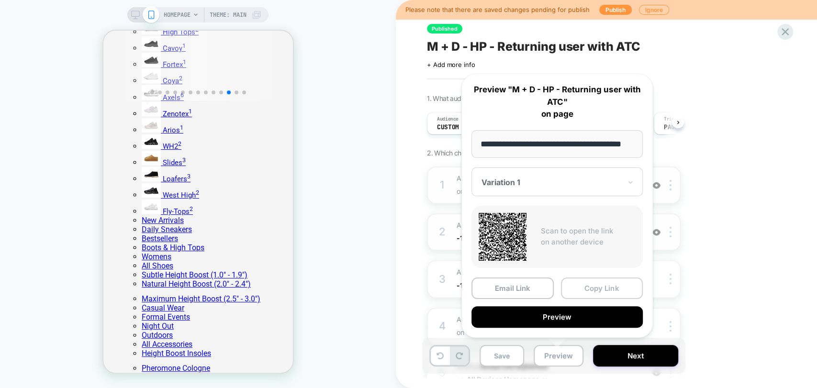
click at [596, 289] on button "Copy Link" at bounding box center [602, 289] width 82 height 22
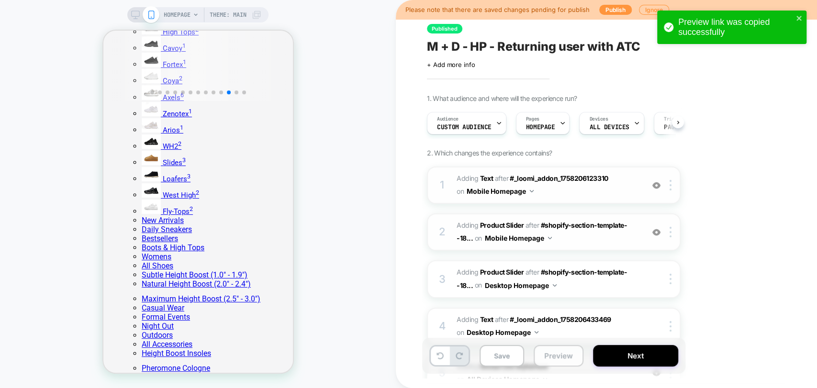
click at [548, 355] on button "Preview" at bounding box center [558, 356] width 50 height 22
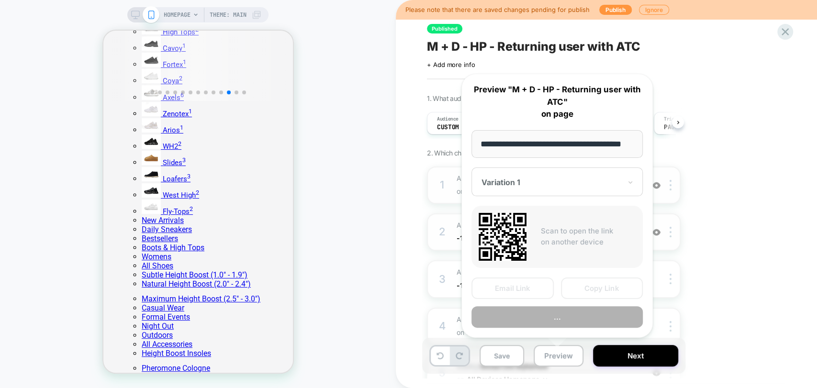
scroll to position [0, 21]
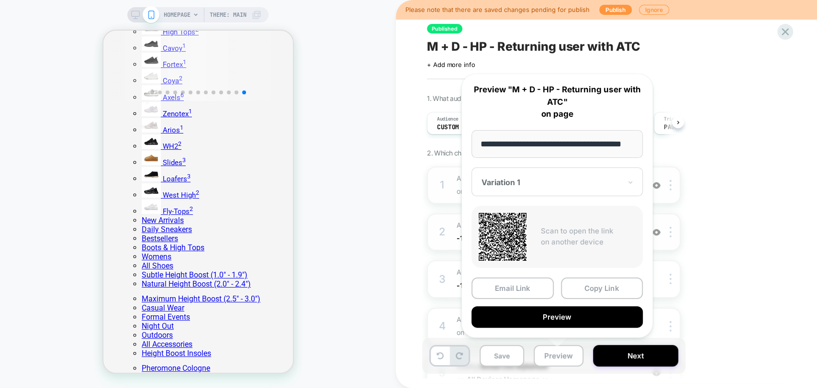
click at [554, 185] on div at bounding box center [551, 183] width 140 height 10
click at [567, 185] on div at bounding box center [551, 183] width 140 height 10
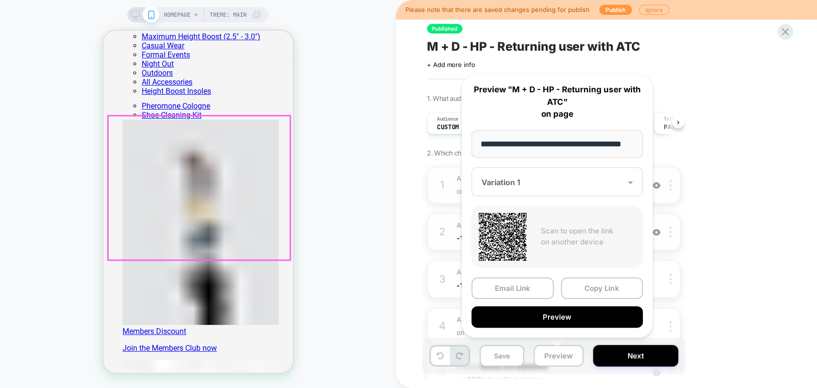
scroll to position [538, 0]
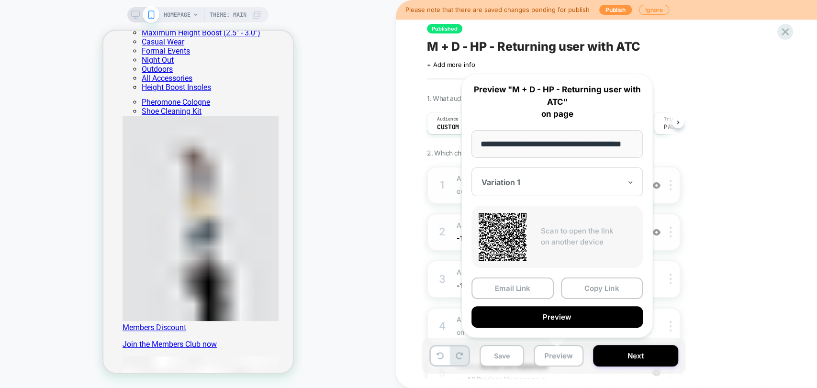
click at [346, 106] on div "HOMEPAGE Theme: MAIN" at bounding box center [198, 194] width 396 height 369
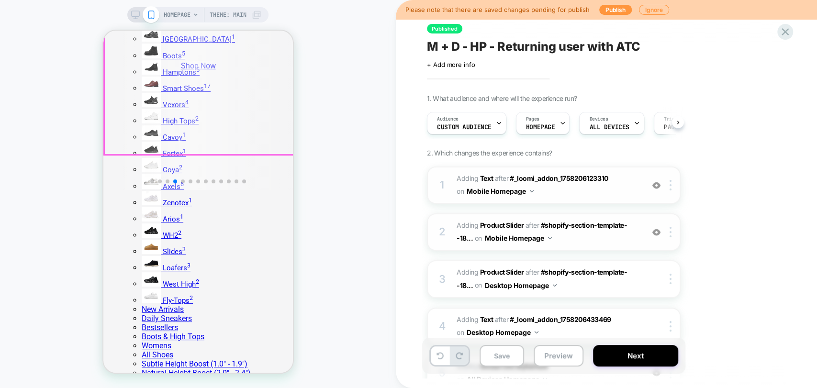
scroll to position [266, 0]
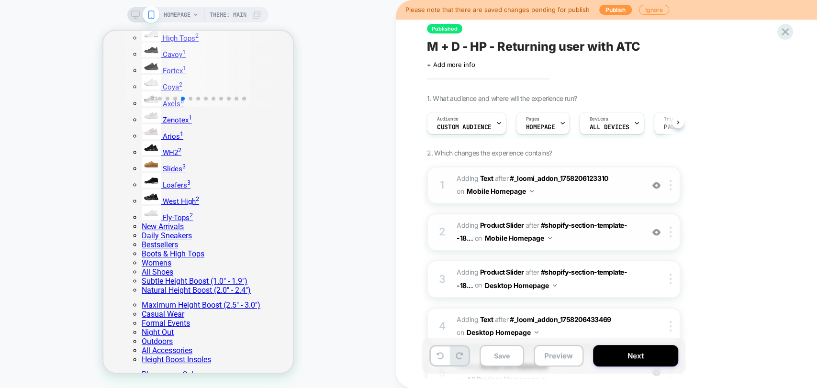
click at [659, 185] on img at bounding box center [656, 185] width 8 height 8
click at [658, 185] on img at bounding box center [656, 185] width 8 height 8
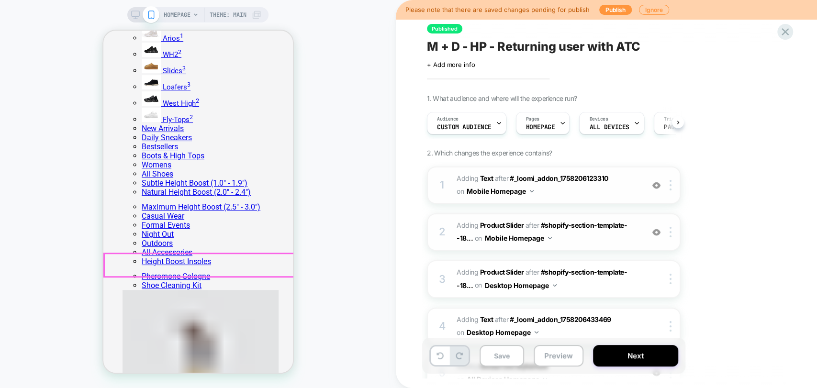
scroll to position [319, 0]
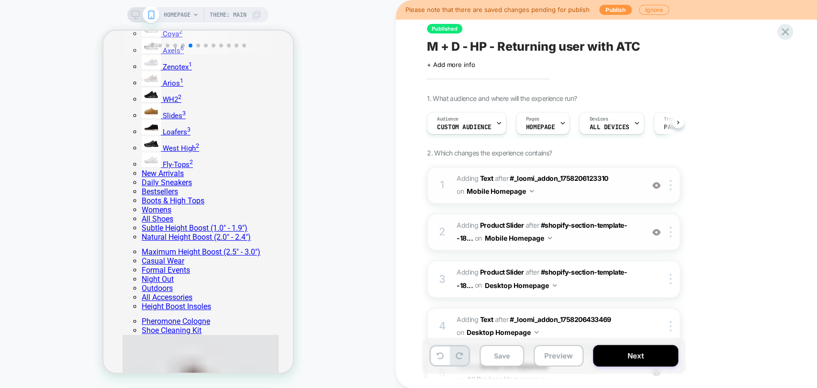
click at [572, 49] on span "M + D - HP - Returning user with ATC" at bounding box center [533, 46] width 213 height 14
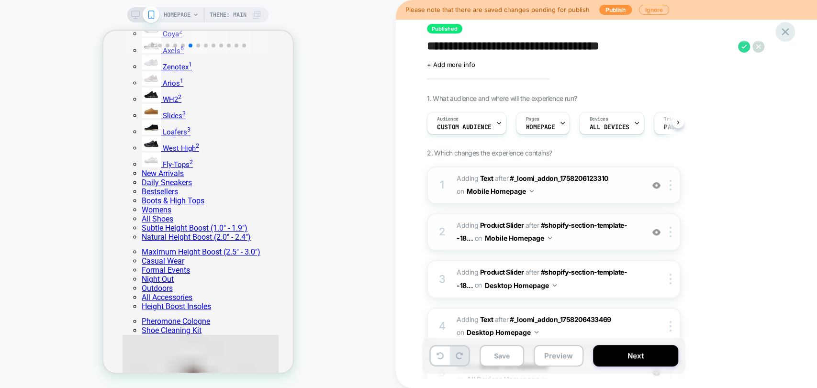
click at [780, 33] on icon at bounding box center [784, 31] width 13 height 13
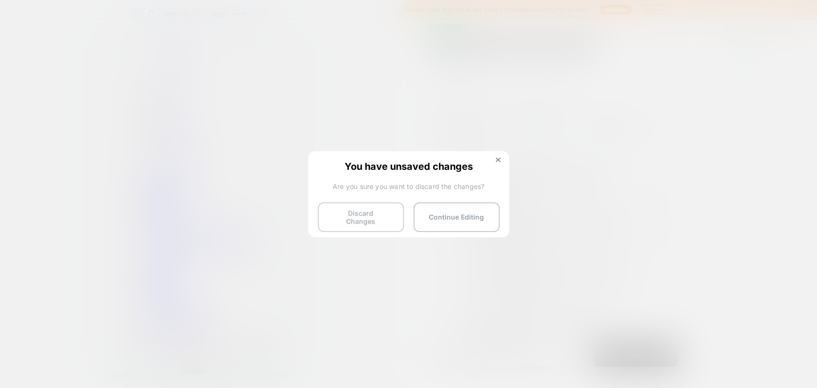
click at [367, 216] on button "Discard Changes" at bounding box center [361, 217] width 86 height 30
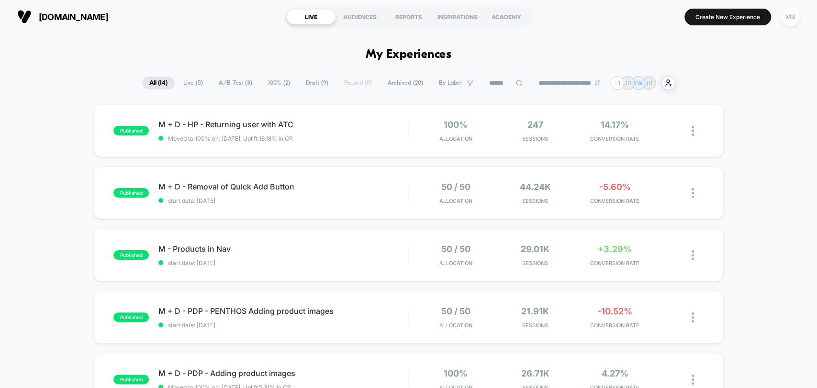
click at [784, 13] on div "MB" at bounding box center [790, 17] width 19 height 19
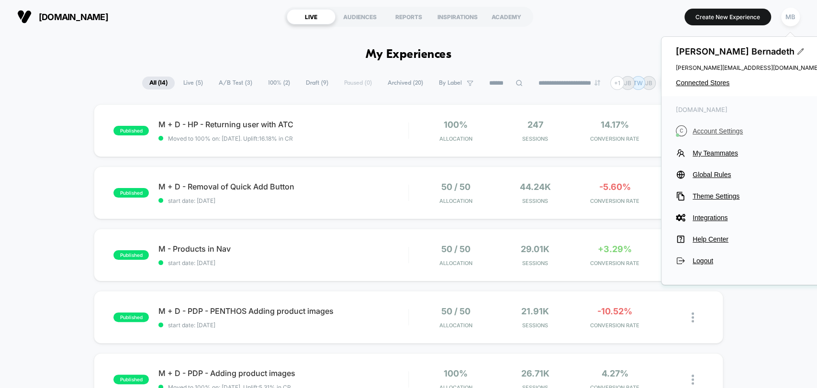
click at [712, 131] on span "Account Settings" at bounding box center [755, 131] width 127 height 8
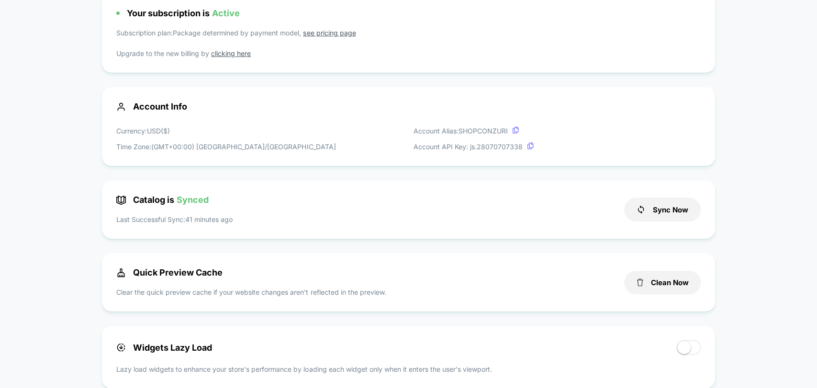
scroll to position [106, 0]
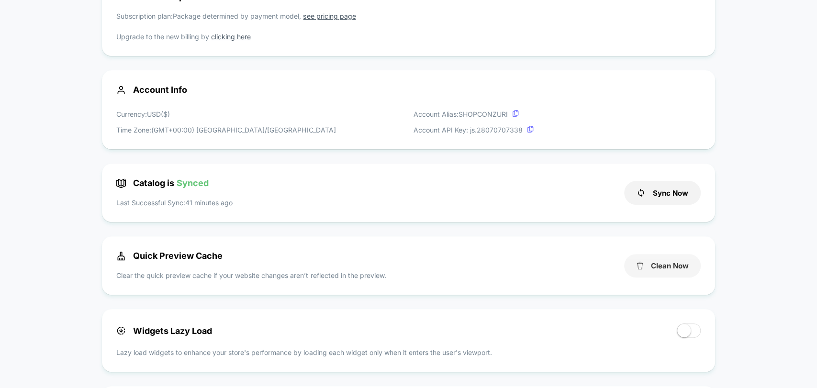
click at [660, 269] on button "Clean Now" at bounding box center [662, 265] width 77 height 23
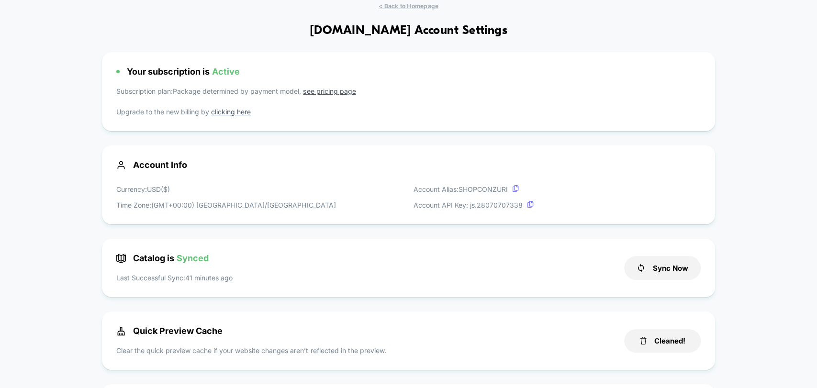
scroll to position [0, 0]
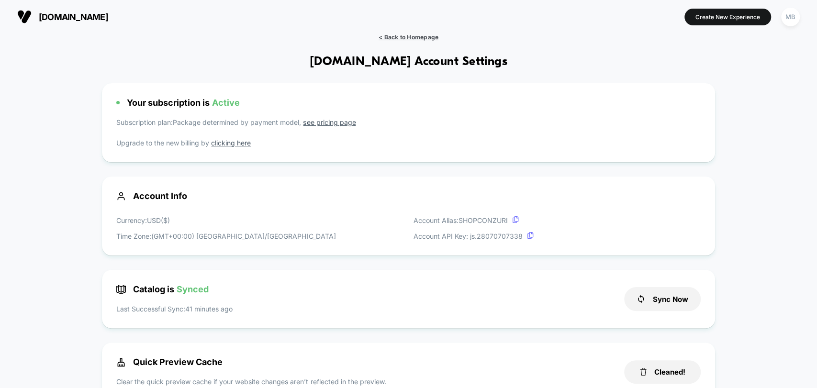
click at [418, 36] on span "< Back to Homepage" at bounding box center [408, 36] width 60 height 7
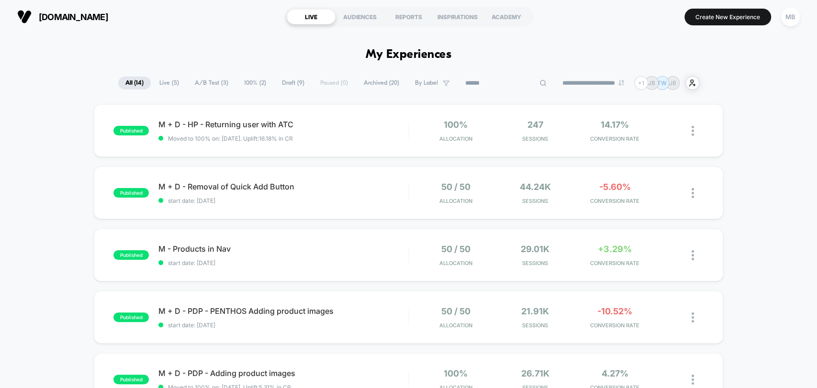
click at [499, 82] on input at bounding box center [506, 83] width 96 height 11
paste input "**********"
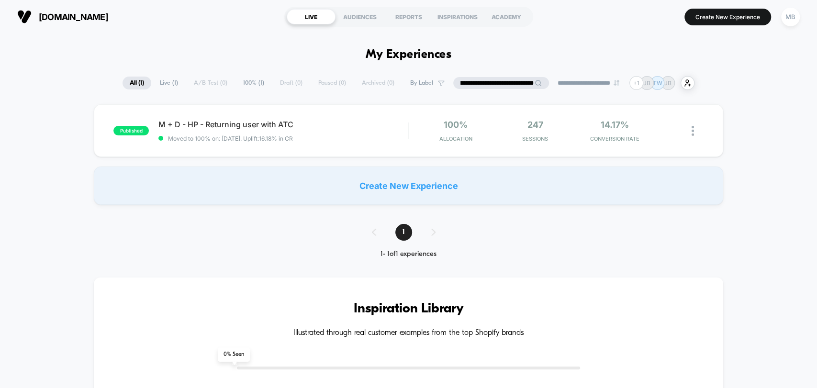
type input "**********"
click at [335, 131] on div "M + D - HP - Returning user with ATC Click to edit experience details Click to …" at bounding box center [282, 131] width 249 height 22
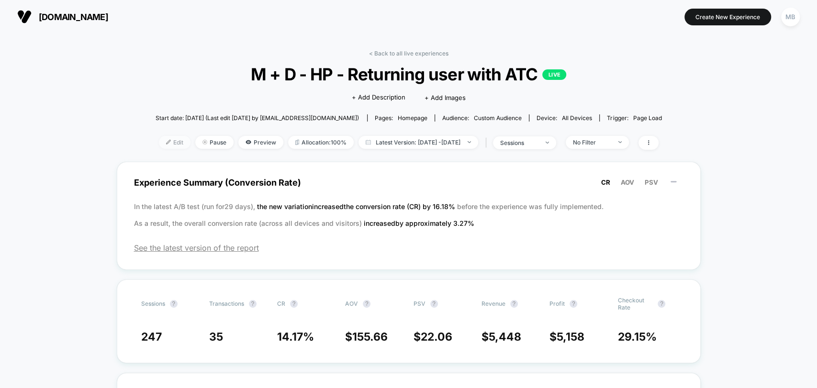
click at [159, 144] on span "Edit" at bounding box center [175, 142] width 32 height 13
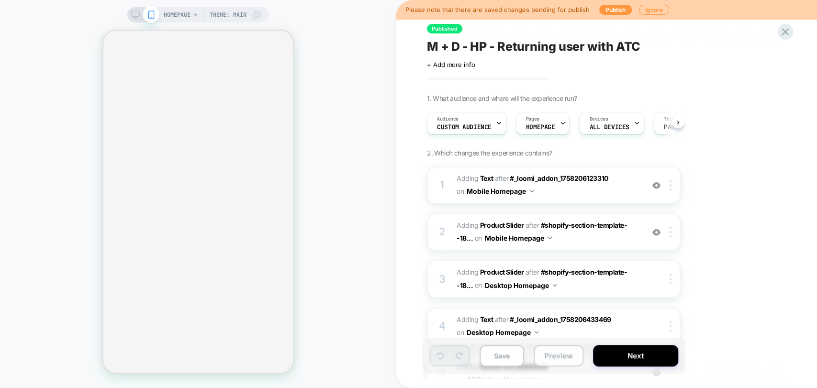
click at [562, 363] on button "Preview" at bounding box center [558, 356] width 50 height 22
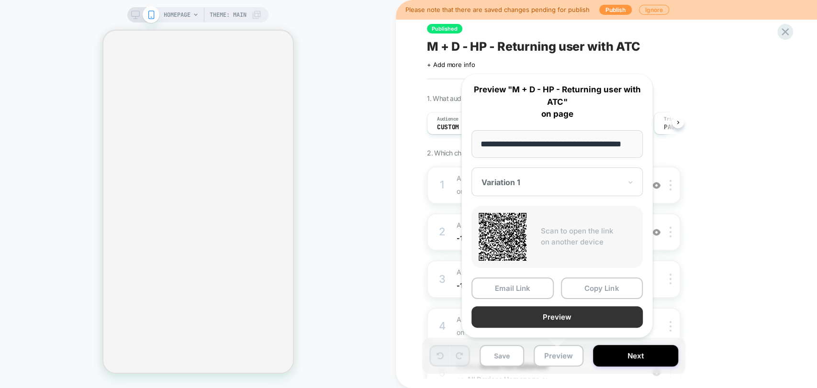
click at [555, 315] on button "Preview" at bounding box center [556, 317] width 171 height 22
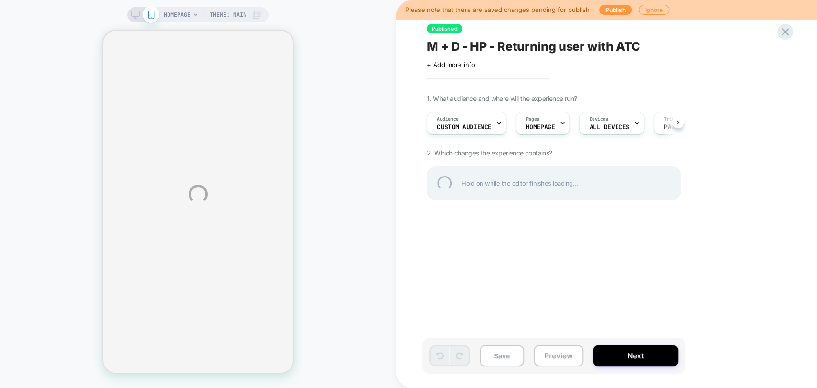
click at [520, 46] on div "M + D - HP - Returning user with ATC" at bounding box center [601, 46] width 349 height 14
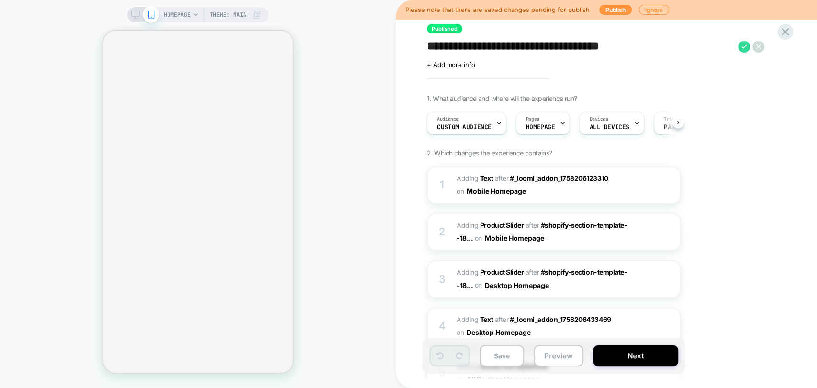
click at [520, 47] on textarea "**********" at bounding box center [580, 46] width 306 height 14
click at [656, 184] on img at bounding box center [656, 185] width 8 height 8
click at [782, 29] on icon at bounding box center [784, 31] width 7 height 7
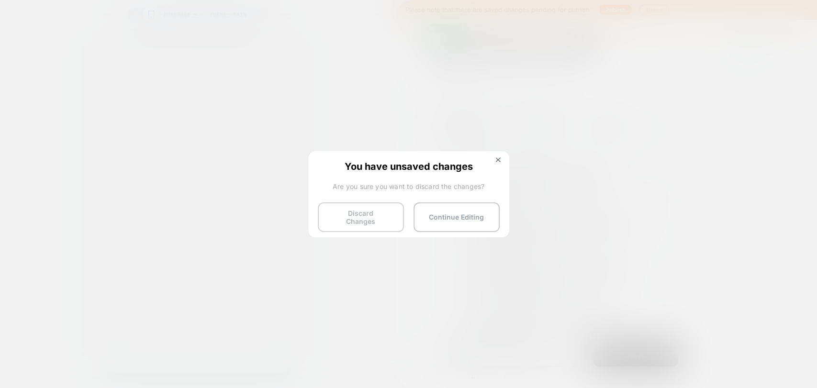
click at [354, 213] on button "Discard Changes" at bounding box center [361, 217] width 86 height 30
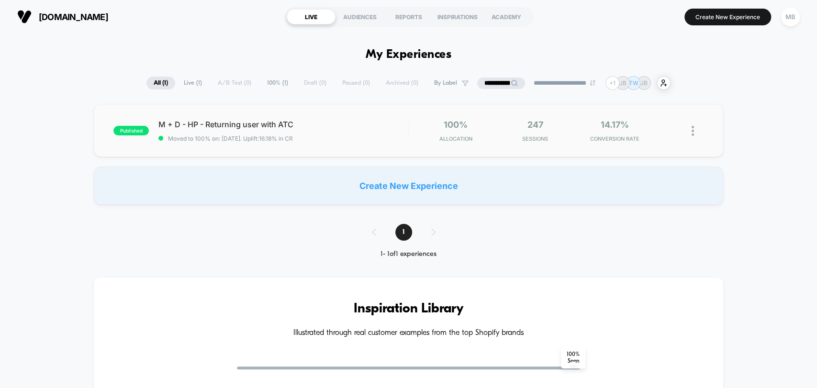
click at [356, 142] on div "published M + D - HP - Returning user with ATC Moved to 100% on: [DATE] . Uplif…" at bounding box center [408, 130] width 629 height 53
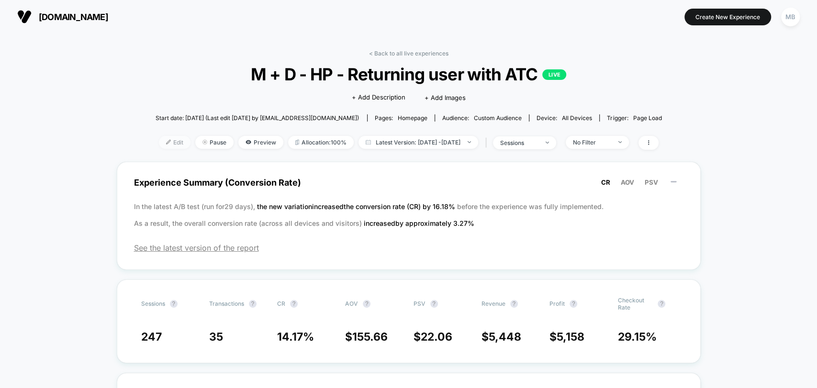
click at [159, 142] on span "Edit" at bounding box center [175, 142] width 32 height 13
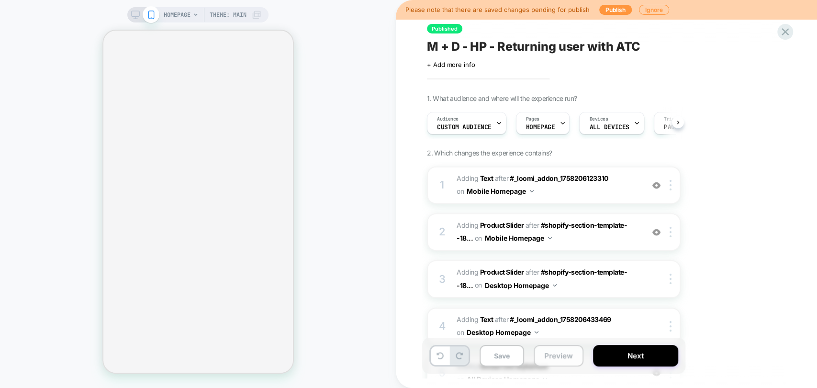
click at [550, 358] on button "Preview" at bounding box center [558, 356] width 50 height 22
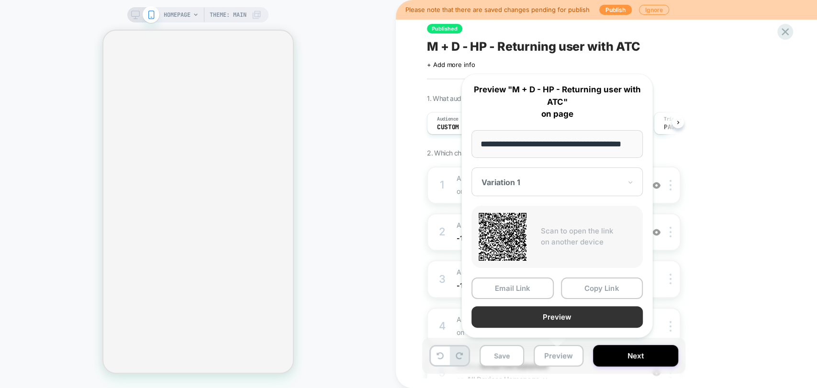
click at [563, 316] on button "Preview" at bounding box center [556, 317] width 171 height 22
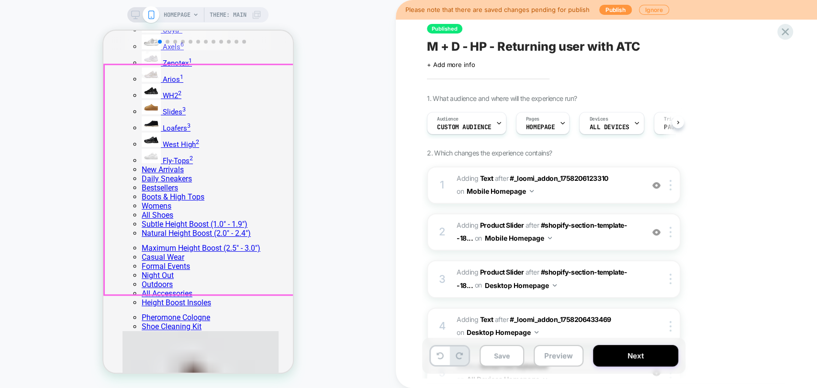
scroll to position [266, 0]
